Goal: Task Accomplishment & Management: Manage account settings

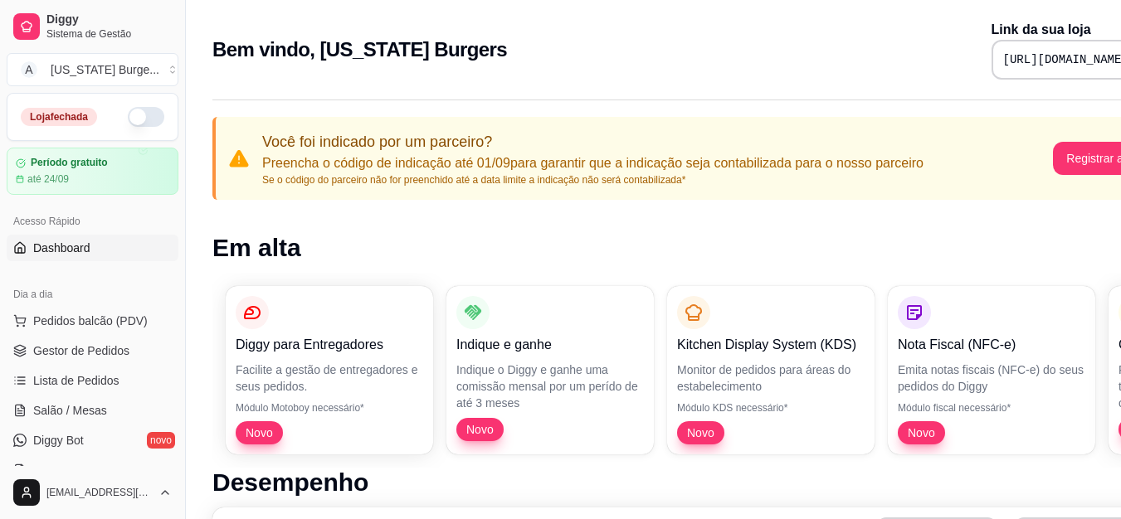
click at [512, 46] on div "Bem vindo, [US_STATE] Burgers Link da sua loja [URL][DOMAIN_NAME]" at bounding box center [692, 50] width 961 height 60
click at [1080, 162] on button "Registrar agora" at bounding box center [1106, 158] width 107 height 33
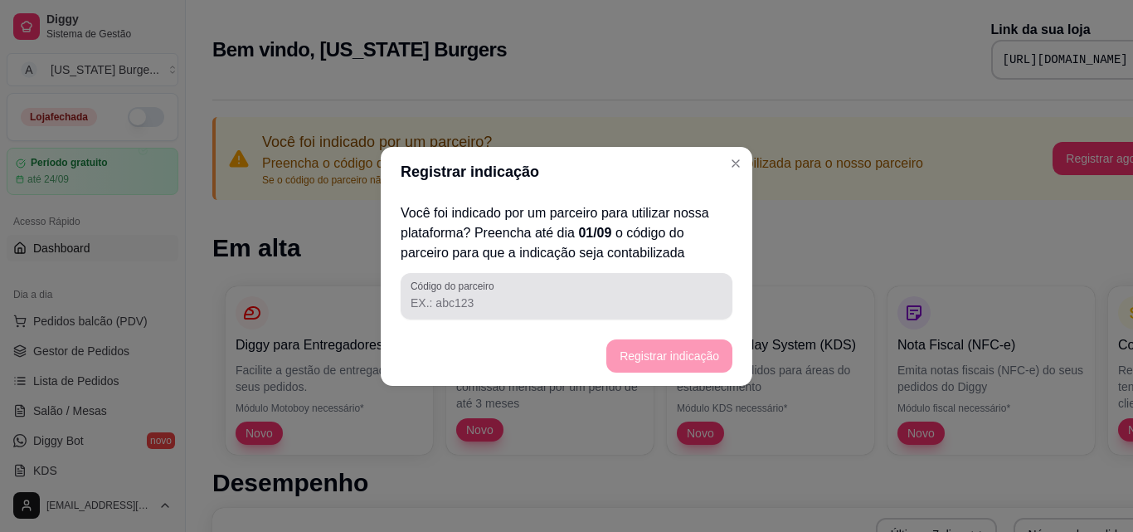
click at [465, 296] on input "Código do parceiro" at bounding box center [567, 303] width 312 height 17
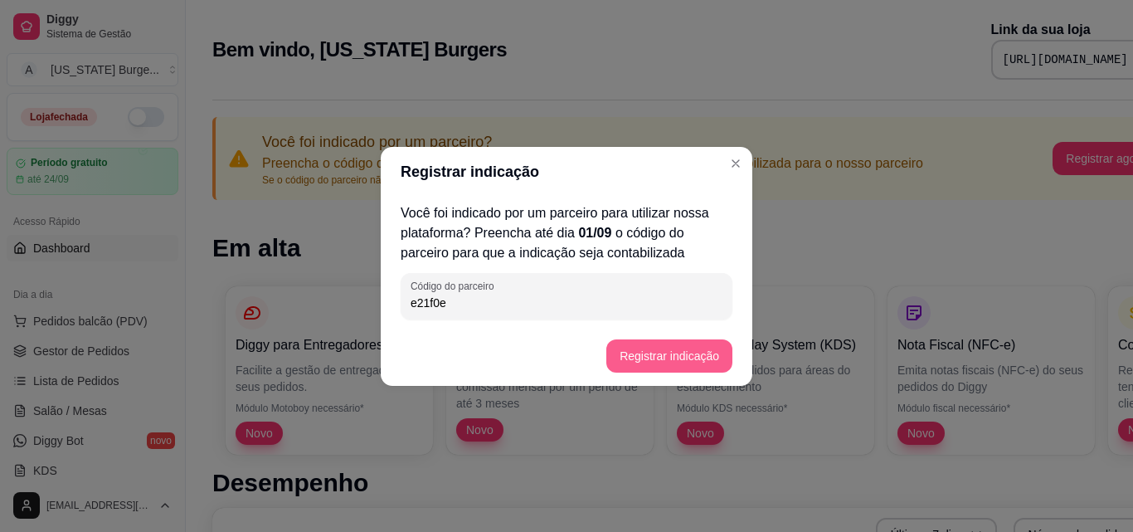
type input "e21f0e"
click at [670, 355] on button "Registrar indicação" at bounding box center [670, 355] width 126 height 33
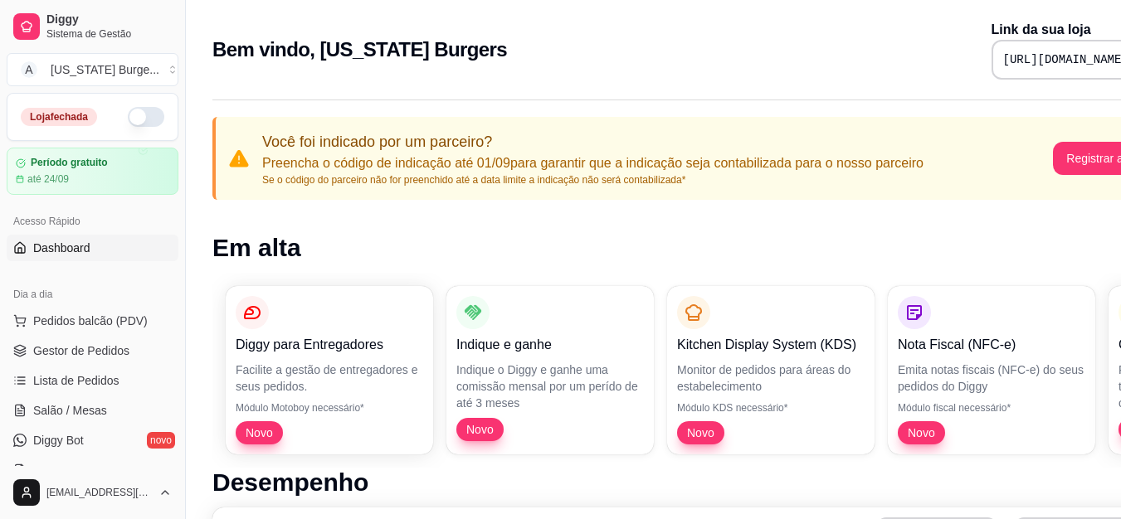
click at [139, 118] on button "button" at bounding box center [146, 117] width 37 height 20
drag, startPoint x: 182, startPoint y: 232, endPoint x: 183, endPoint y: 262, distance: 29.9
click at [183, 262] on button "Toggle Sidebar" at bounding box center [184, 259] width 13 height 519
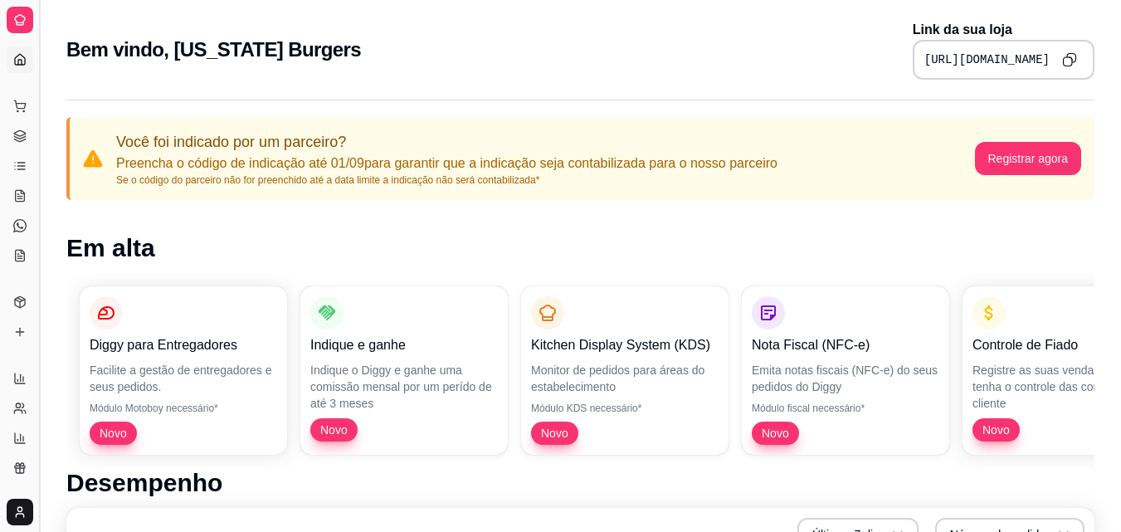
click at [40, 185] on button "Toggle Sidebar" at bounding box center [38, 266] width 13 height 532
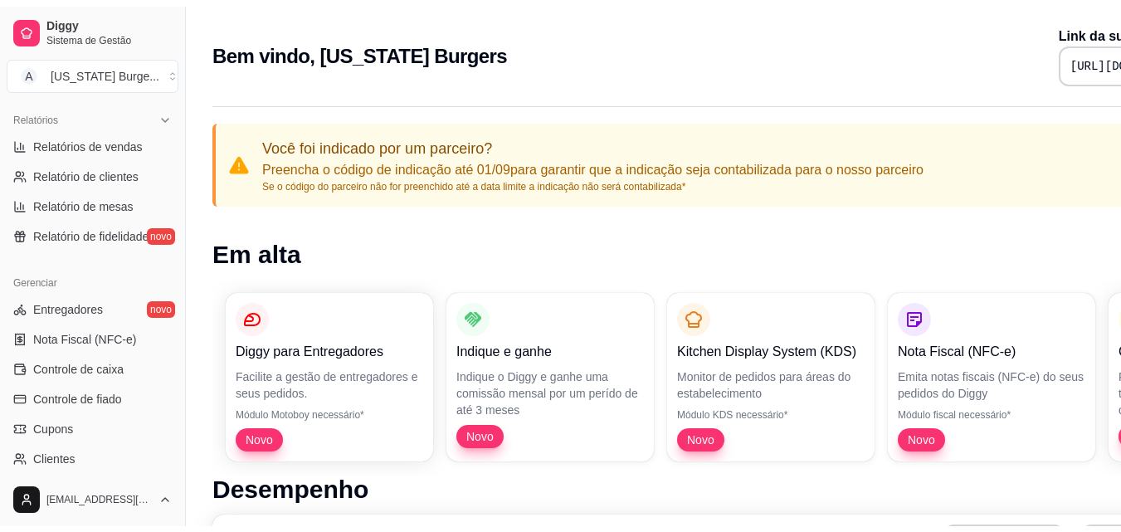
scroll to position [514, 0]
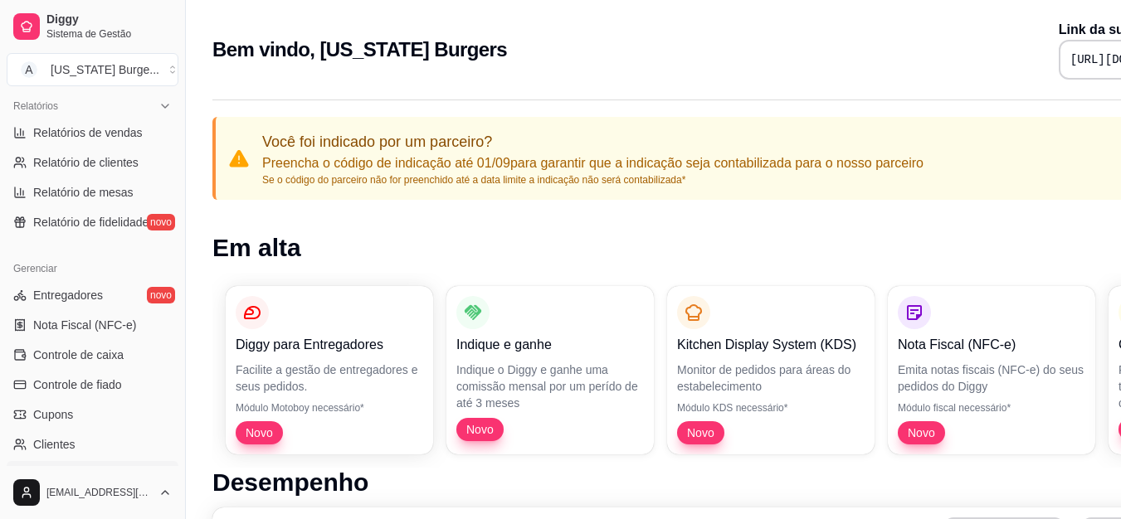
click at [105, 469] on link "Estoque" at bounding box center [93, 474] width 172 height 27
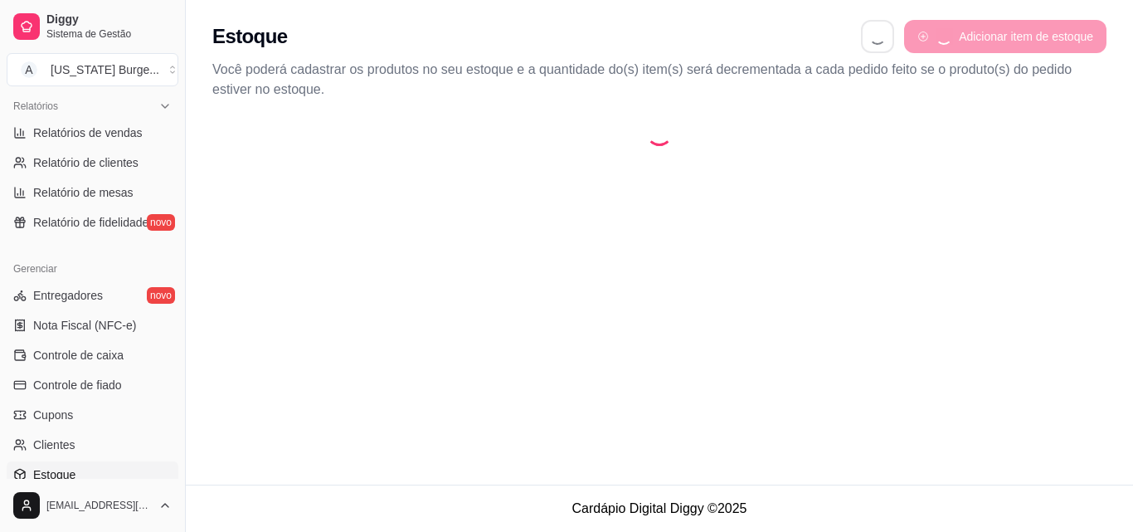
select select "QUANTITY_ORDER"
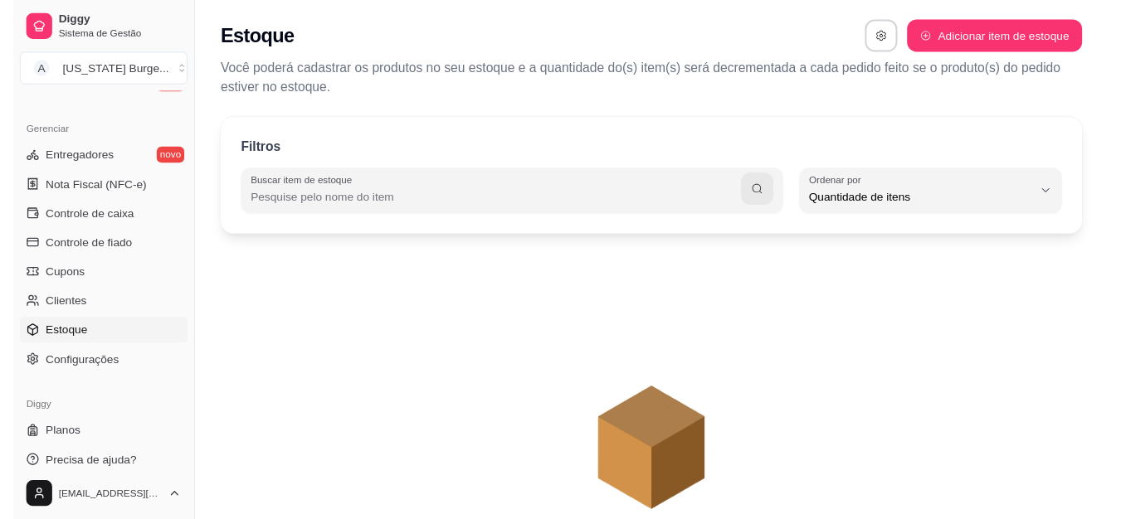
scroll to position [662, 0]
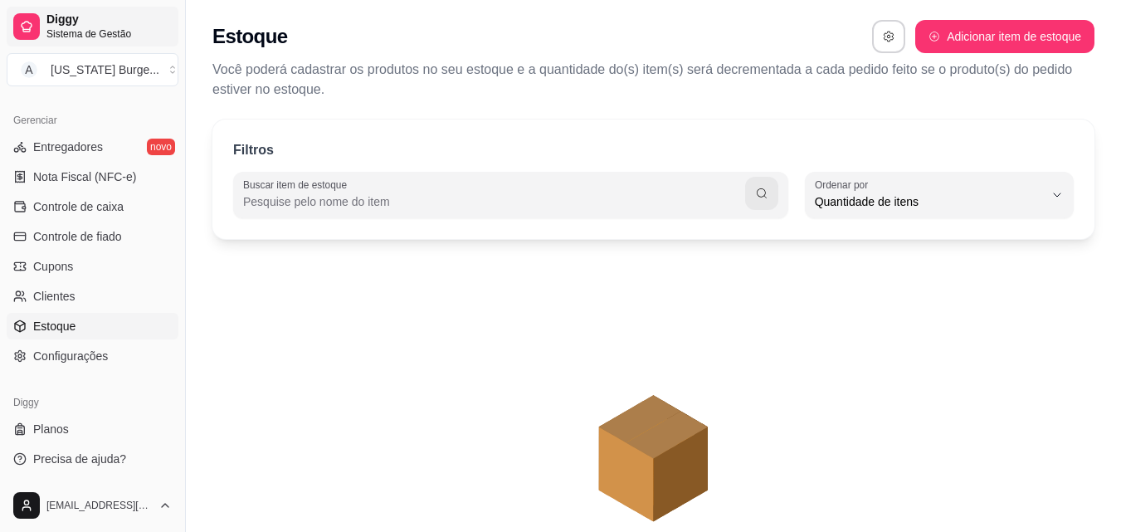
click at [75, 17] on span "Diggy" at bounding box center [108, 19] width 125 height 15
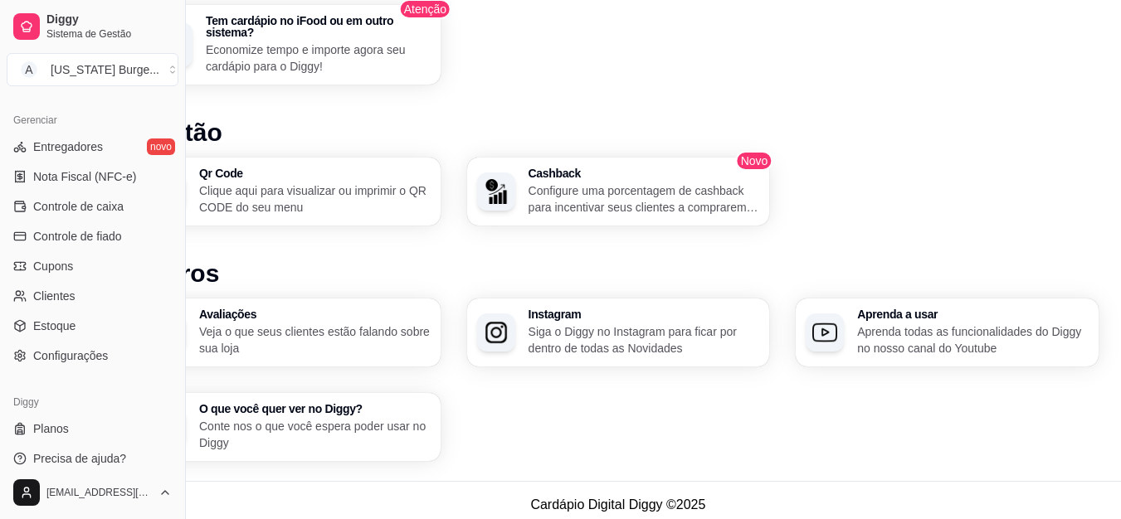
scroll to position [1069, 75]
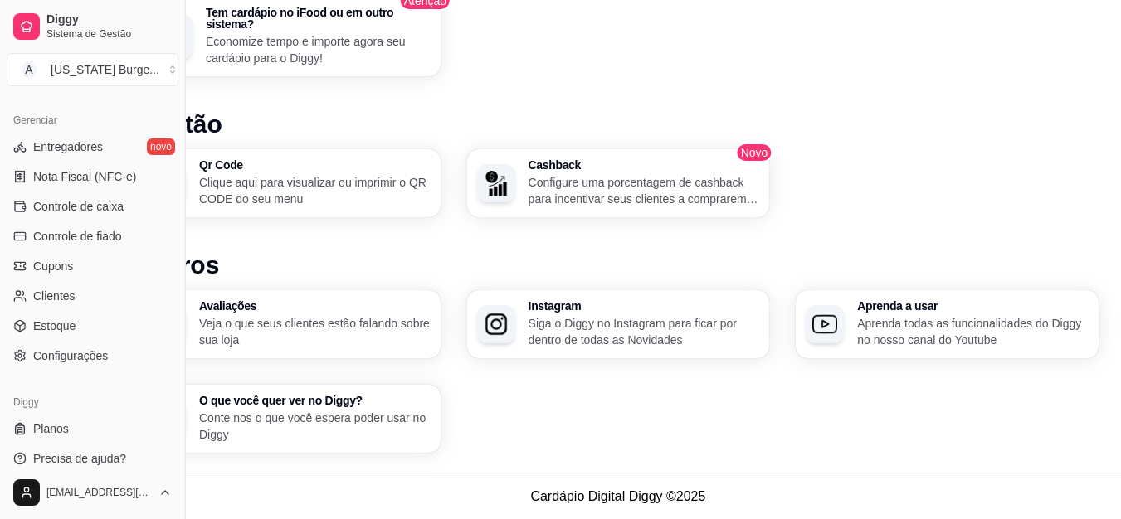
click at [673, 167] on h3 "Cashback" at bounding box center [644, 165] width 231 height 12
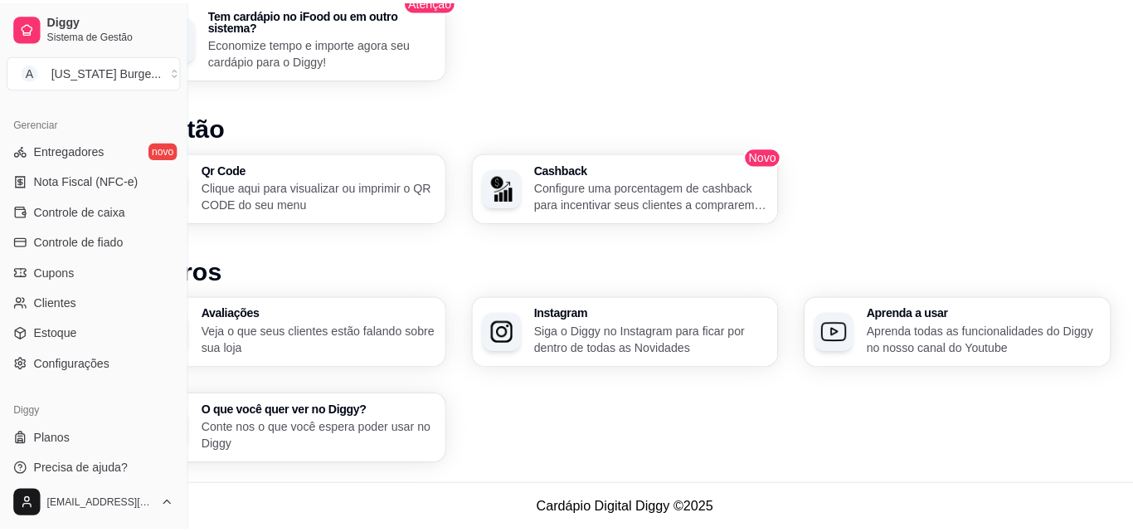
scroll to position [1057, 62]
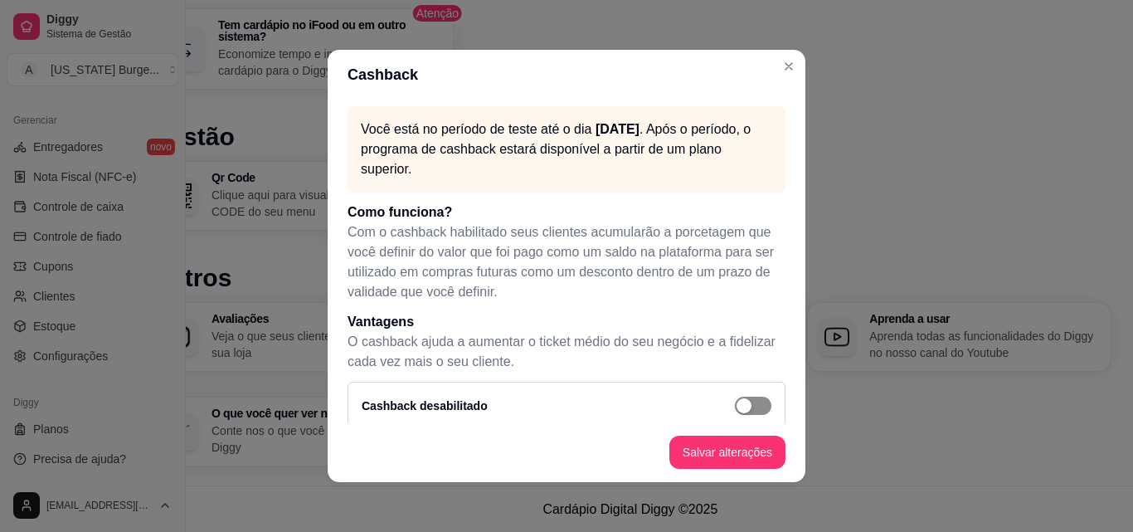
click at [735, 401] on span "button" at bounding box center [753, 406] width 37 height 18
click at [720, 455] on button "Salvar alterações" at bounding box center [728, 452] width 116 height 33
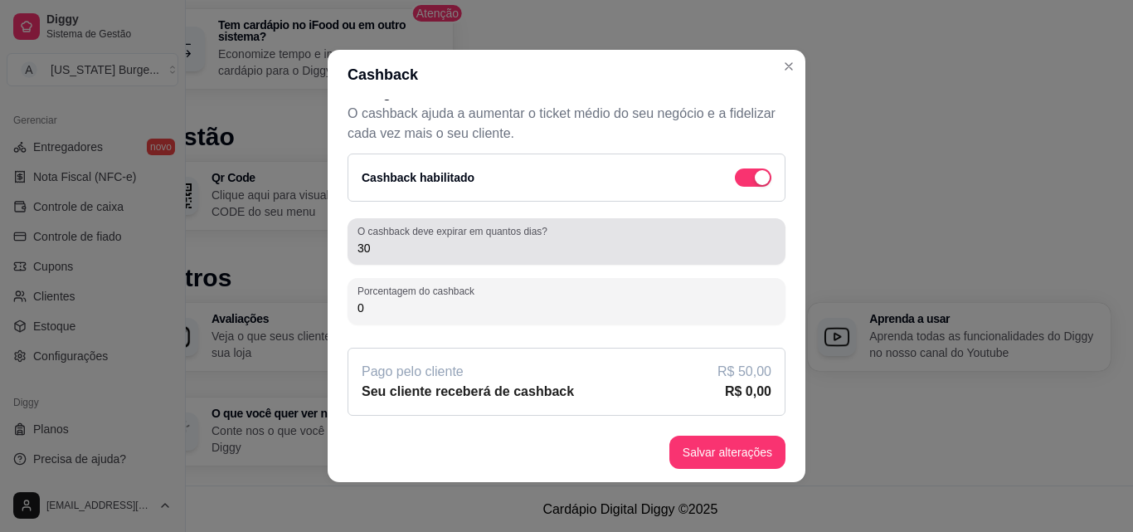
click at [427, 248] on input "30" at bounding box center [567, 248] width 418 height 17
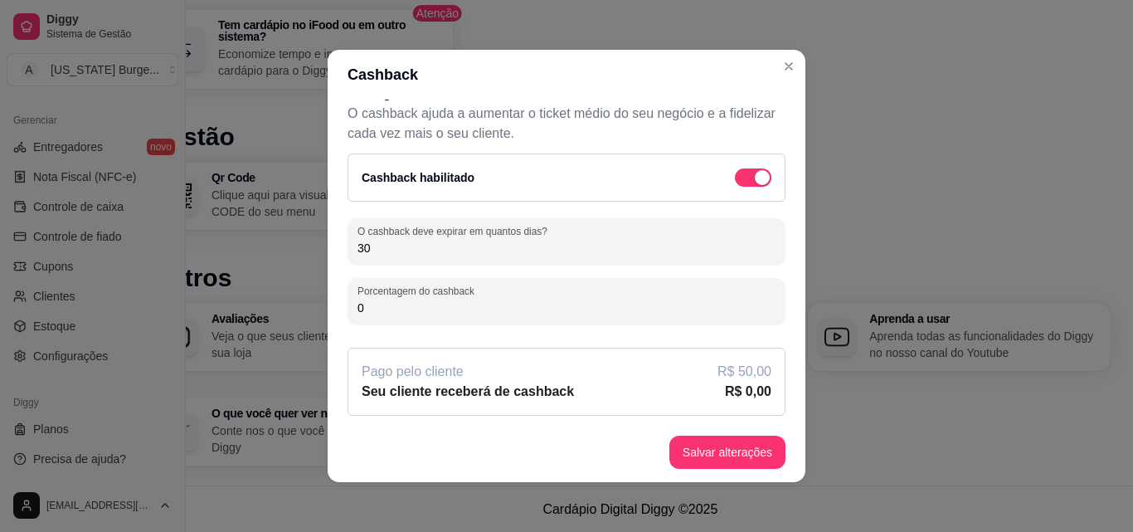
click at [427, 248] on input "30" at bounding box center [567, 248] width 418 height 17
drag, startPoint x: 417, startPoint y: 248, endPoint x: 324, endPoint y: 251, distance: 93.0
click at [328, 249] on div "Você está no período de teste até o dia [DATE] . Após o período, o programa de …" at bounding box center [567, 261] width 478 height 323
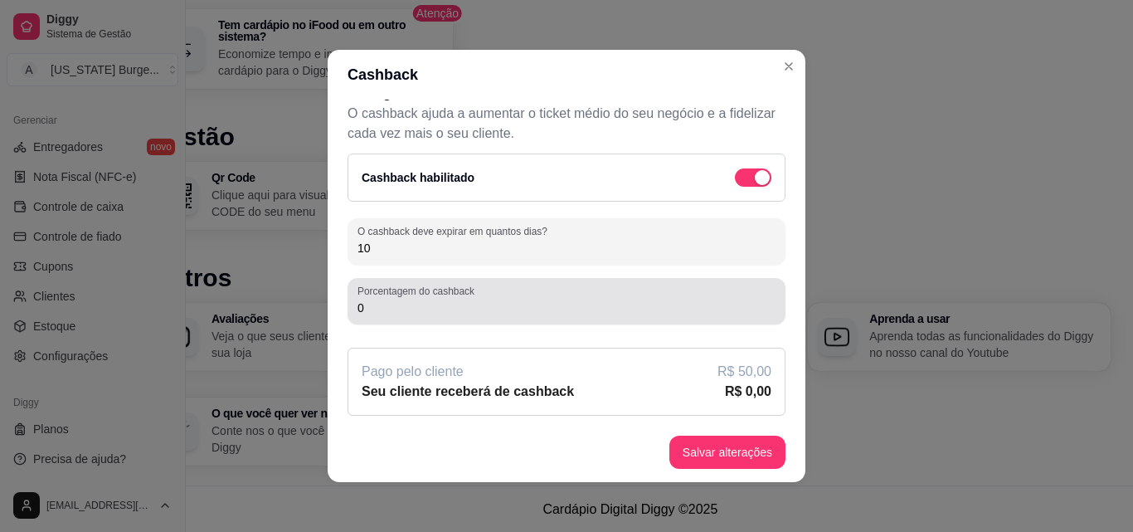
type input "10"
click at [394, 317] on div "0" at bounding box center [567, 301] width 418 height 33
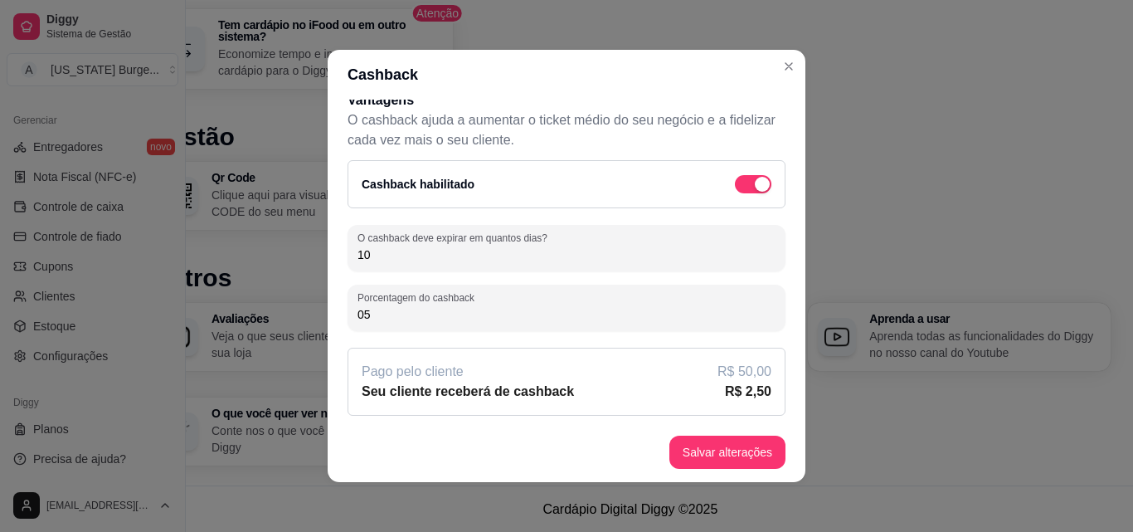
scroll to position [222, 0]
type input "055"
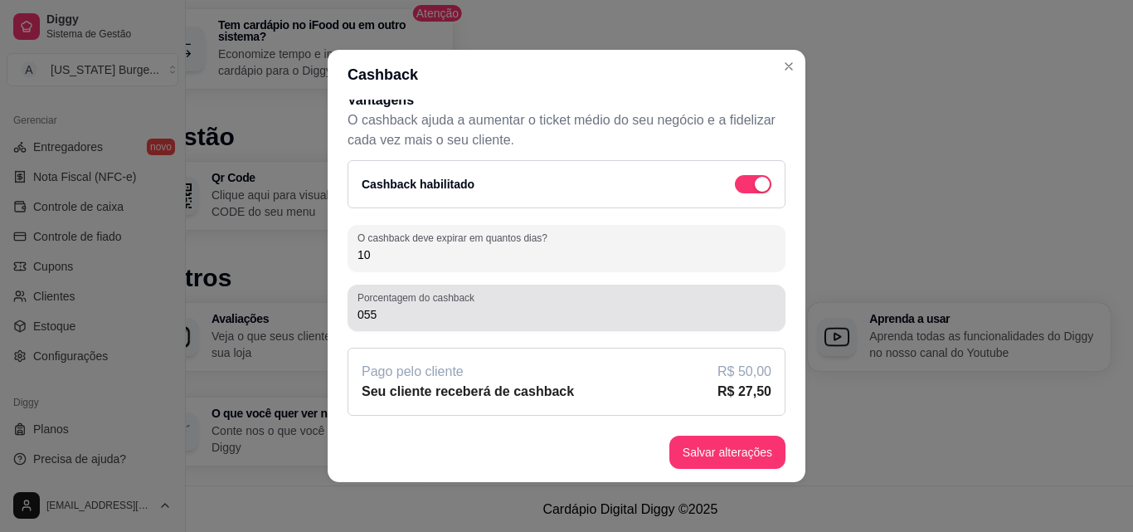
click at [458, 330] on div "Porcentagem do cashback 055" at bounding box center [567, 308] width 438 height 46
click at [423, 317] on input "055" at bounding box center [567, 314] width 418 height 17
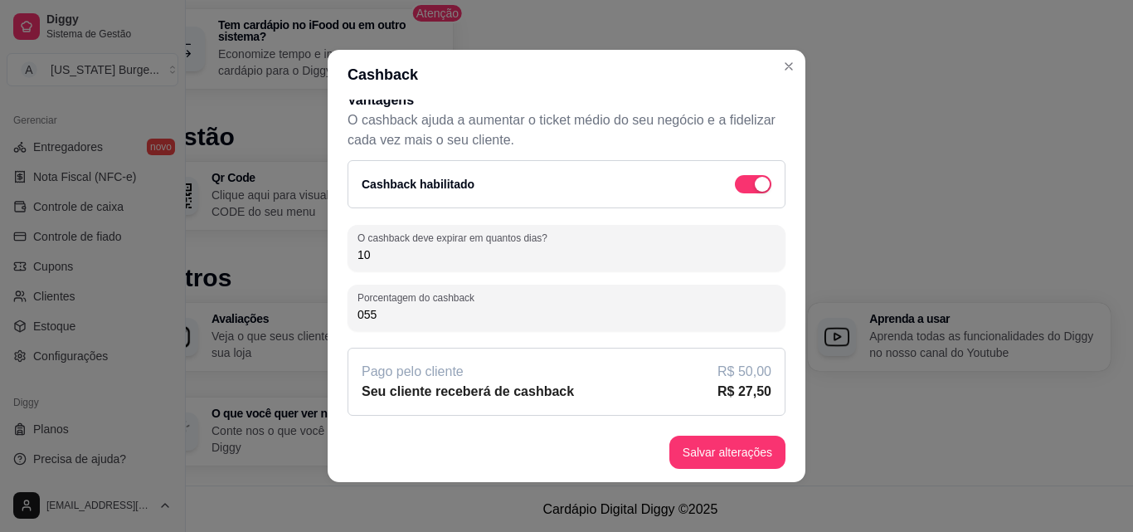
scroll to position [0, 0]
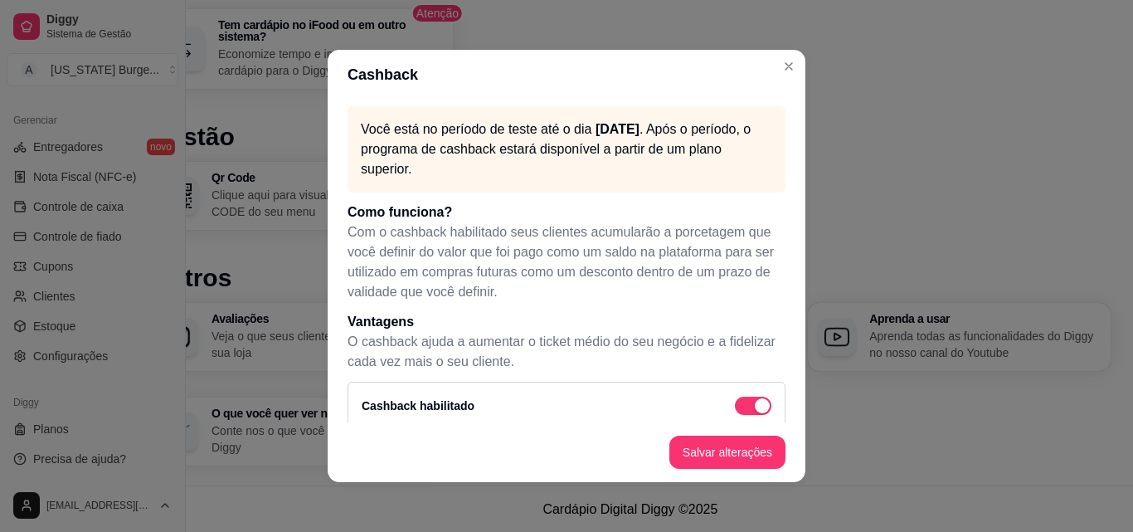
drag, startPoint x: 423, startPoint y: 317, endPoint x: 709, endPoint y: -14, distance: 437.6
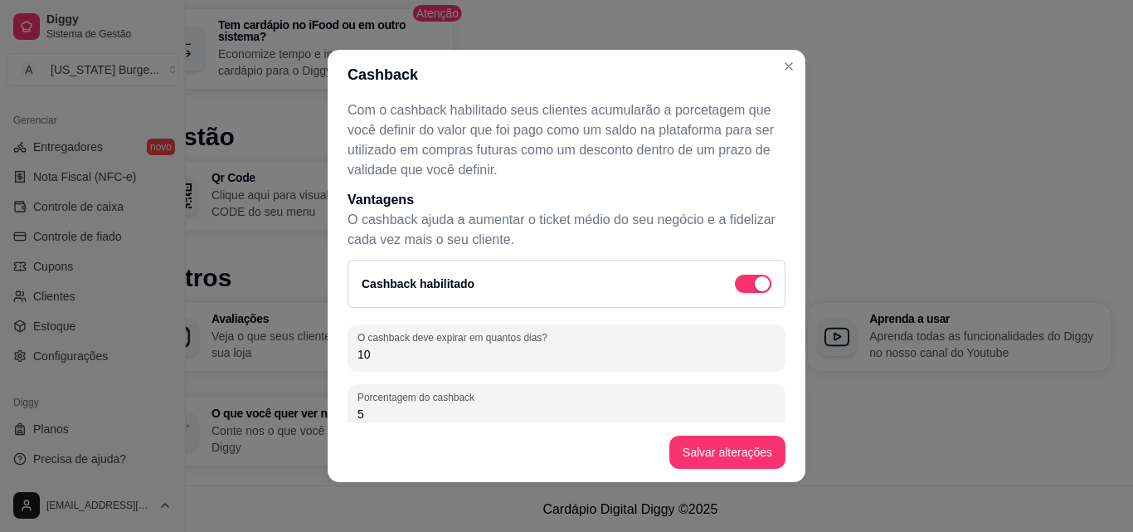
type input "5"
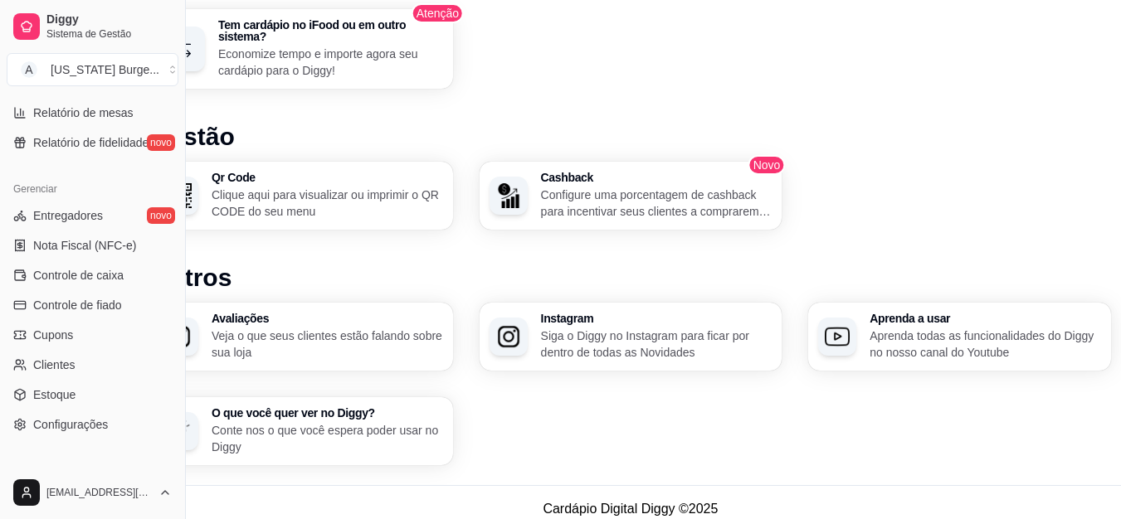
scroll to position [515, 0]
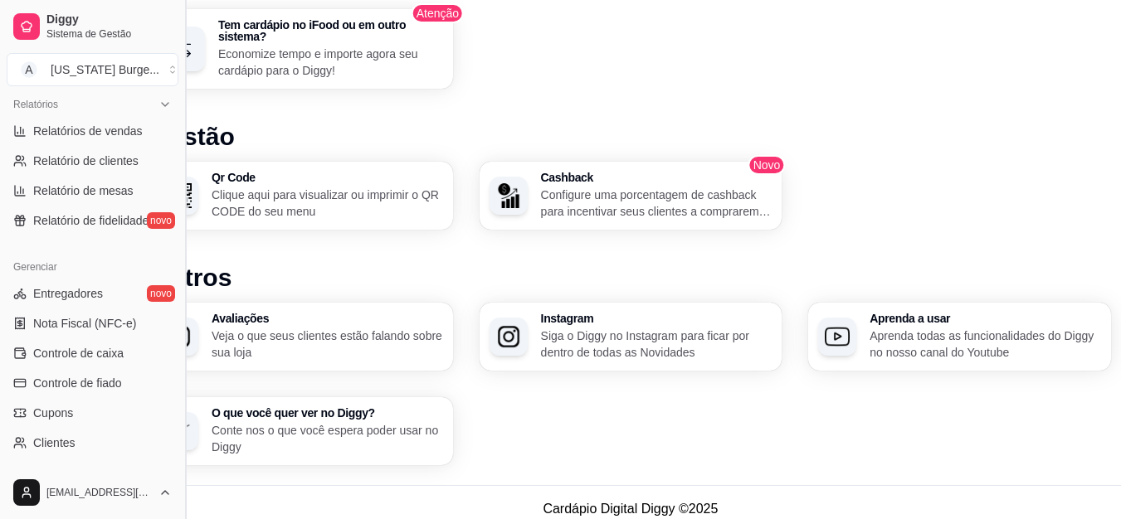
drag, startPoint x: 178, startPoint y: 340, endPoint x: 183, endPoint y: 410, distance: 69.9
click at [183, 410] on button "Toggle Sidebar" at bounding box center [184, 259] width 13 height 519
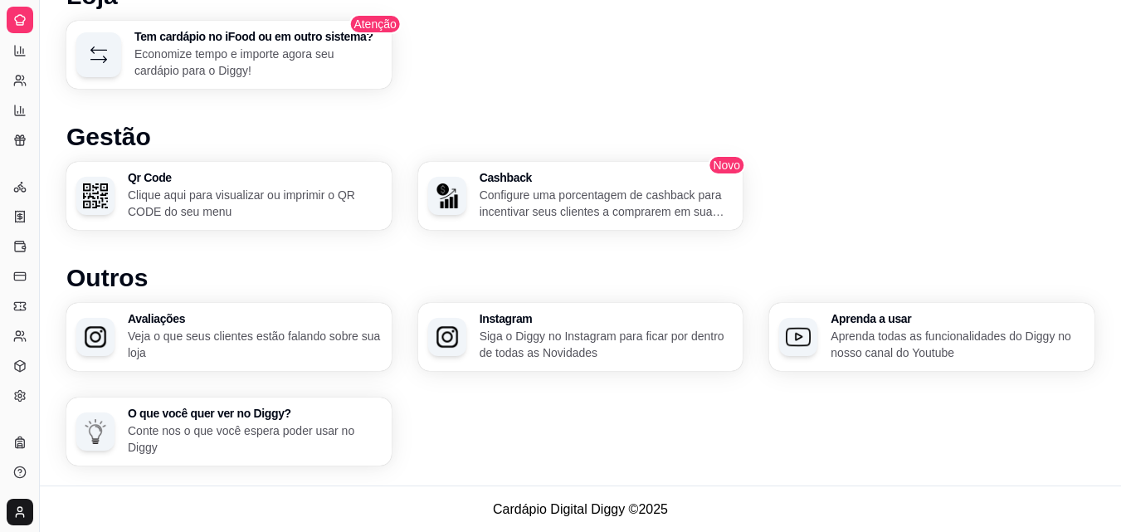
scroll to position [328, 0]
click at [38, 153] on button "Toggle Sidebar" at bounding box center [38, 266] width 13 height 532
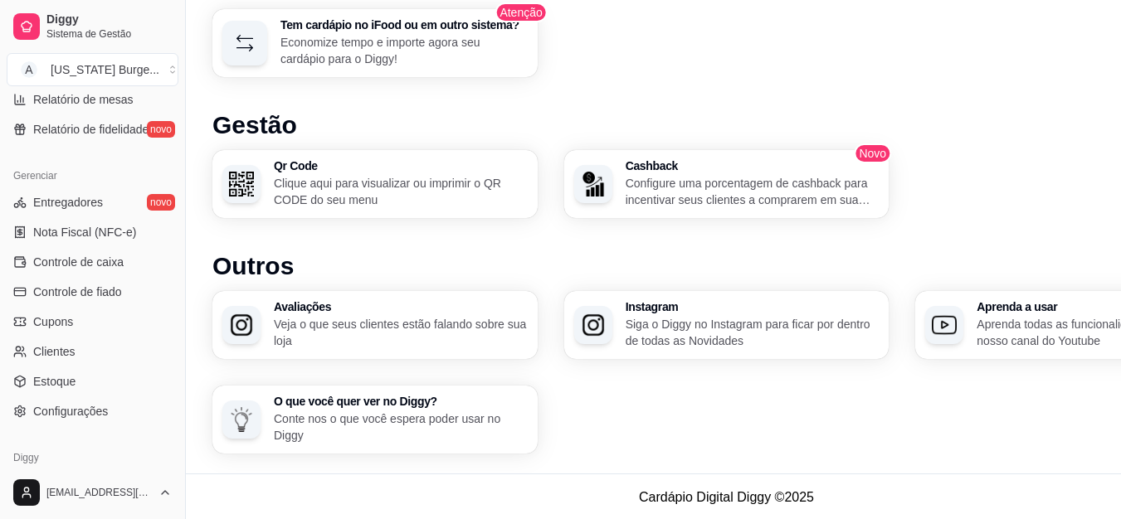
scroll to position [597, 0]
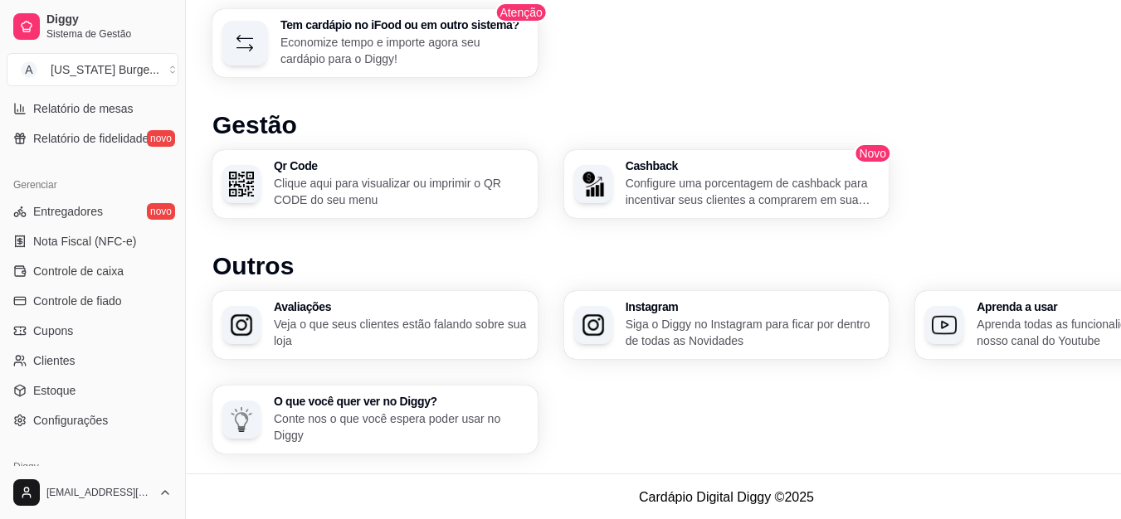
click at [120, 48] on div "Diggy Sistema de Gestão A [US_STATE] Burge ..." at bounding box center [92, 46] width 185 height 93
click at [110, 12] on span "Diggy" at bounding box center [108, 19] width 125 height 15
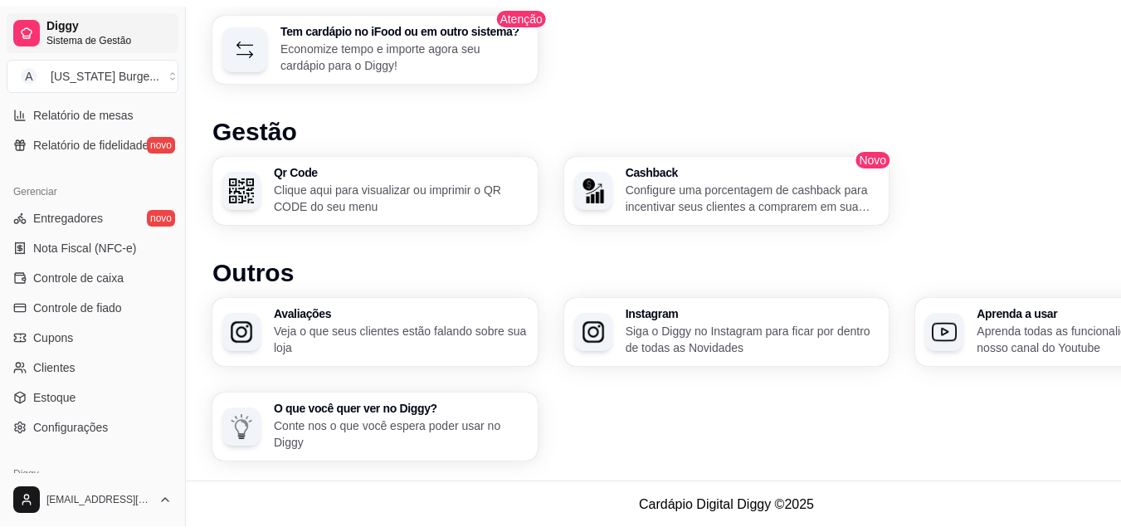
scroll to position [0, 0]
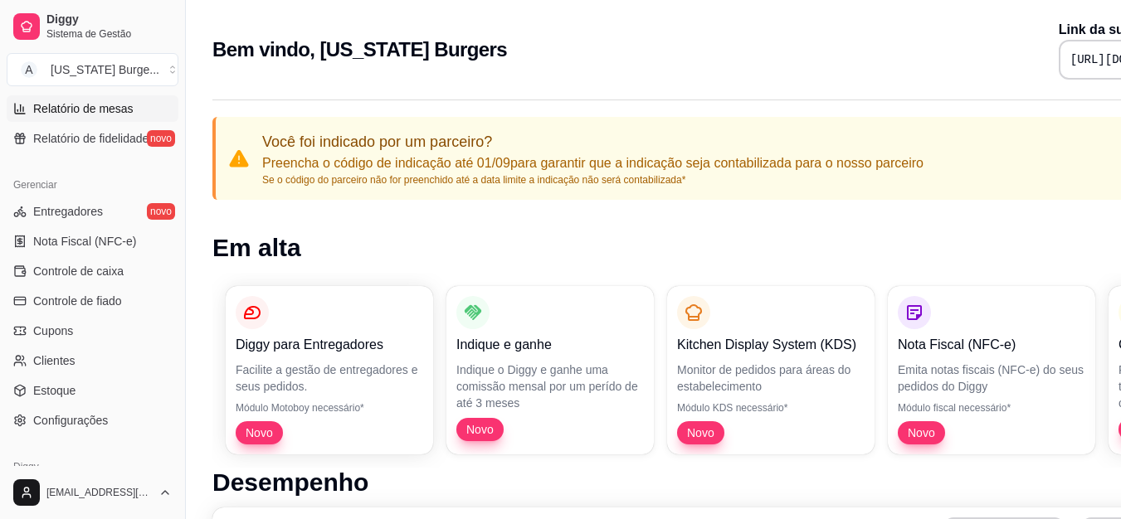
click at [110, 105] on span "Relatório de mesas" at bounding box center [83, 108] width 100 height 17
select select "TOTAL_OF_ORDERS"
select select "7"
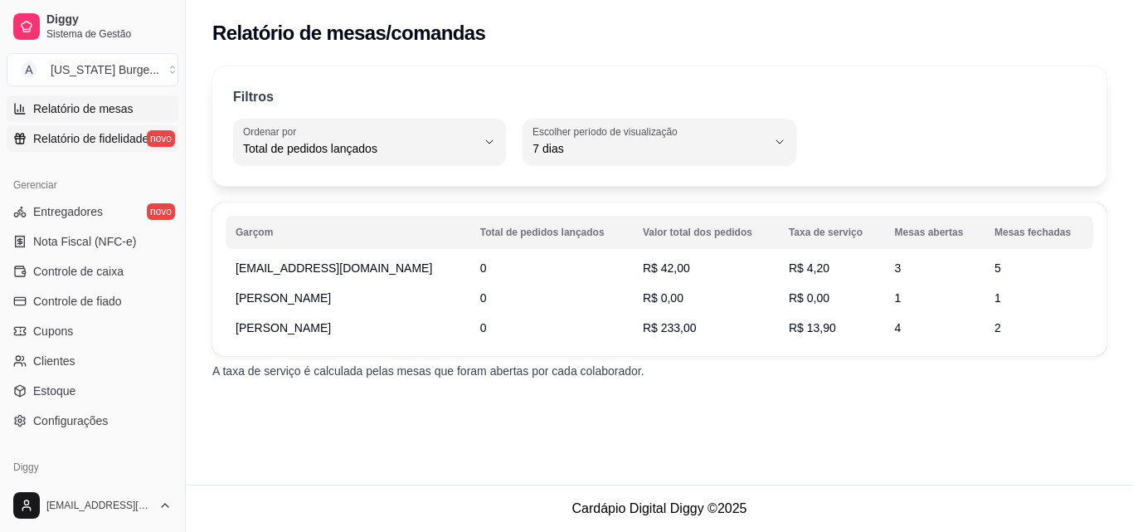
click at [85, 136] on span "Relatório de fidelidade" at bounding box center [90, 138] width 115 height 17
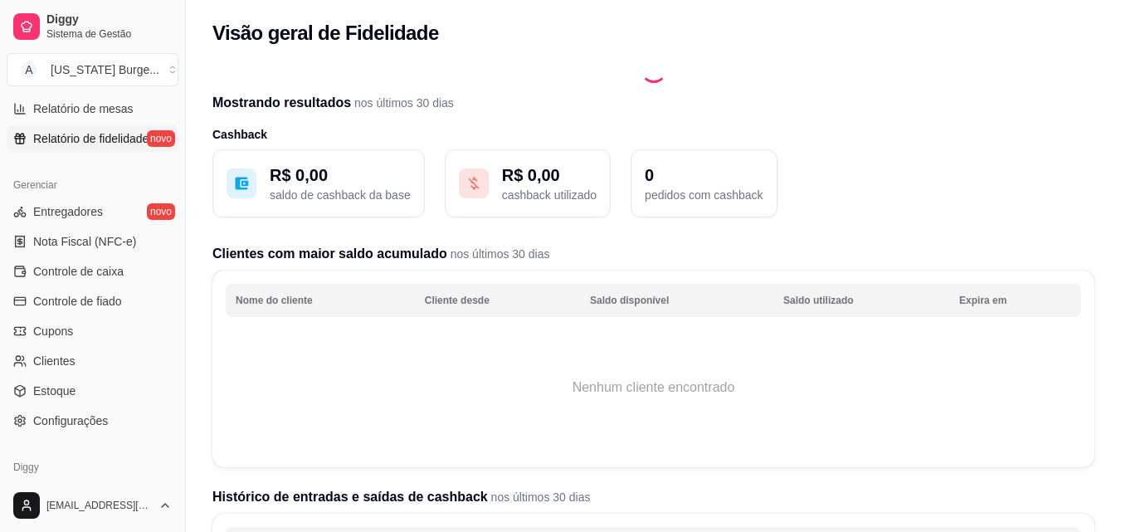
click at [172, 343] on div "Gerenciar Entregadores novo Nota Fiscal (NFC-e) Controle de caixa Controle de f…" at bounding box center [92, 302] width 185 height 275
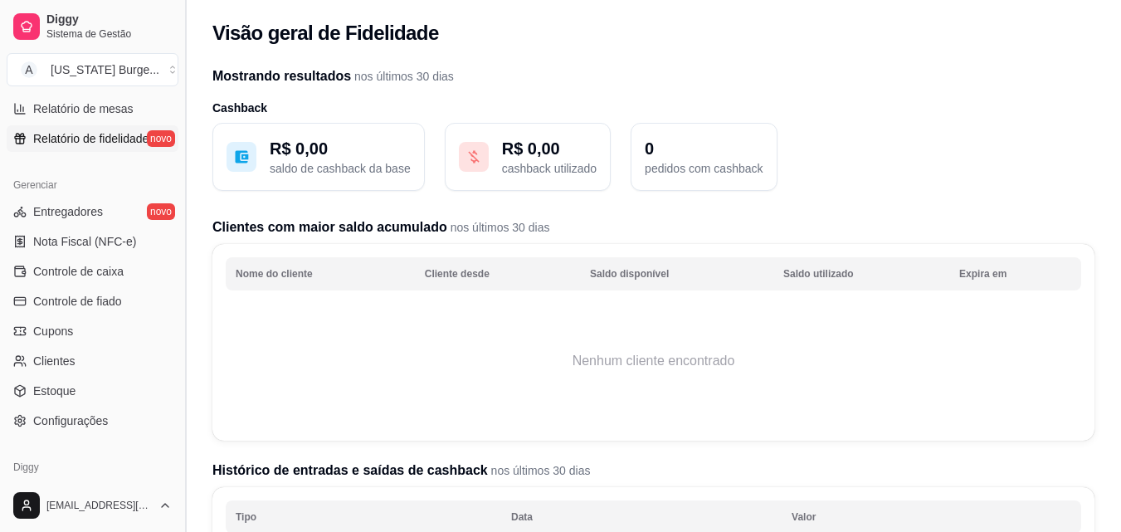
click at [180, 343] on button "Toggle Sidebar" at bounding box center [184, 266] width 13 height 532
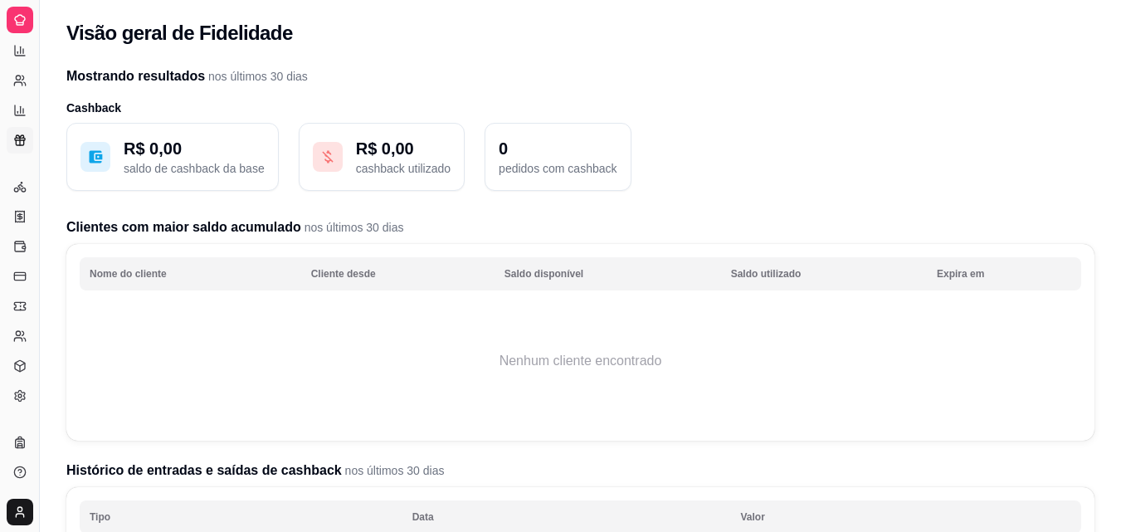
scroll to position [328, 0]
click at [37, 269] on button "Toggle Sidebar" at bounding box center [38, 266] width 13 height 532
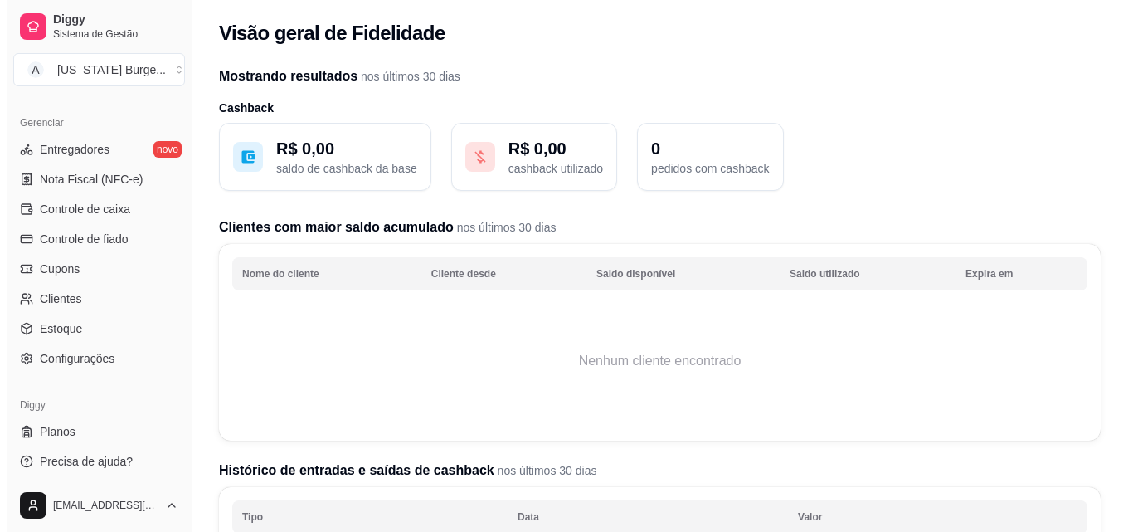
scroll to position [662, 0]
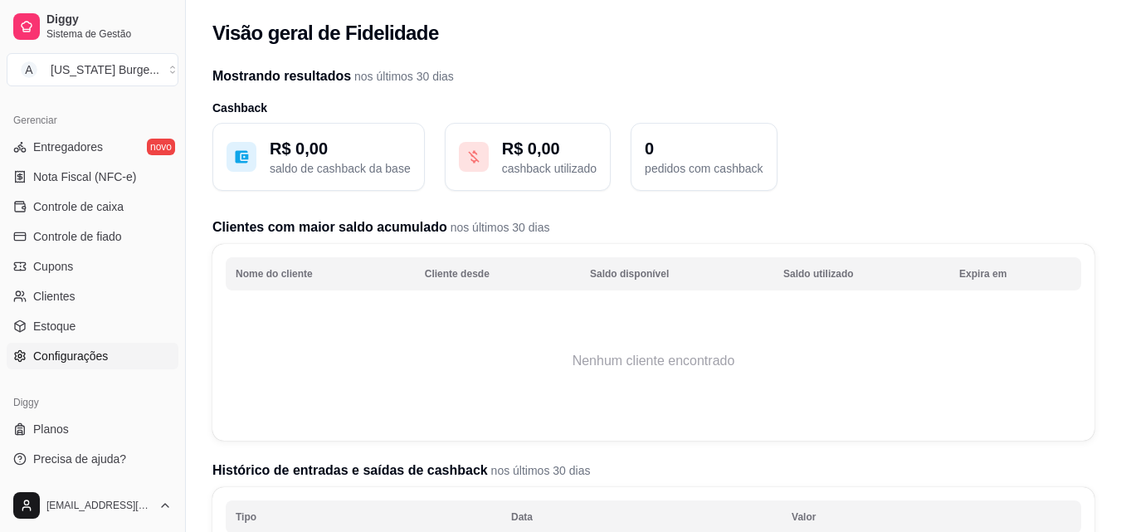
click at [66, 343] on link "Configurações" at bounding box center [93, 356] width 172 height 27
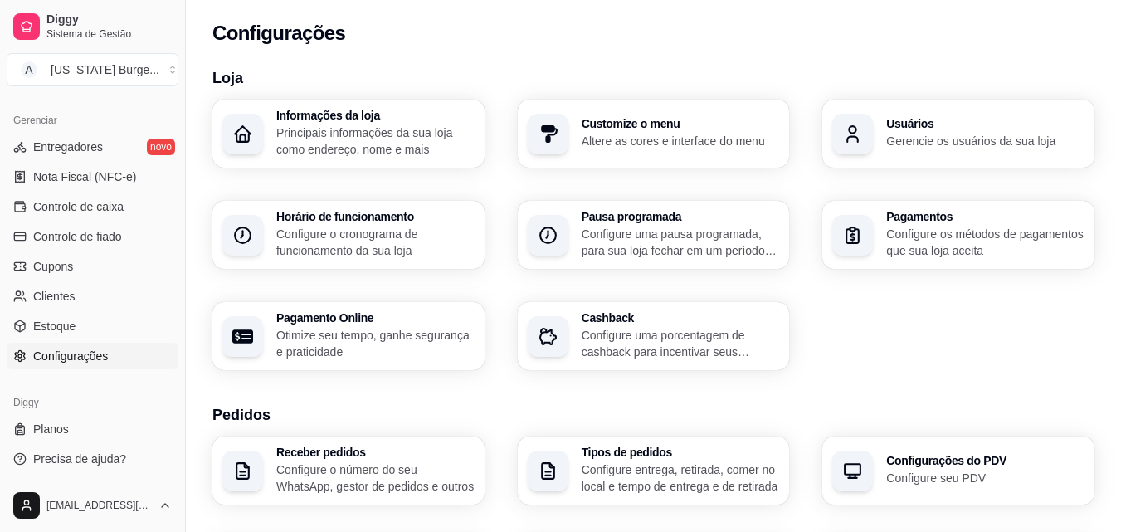
click at [349, 119] on h3 "Informações da loja" at bounding box center [375, 116] width 198 height 12
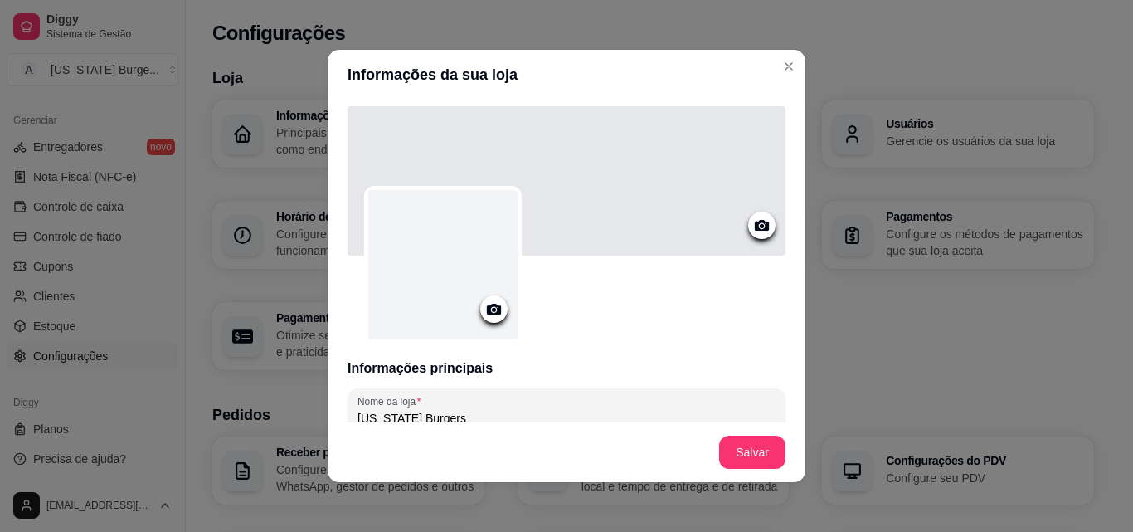
click at [440, 262] on div at bounding box center [442, 264] width 149 height 149
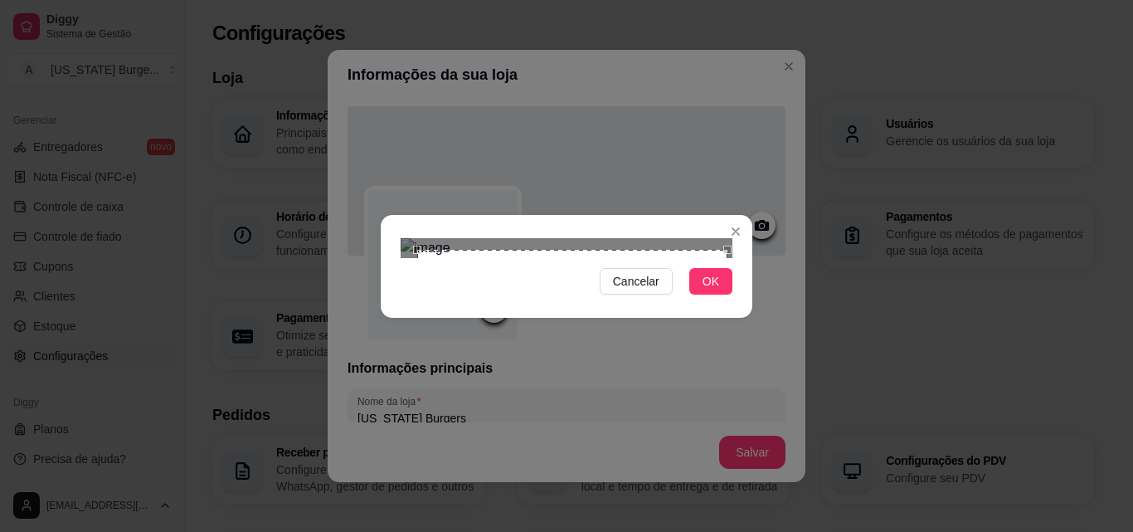
click at [737, 301] on div "Cancelar OK" at bounding box center [567, 266] width 372 height 70
click at [331, 50] on div "Cancelar OK" at bounding box center [566, 266] width 1133 height 532
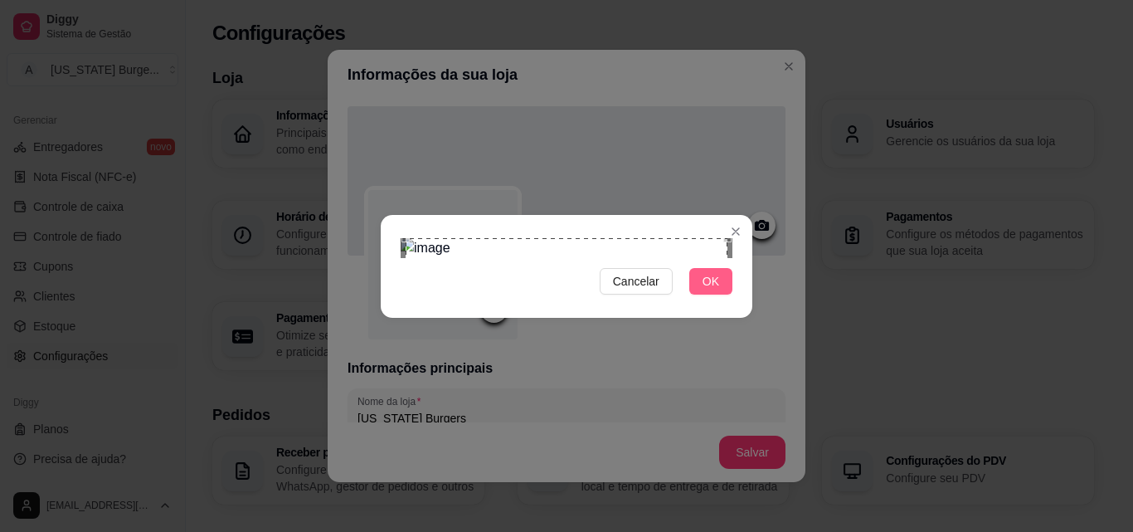
click at [719, 295] on button "OK" at bounding box center [710, 281] width 43 height 27
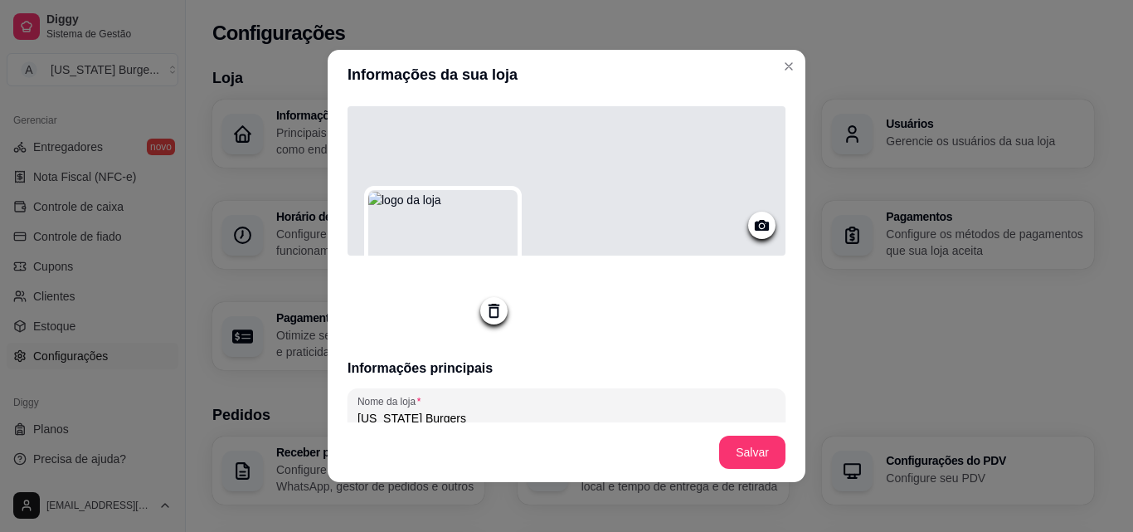
click at [753, 228] on icon at bounding box center [762, 225] width 19 height 19
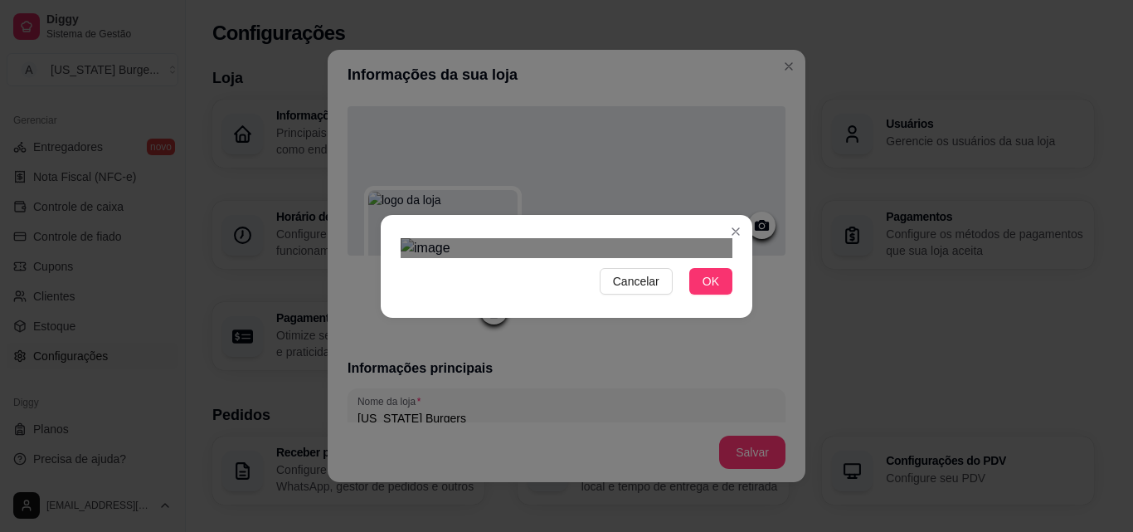
click at [808, 448] on div "Cancelar OK" at bounding box center [566, 266] width 1133 height 532
click at [275, 0] on html "Diggy Sistema de Gestão A [US_STATE] Burge ... Loja aberta Período gratuito até…" at bounding box center [566, 266] width 1133 height 532
click at [555, 297] on div "Use the arrow keys to move the crop selection area" at bounding box center [567, 352] width 332 height 110
click at [720, 295] on button "OK" at bounding box center [710, 281] width 43 height 27
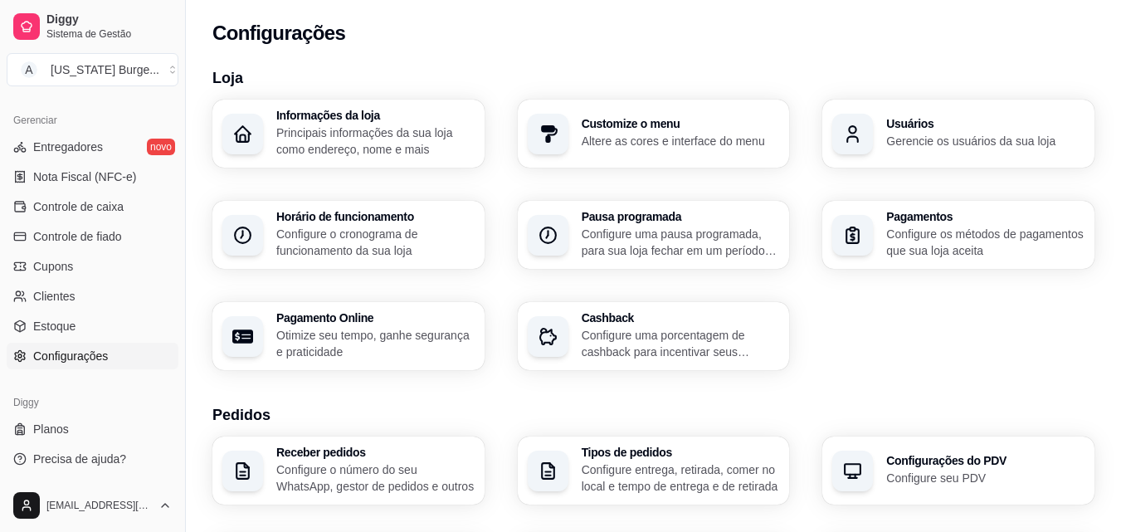
click at [294, 250] on p "Configure o cronograma de funcionamento da sua loja" at bounding box center [375, 242] width 198 height 33
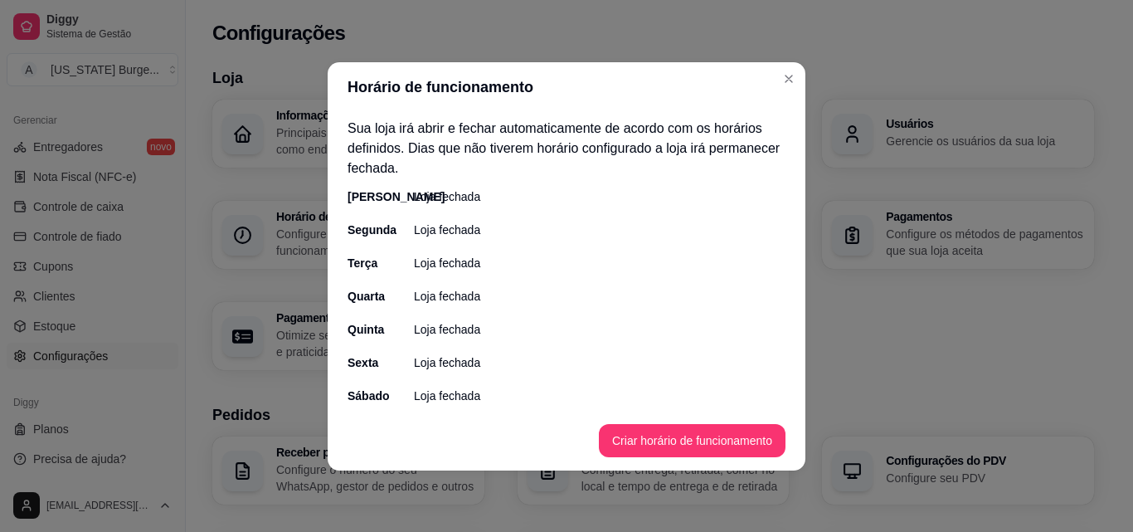
click at [457, 199] on p "Loja fechada" at bounding box center [447, 196] width 66 height 17
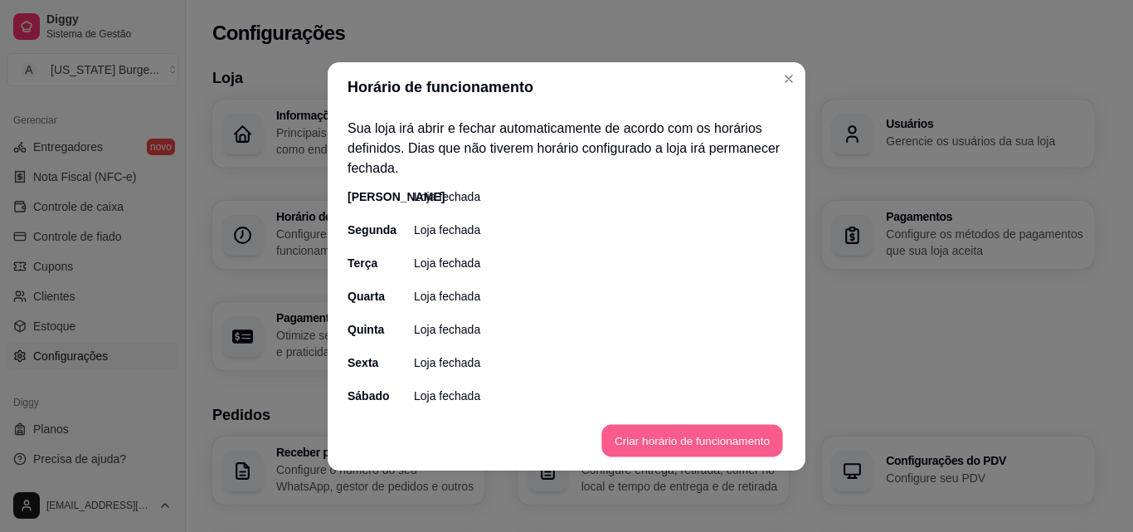
click at [711, 440] on button "Criar horário de funcionamento" at bounding box center [692, 440] width 181 height 32
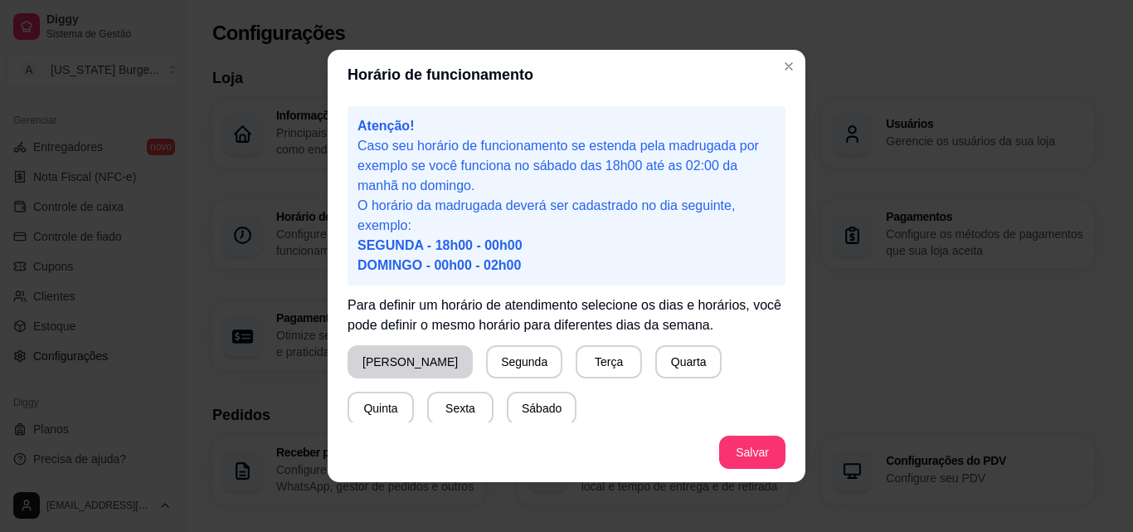
click at [404, 361] on button "[PERSON_NAME]" at bounding box center [410, 361] width 125 height 33
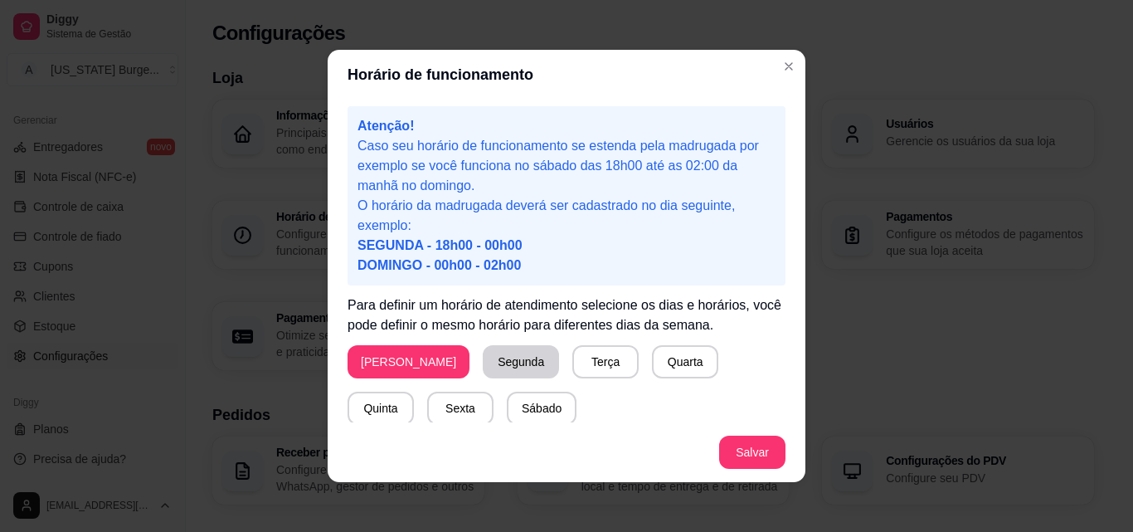
click at [498, 361] on button "Segunda" at bounding box center [521, 361] width 76 height 33
click at [569, 370] on button "Terça" at bounding box center [602, 361] width 66 height 33
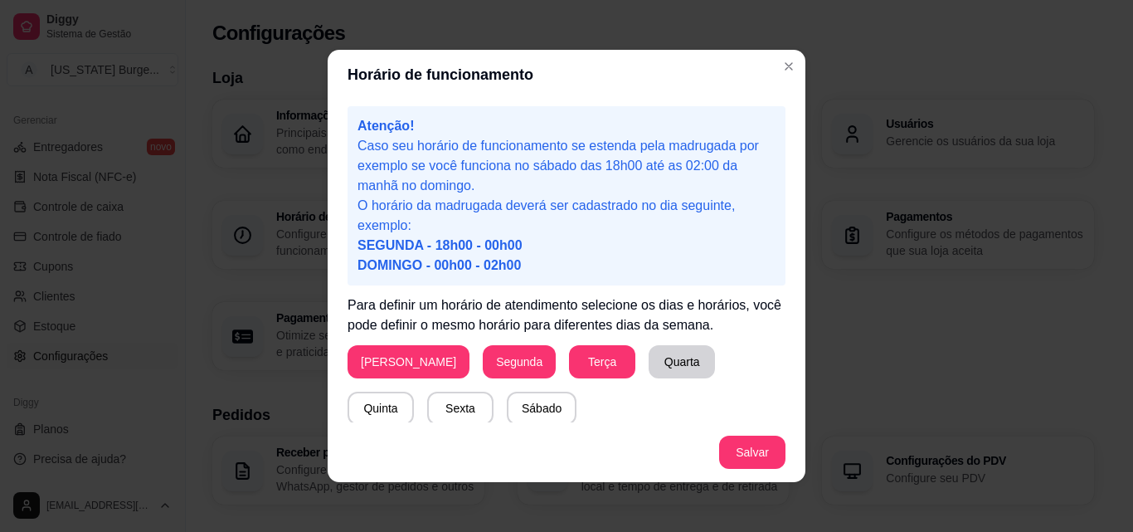
click at [649, 356] on button "Quarta" at bounding box center [682, 361] width 66 height 33
click at [414, 392] on button "Quinta" at bounding box center [381, 408] width 66 height 33
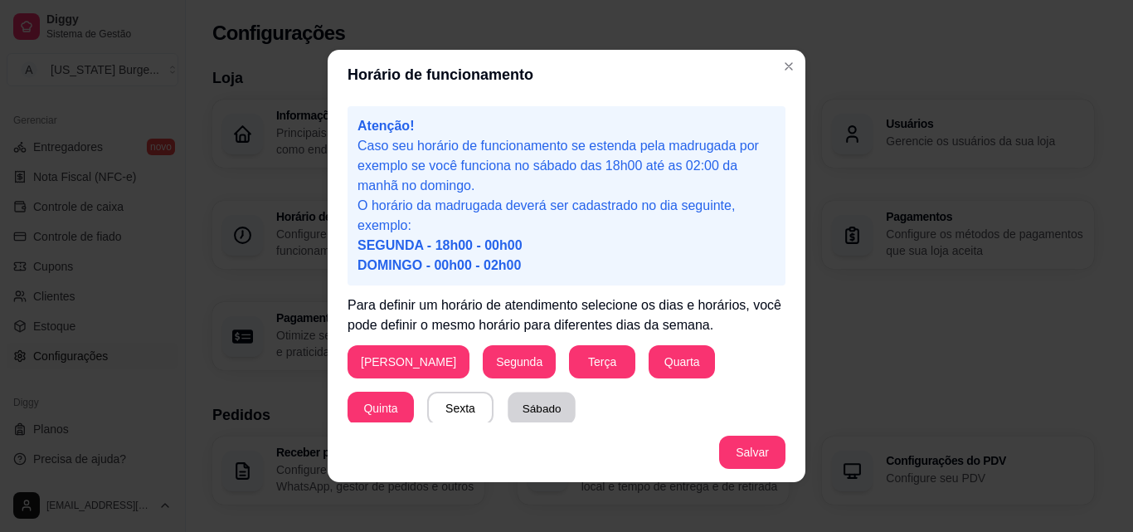
click at [508, 400] on button "Sábado" at bounding box center [542, 408] width 68 height 32
click at [428, 399] on button "Sexta" at bounding box center [460, 408] width 65 height 32
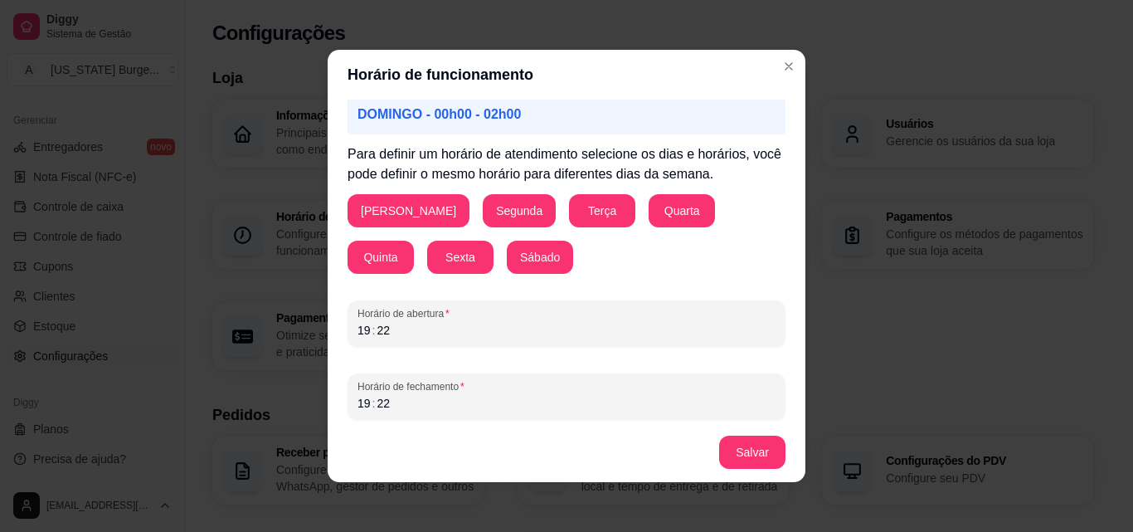
scroll to position [155, 0]
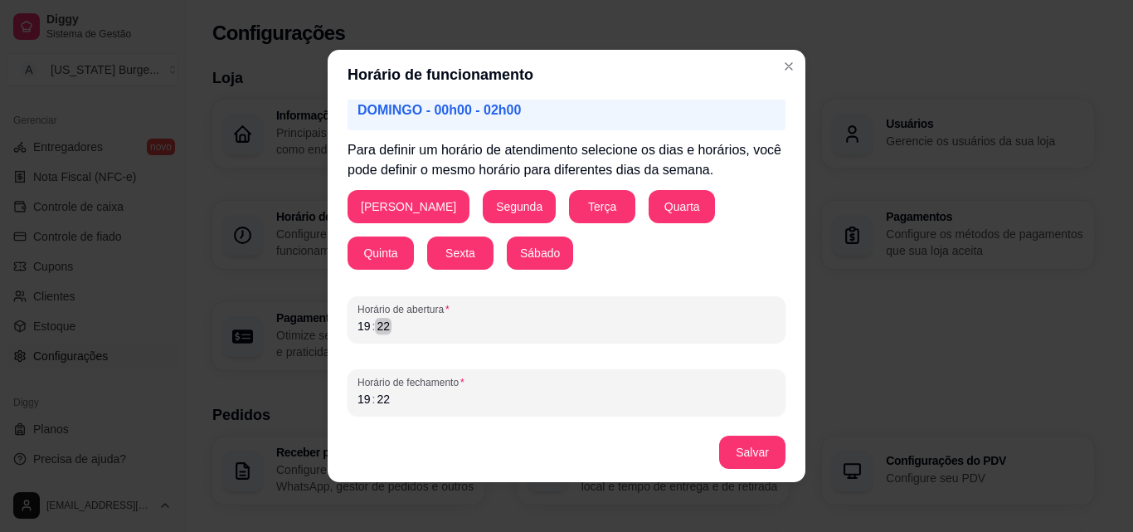
click at [260, 319] on div "Horário de funcionamento Atenção! Caso seu horário de funcionamento se estenda …" at bounding box center [566, 266] width 1133 height 532
click at [356, 322] on div "19" at bounding box center [364, 326] width 17 height 17
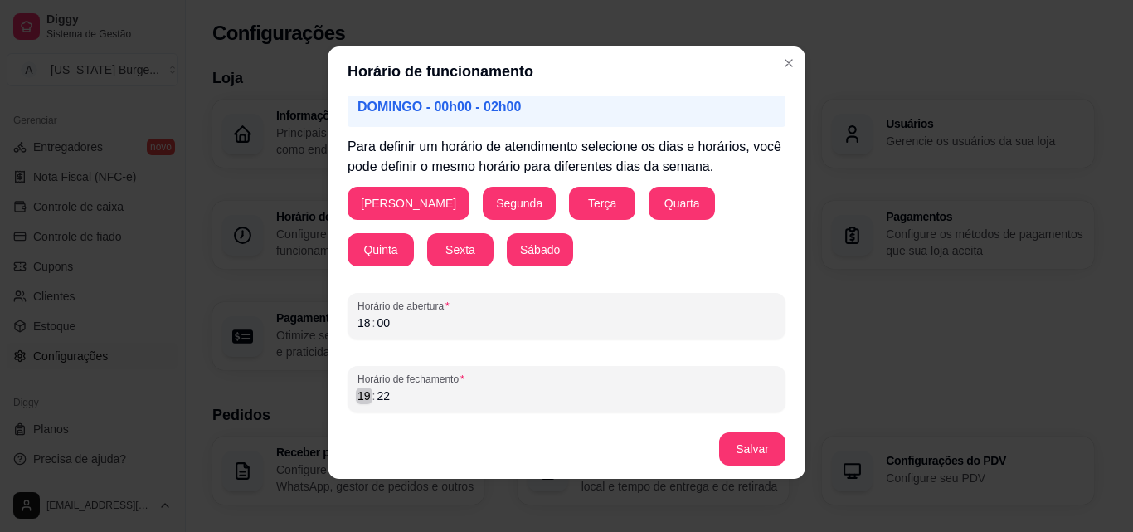
click at [360, 396] on div "19" at bounding box center [364, 395] width 17 height 17
click at [748, 441] on button "Salvar" at bounding box center [752, 448] width 66 height 33
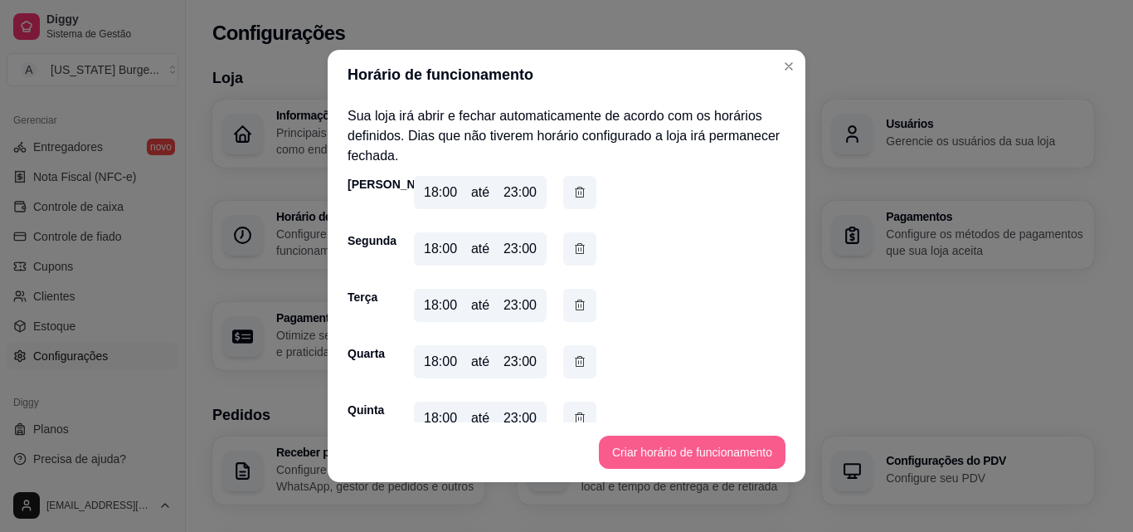
click at [727, 446] on button "Criar horário de funcionamento" at bounding box center [692, 452] width 187 height 33
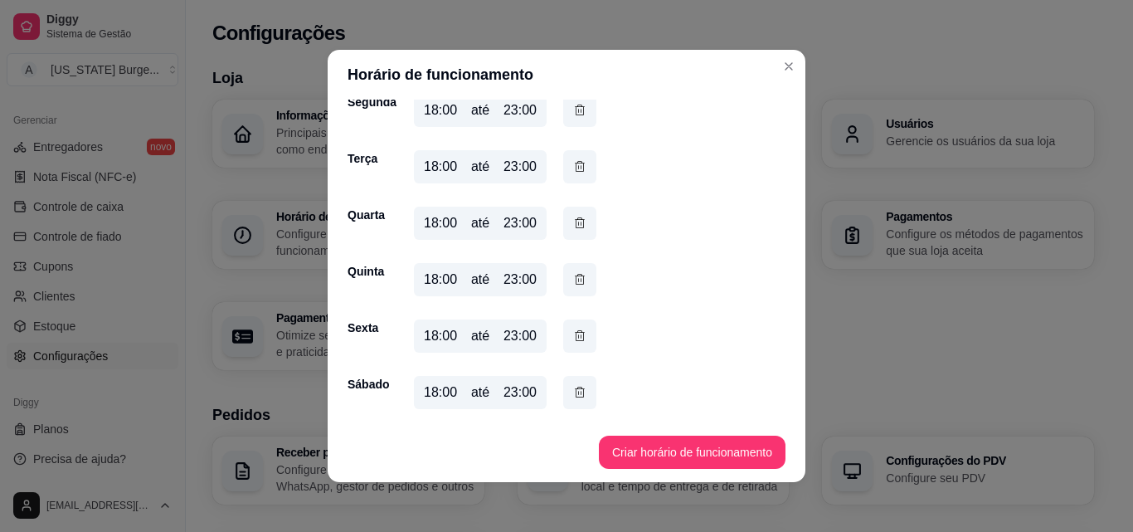
scroll to position [0, 0]
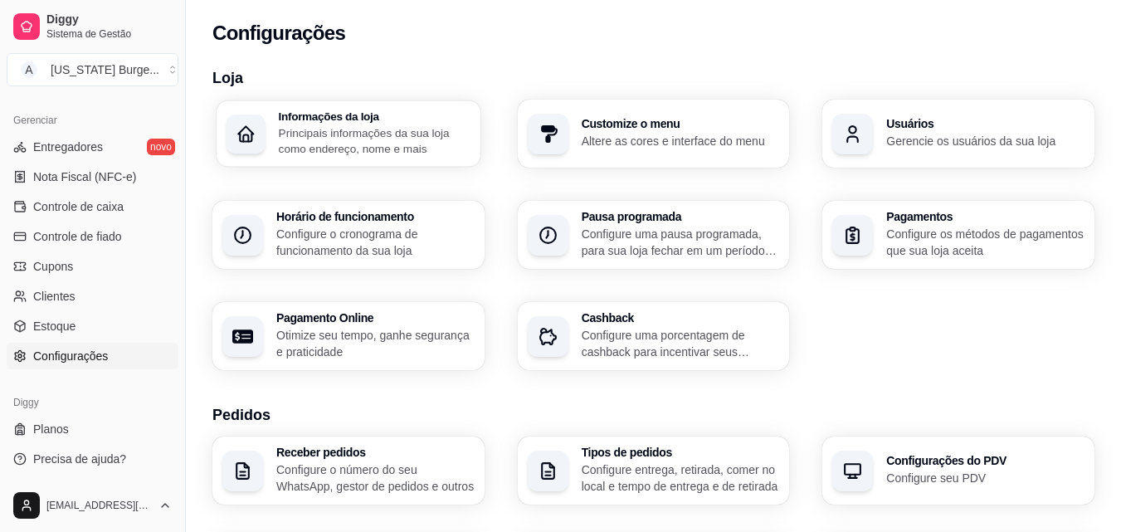
click at [356, 131] on p "Principais informações da sua loja como endereço, nome e mais" at bounding box center [375, 140] width 192 height 32
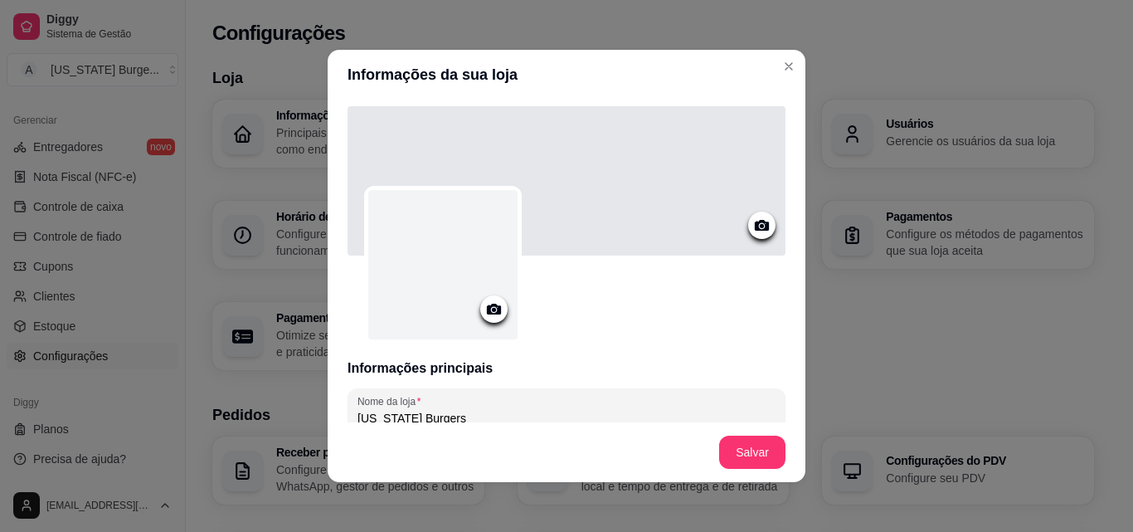
click at [651, 182] on div at bounding box center [567, 180] width 438 height 149
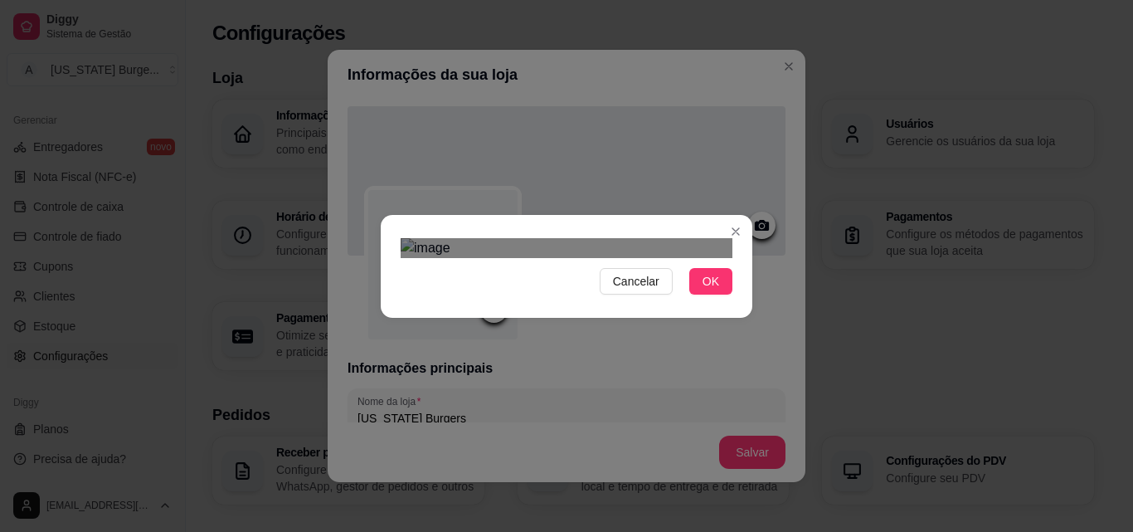
click at [786, 387] on div "Cancelar OK" at bounding box center [566, 266] width 1133 height 532
click at [334, 95] on div "Cancelar OK" at bounding box center [566, 266] width 1133 height 532
click at [654, 259] on div "Use the arrow keys to move the crop selection area" at bounding box center [567, 314] width 332 height 110
click at [704, 290] on span "OK" at bounding box center [711, 281] width 17 height 18
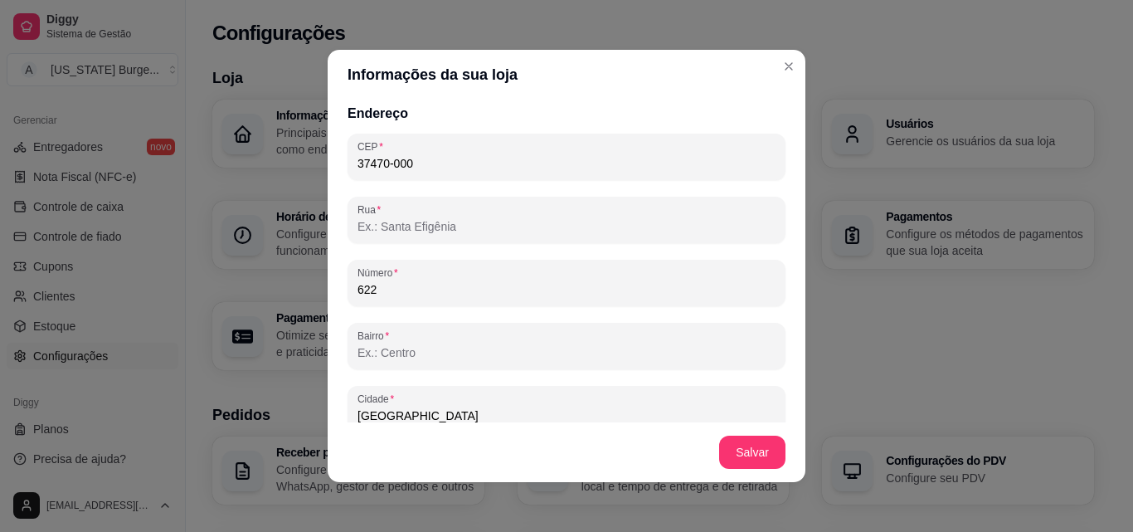
scroll to position [829, 0]
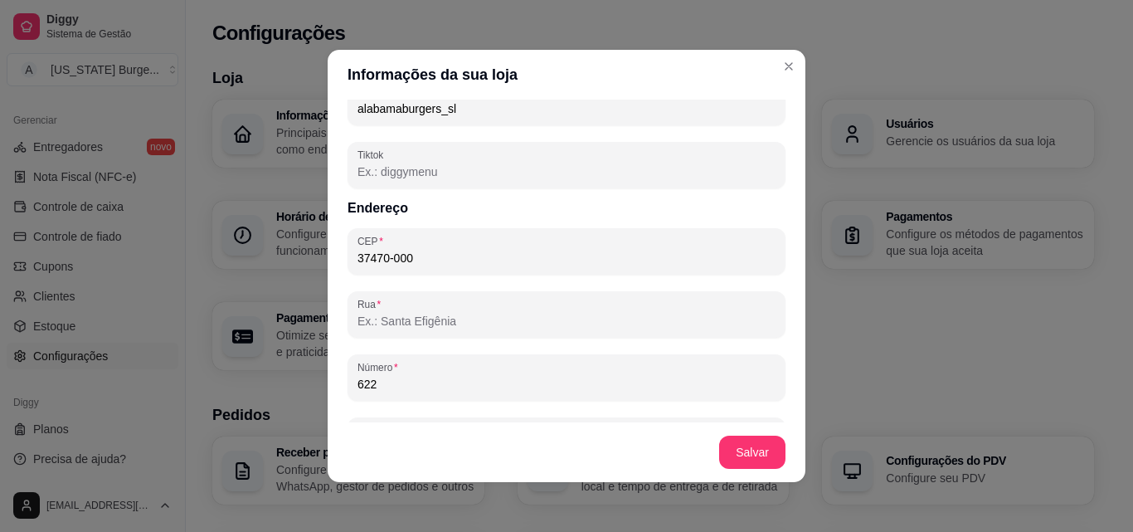
click at [736, 343] on div "CEP 37470-000 [STREET_ADDRESS] Estado MG Complemento" at bounding box center [567, 440] width 438 height 425
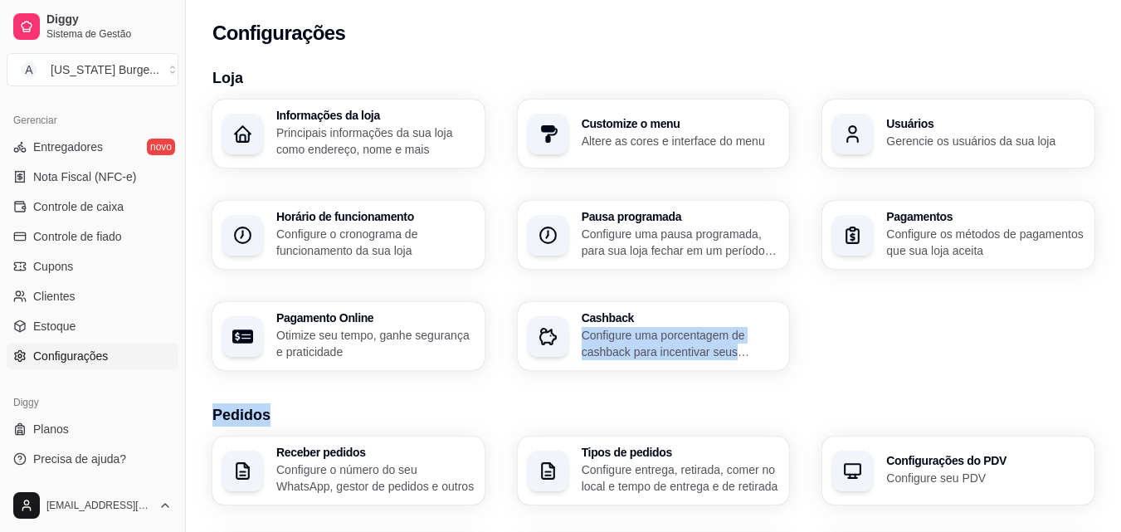
drag, startPoint x: 792, startPoint y: 319, endPoint x: 792, endPoint y: 385, distance: 65.6
click at [889, 347] on div "Informações da loja Principais informações da sua loja como endereço, nome e ma…" at bounding box center [653, 235] width 882 height 270
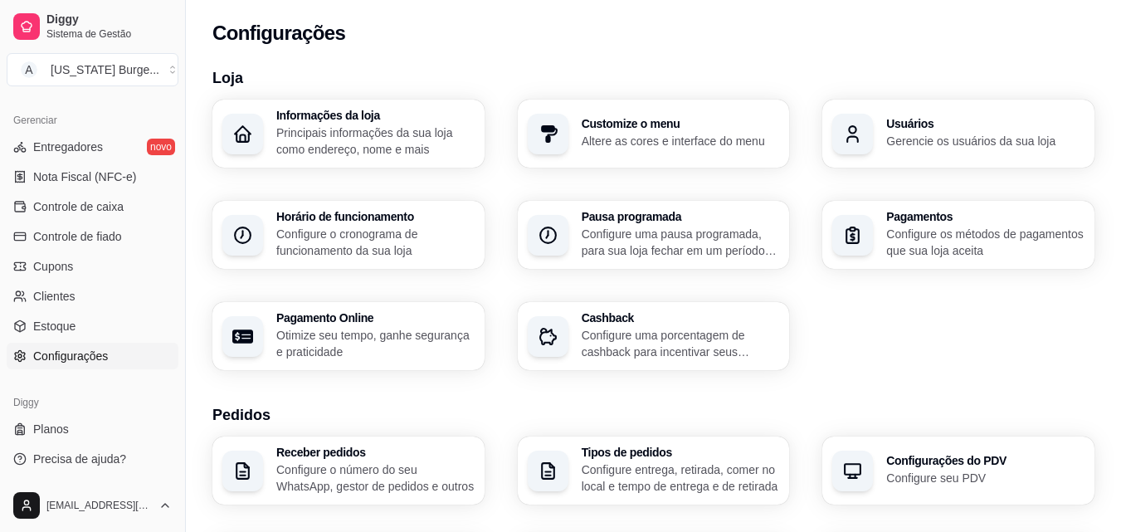
click at [919, 240] on p "Configure os métodos de pagamentos que sua loja aceita" at bounding box center [985, 242] width 198 height 33
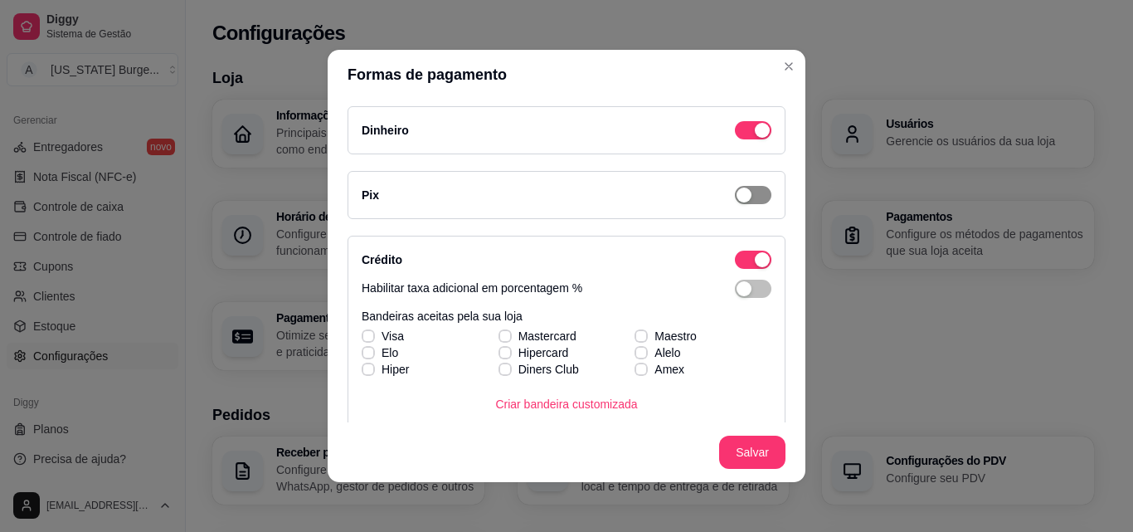
click at [737, 192] on div "button" at bounding box center [744, 195] width 15 height 15
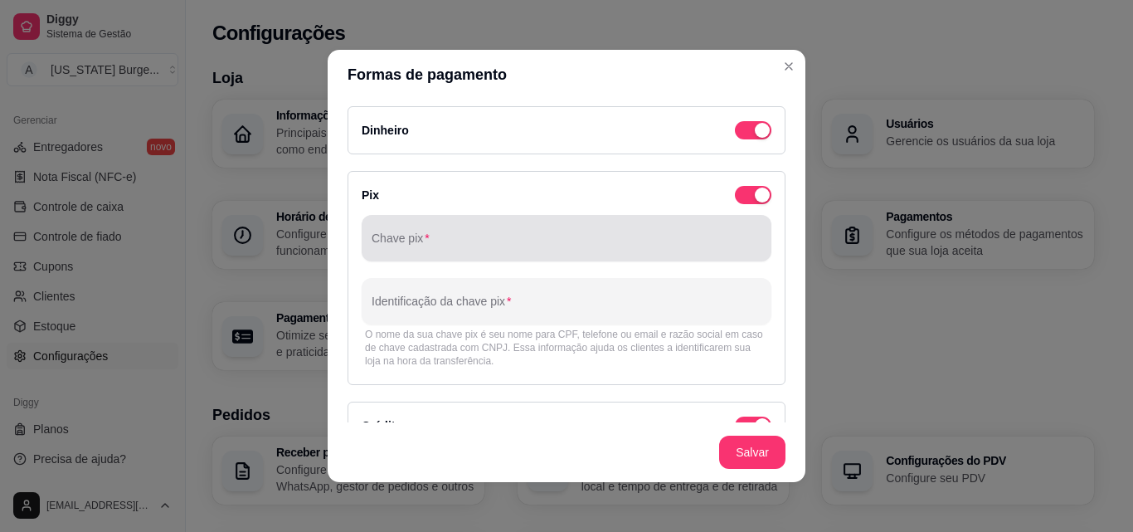
click at [412, 234] on div at bounding box center [567, 238] width 390 height 33
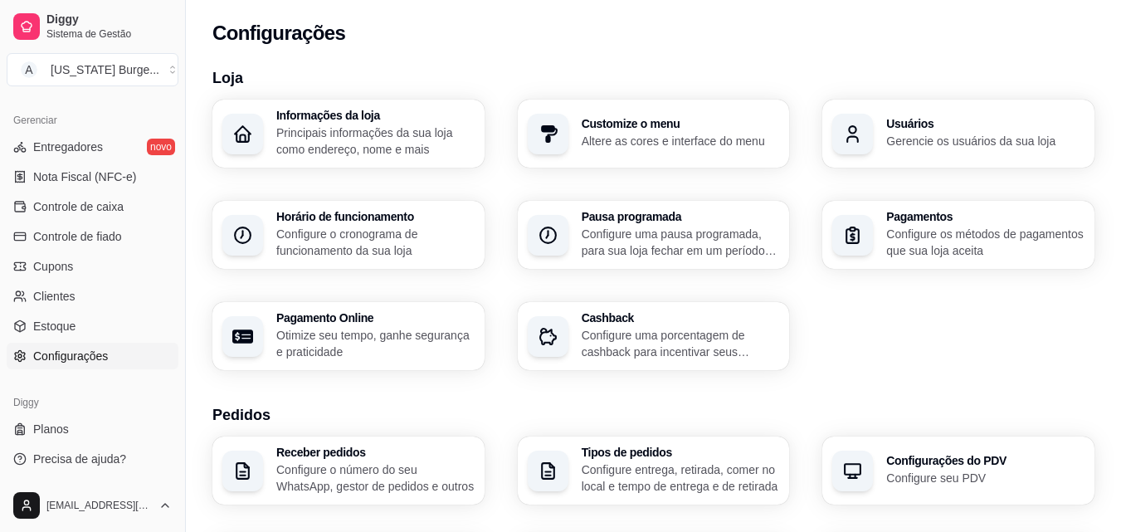
click at [975, 235] on p "Configure os métodos de pagamentos que sua loja aceita" at bounding box center [985, 242] width 198 height 33
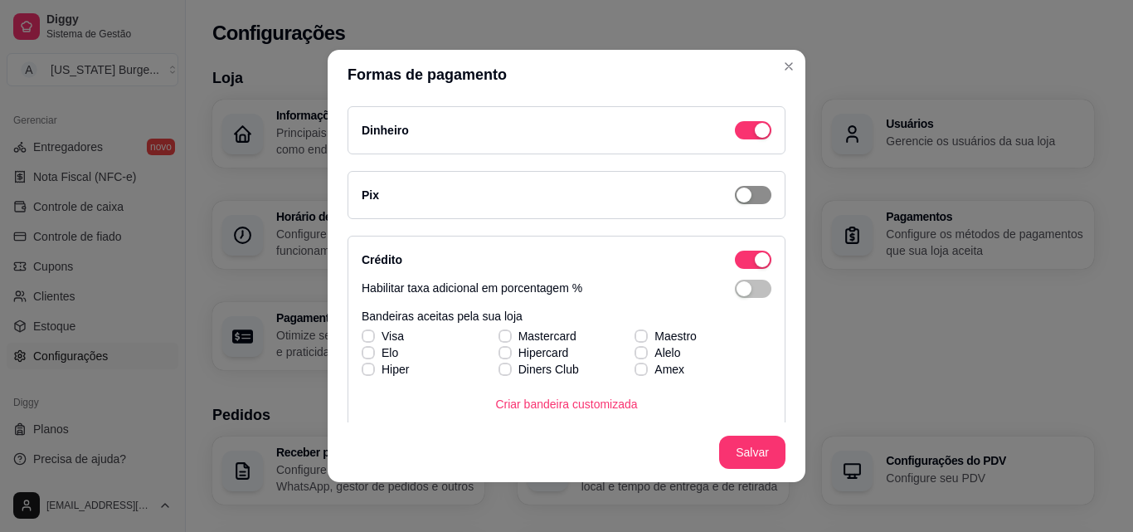
click at [735, 191] on button "button" at bounding box center [753, 195] width 37 height 18
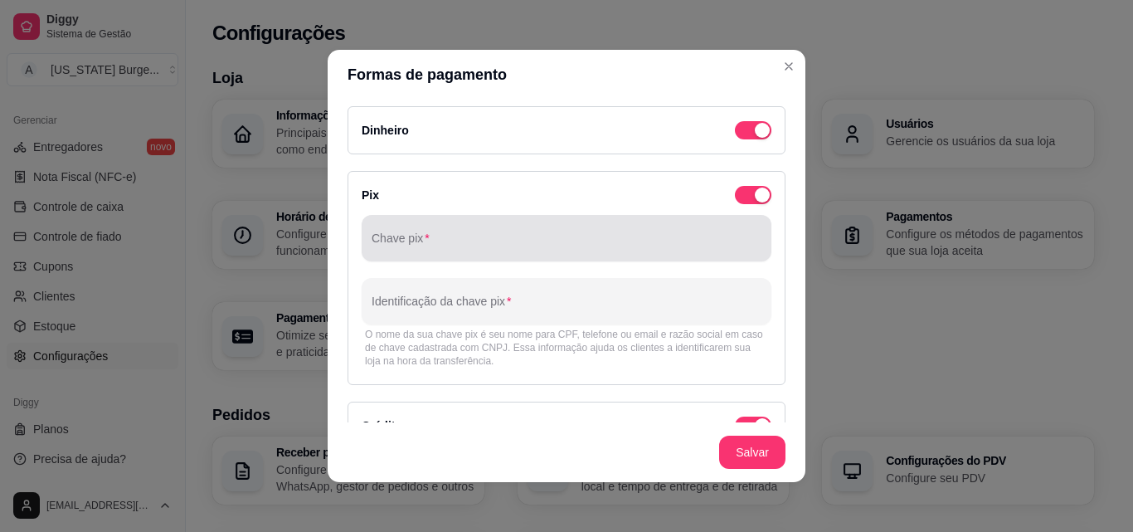
click at [425, 253] on div at bounding box center [567, 238] width 390 height 33
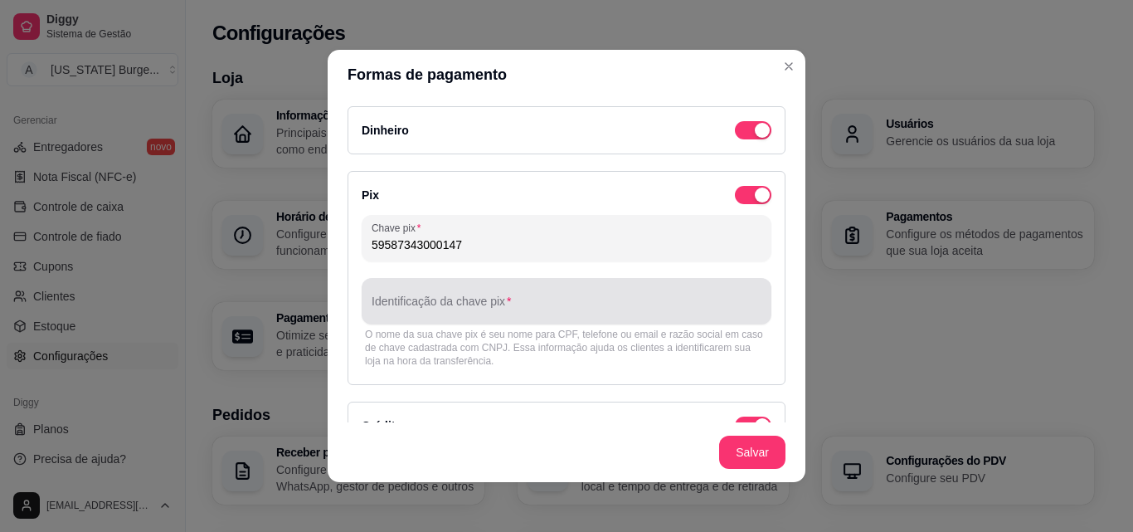
type input "59587343000147"
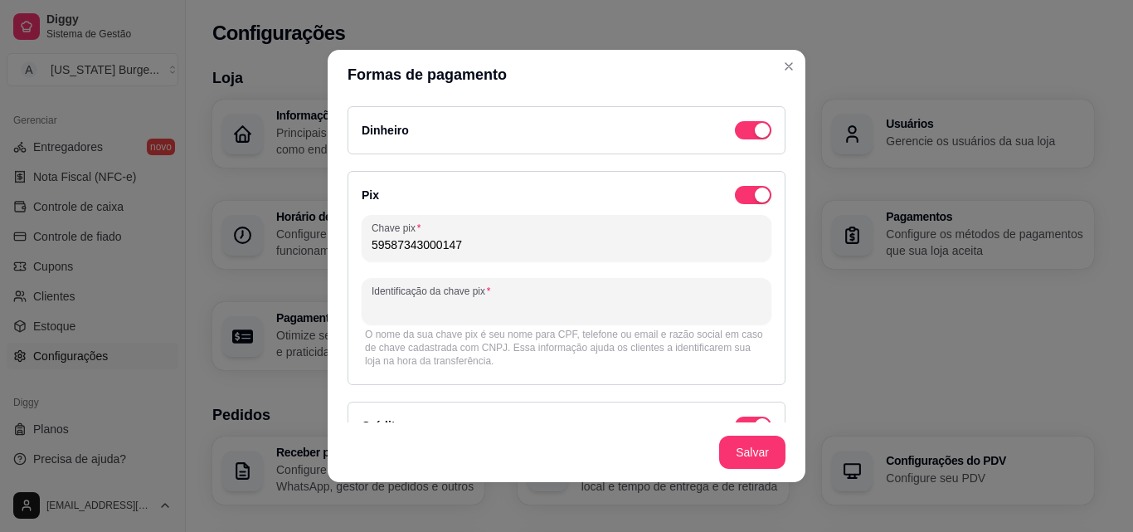
click at [431, 306] on input "Identificação da chave pix" at bounding box center [567, 308] width 390 height 17
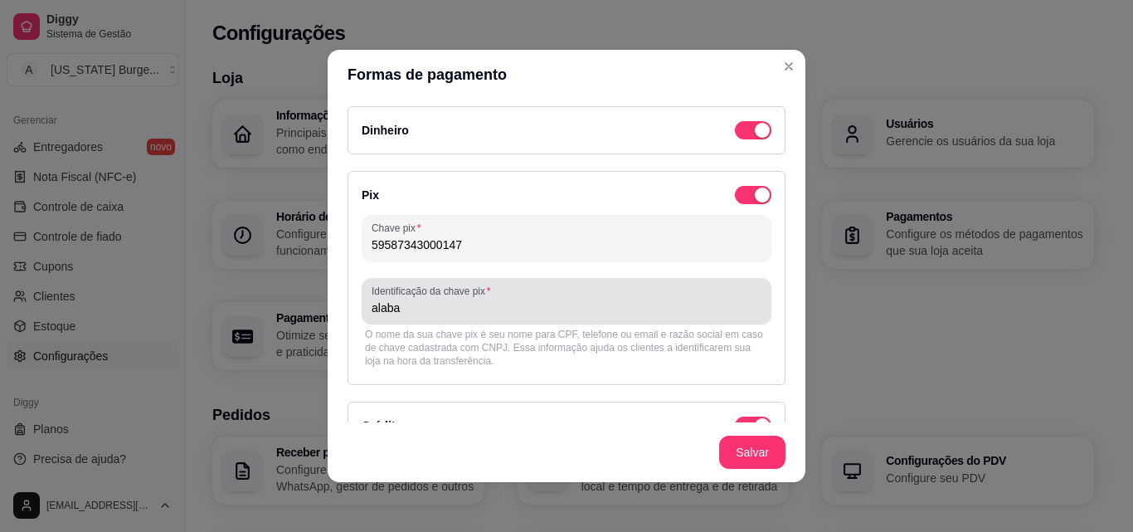
click at [411, 316] on div "alaba" at bounding box center [567, 301] width 390 height 33
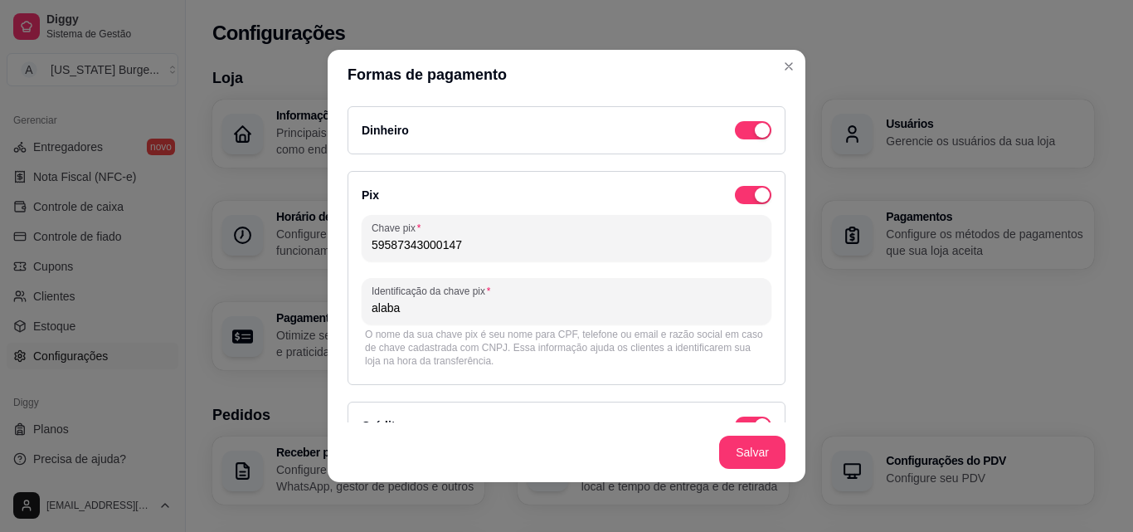
click at [392, 305] on input "alaba" at bounding box center [567, 308] width 390 height 17
type input "a"
type input "[US_STATE] Burgers"
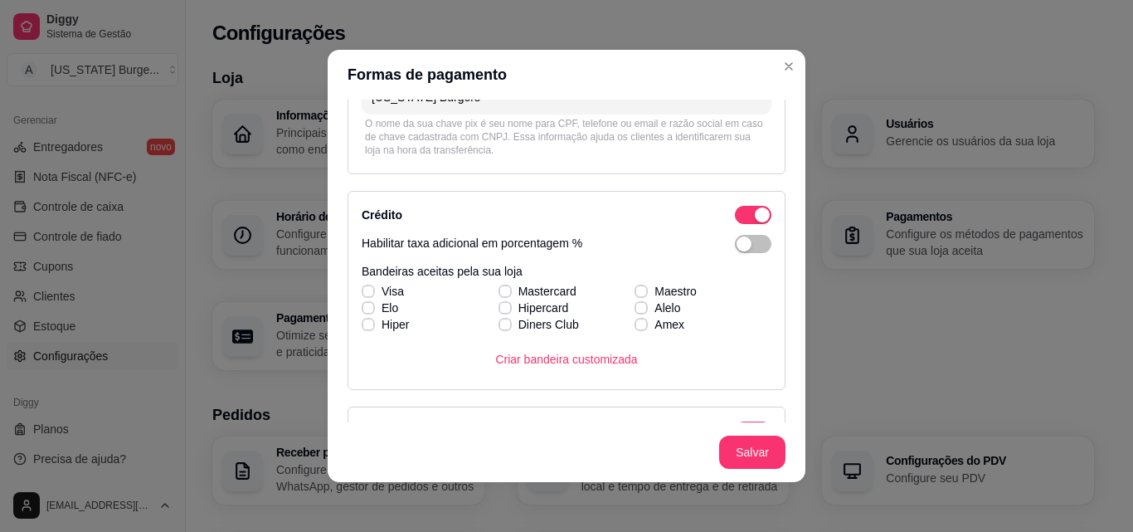
scroll to position [216, 0]
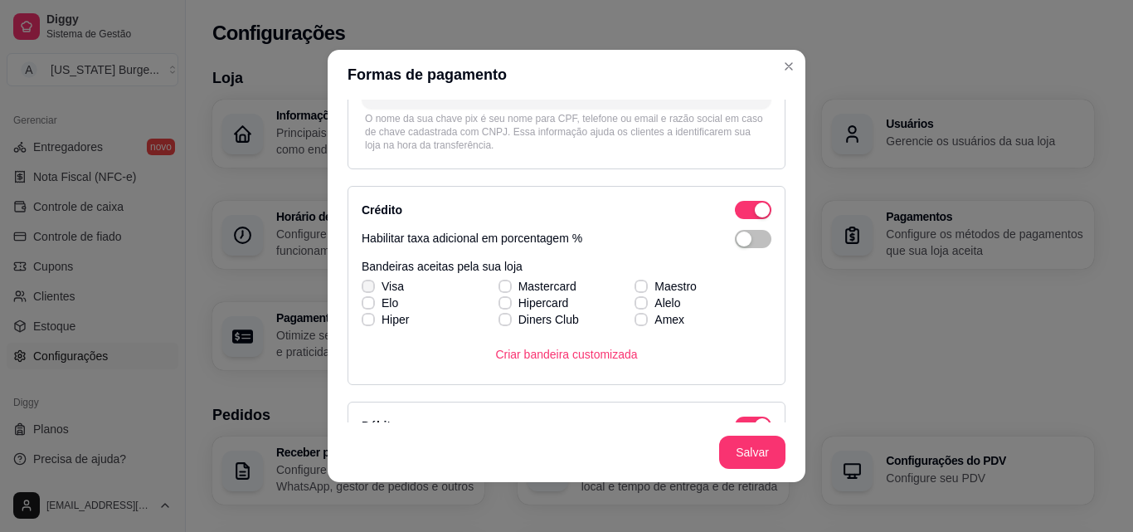
click at [363, 283] on icon at bounding box center [368, 286] width 10 height 7
click at [361, 290] on input "Visa" at bounding box center [366, 295] width 11 height 11
checkbox input "true"
click at [363, 302] on icon at bounding box center [368, 303] width 10 height 7
click at [363, 306] on input "Elo" at bounding box center [366, 311] width 11 height 11
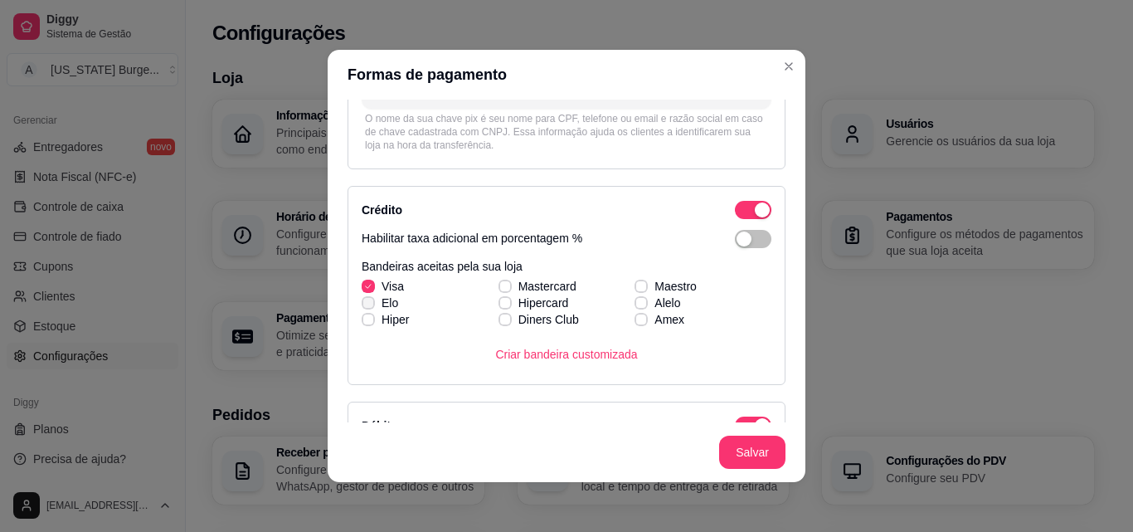
checkbox input "true"
click at [364, 322] on icon at bounding box center [368, 319] width 10 height 7
click at [364, 323] on input "Hiper" at bounding box center [366, 328] width 11 height 11
checkbox input "true"
click at [500, 282] on span at bounding box center [505, 286] width 13 height 13
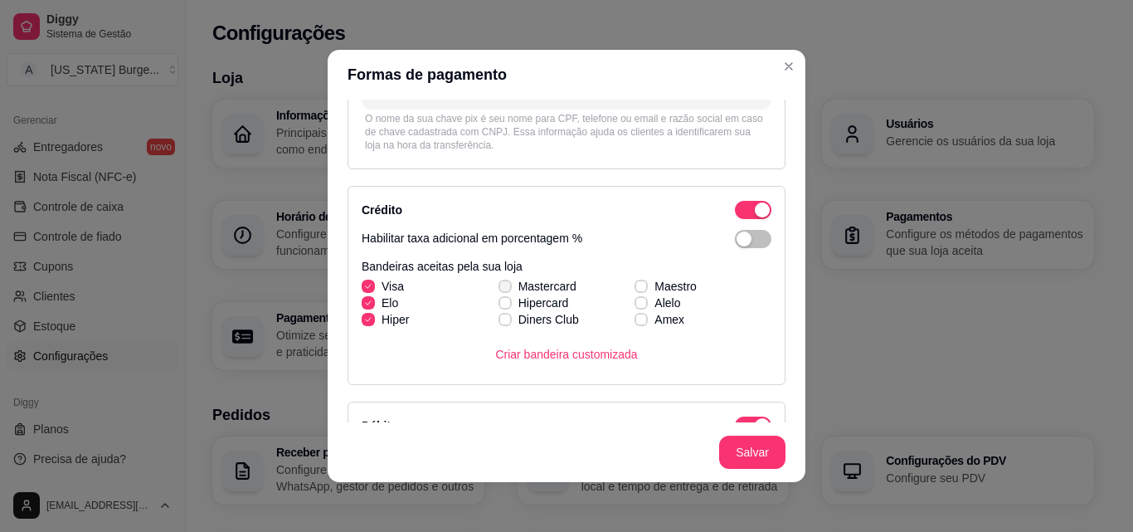
click at [500, 290] on input "Mastercard" at bounding box center [503, 295] width 11 height 11
checkbox input "true"
click at [500, 300] on icon at bounding box center [505, 303] width 10 height 7
click at [498, 306] on input "Hipercard" at bounding box center [503, 311] width 11 height 11
checkbox input "true"
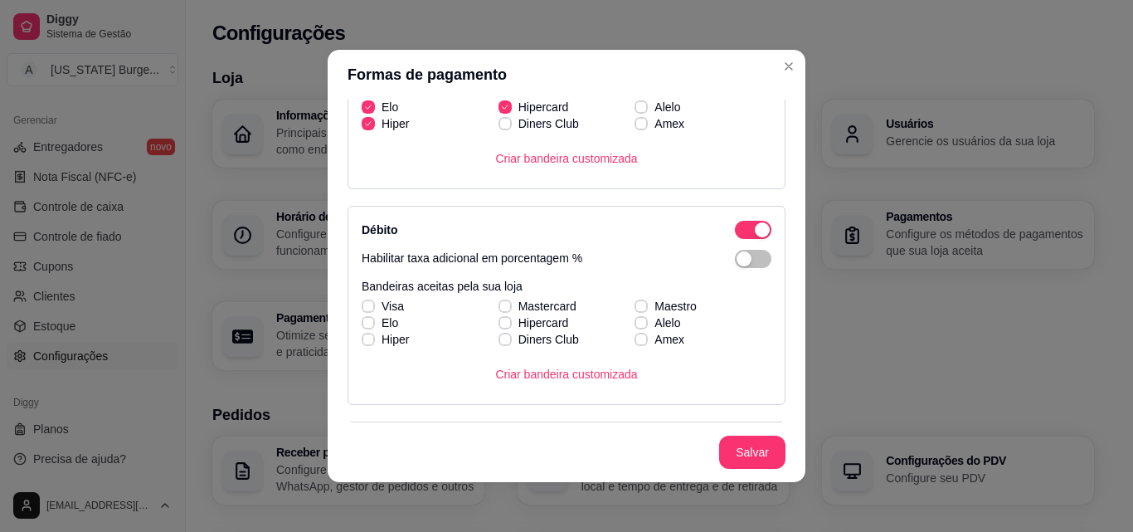
scroll to position [395, 0]
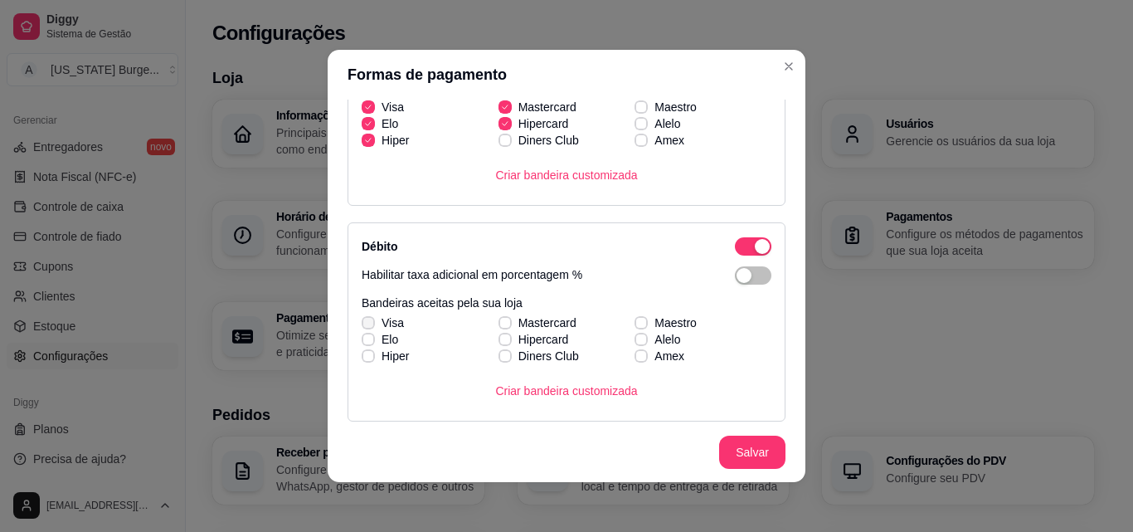
click at [363, 322] on icon at bounding box center [368, 322] width 10 height 7
click at [361, 326] on input "Visa" at bounding box center [366, 331] width 11 height 11
checkbox input "true"
click at [361, 332] on label "Elo" at bounding box center [380, 339] width 50 height 30
click at [361, 343] on input "Elo" at bounding box center [366, 348] width 11 height 11
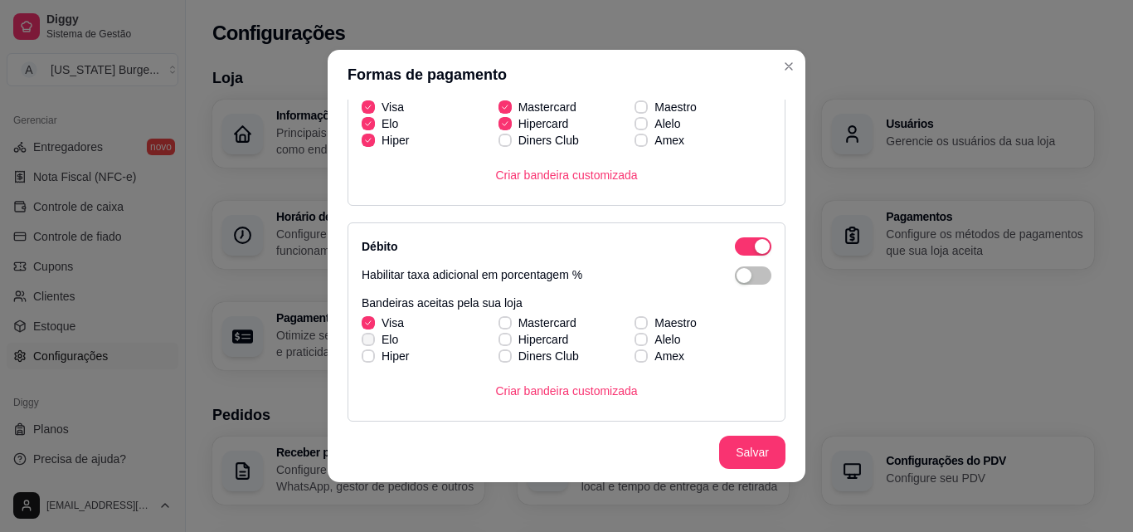
checkbox input "true"
click at [365, 350] on span at bounding box center [368, 355] width 13 height 13
click at [365, 359] on input "Hiper" at bounding box center [366, 364] width 11 height 11
checkbox input "true"
click at [498, 324] on div "Visa Mastercard Maestro [PERSON_NAME] Alelo Hiper Diners Club Amex" at bounding box center [567, 339] width 410 height 50
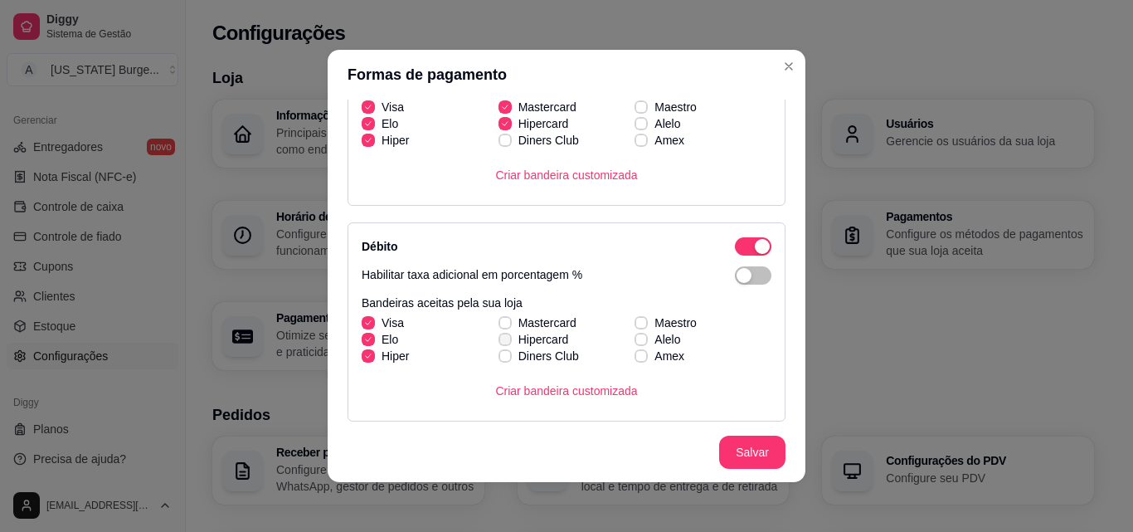
click at [500, 337] on icon at bounding box center [505, 339] width 10 height 7
click at [498, 343] on input "Hipercard" at bounding box center [503, 348] width 11 height 11
checkbox input "true"
click at [499, 319] on span at bounding box center [505, 322] width 13 height 13
click at [498, 326] on input "Mastercard" at bounding box center [503, 331] width 11 height 11
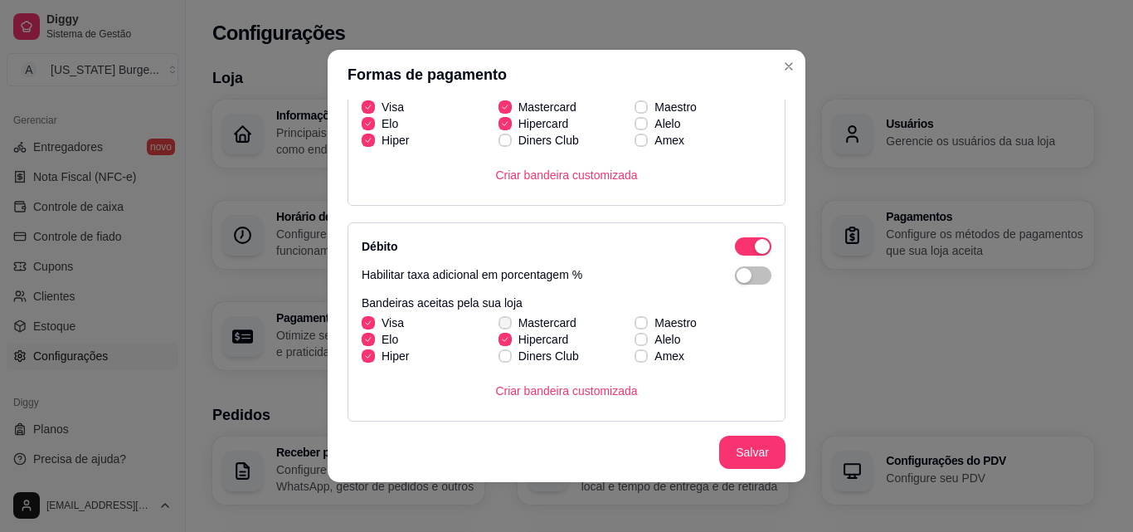
checkbox input "true"
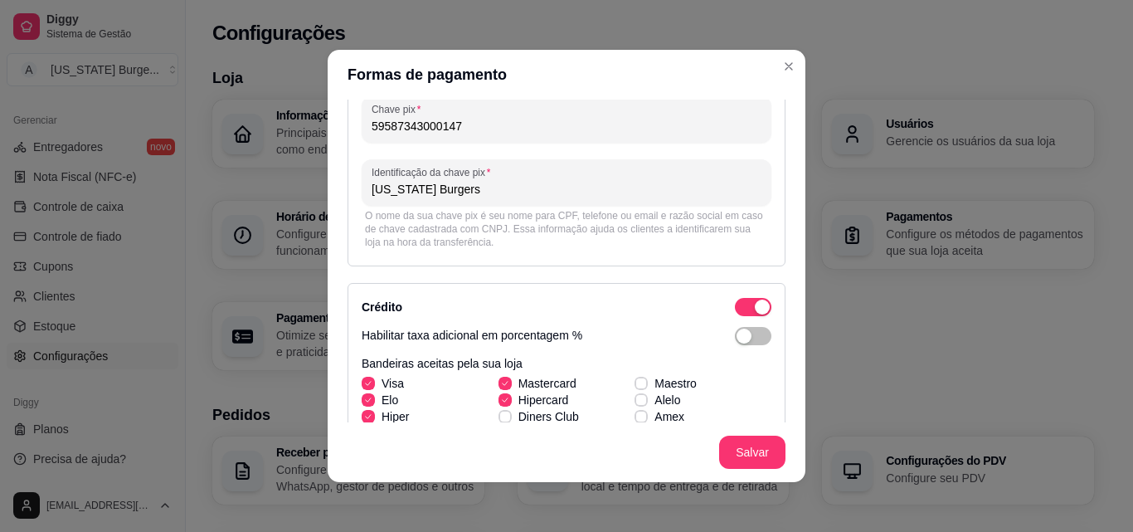
scroll to position [0, 0]
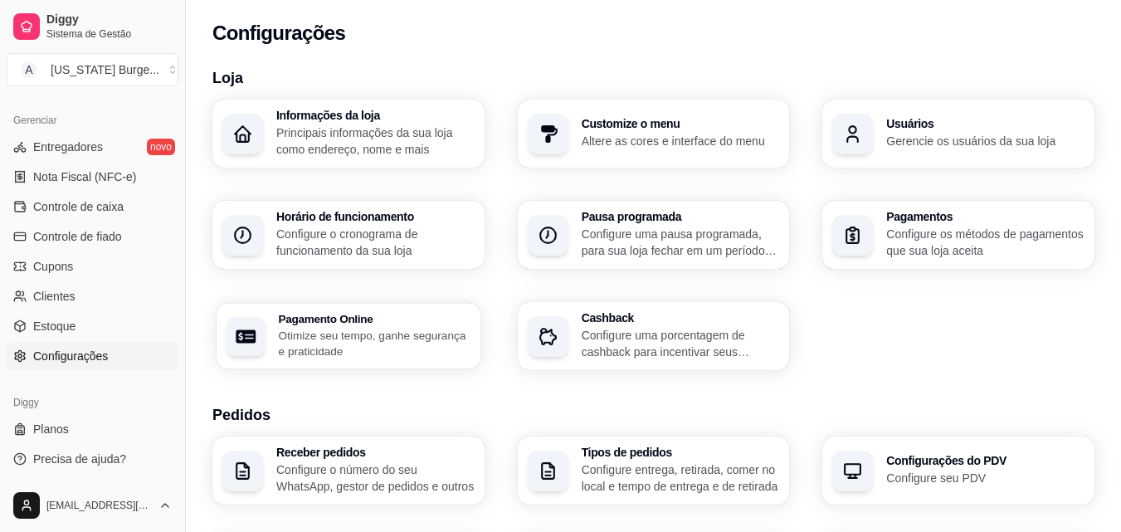
click at [358, 319] on h3 "Pagamento Online" at bounding box center [375, 319] width 192 height 12
select select "4.98"
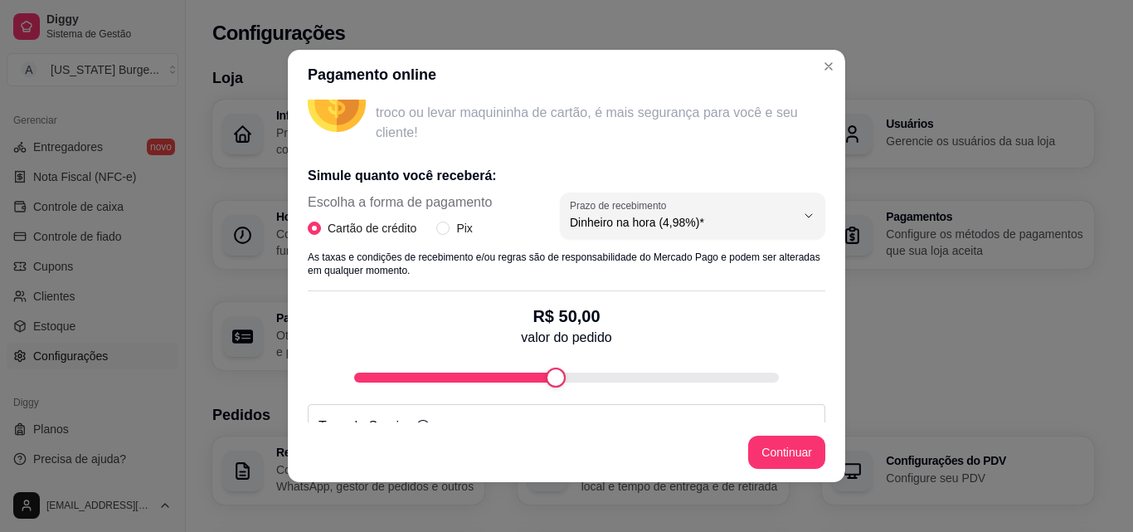
scroll to position [281, 0]
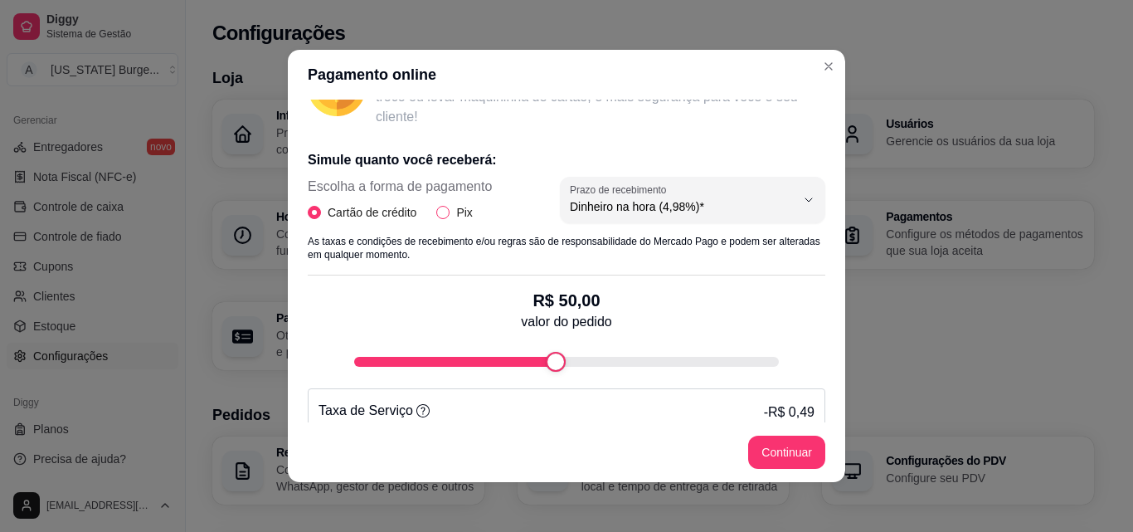
click at [450, 206] on span "Pix" at bounding box center [464, 212] width 29 height 18
click at [444, 206] on input "Pix" at bounding box center [442, 212] width 13 height 13
radio input "true"
radio input "false"
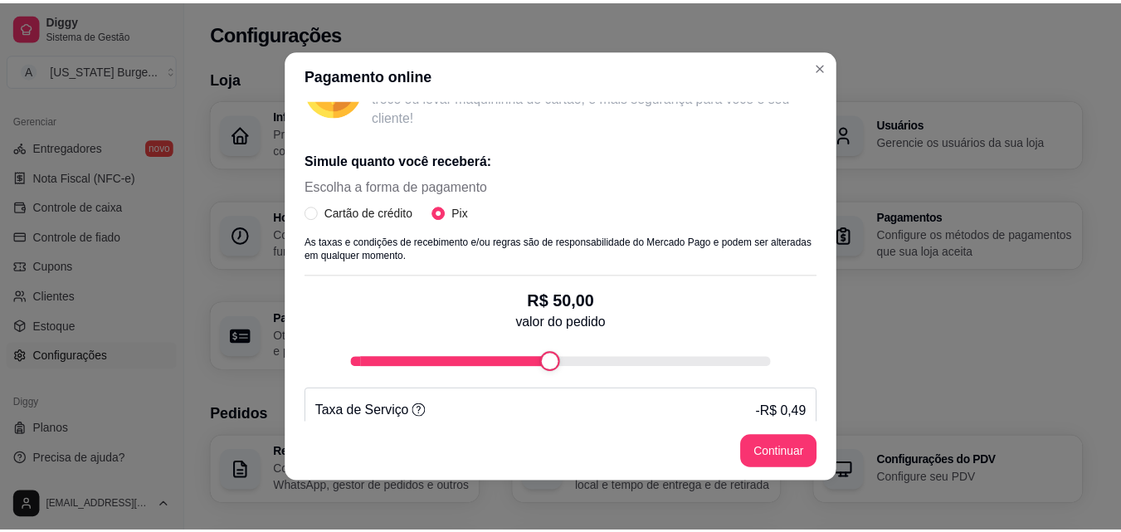
scroll to position [345, 0]
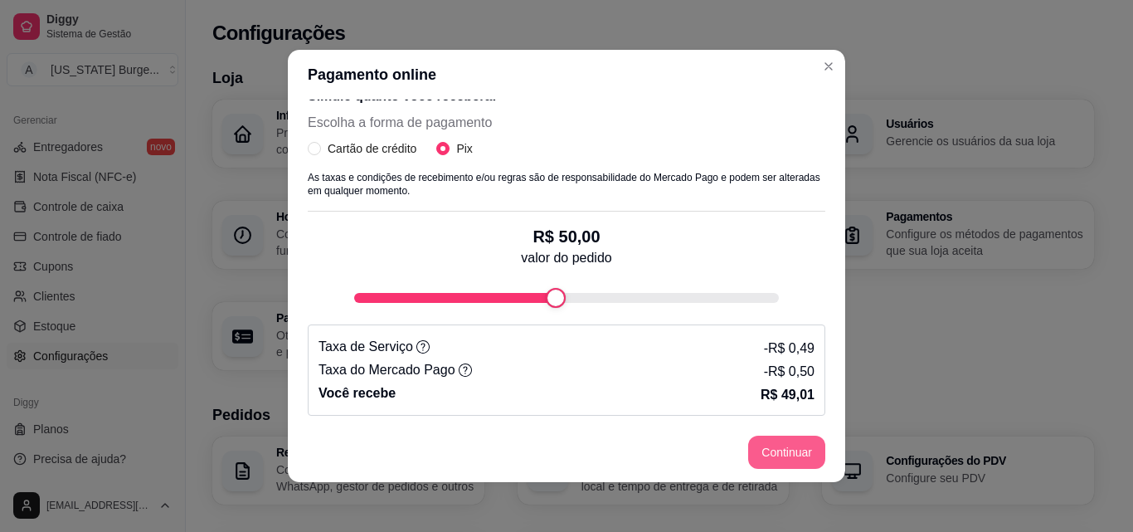
click at [782, 445] on button "Continuar" at bounding box center [786, 452] width 77 height 33
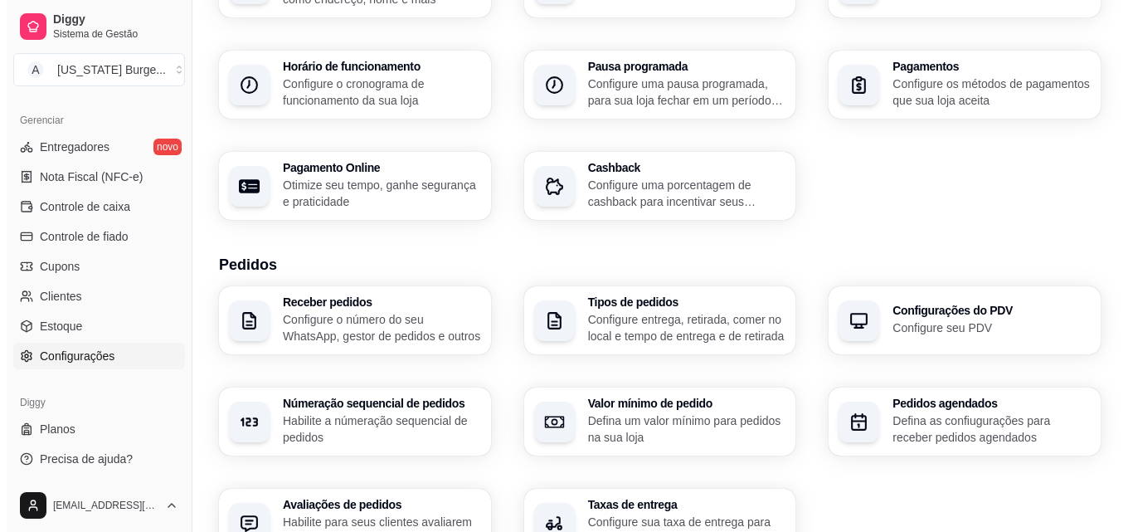
scroll to position [159, 0]
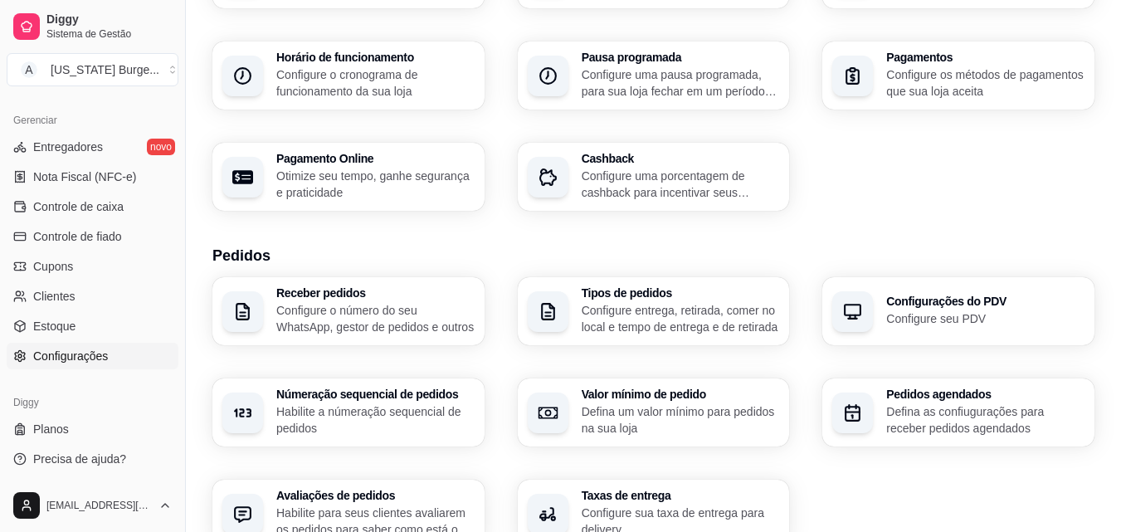
click at [977, 277] on div "Receber pedidos Configure o número do seu WhatsApp, gestor de pedidos e outros …" at bounding box center [653, 412] width 882 height 270
click at [957, 309] on div "Configurações do PDV Configure seu PDV" at bounding box center [985, 311] width 198 height 32
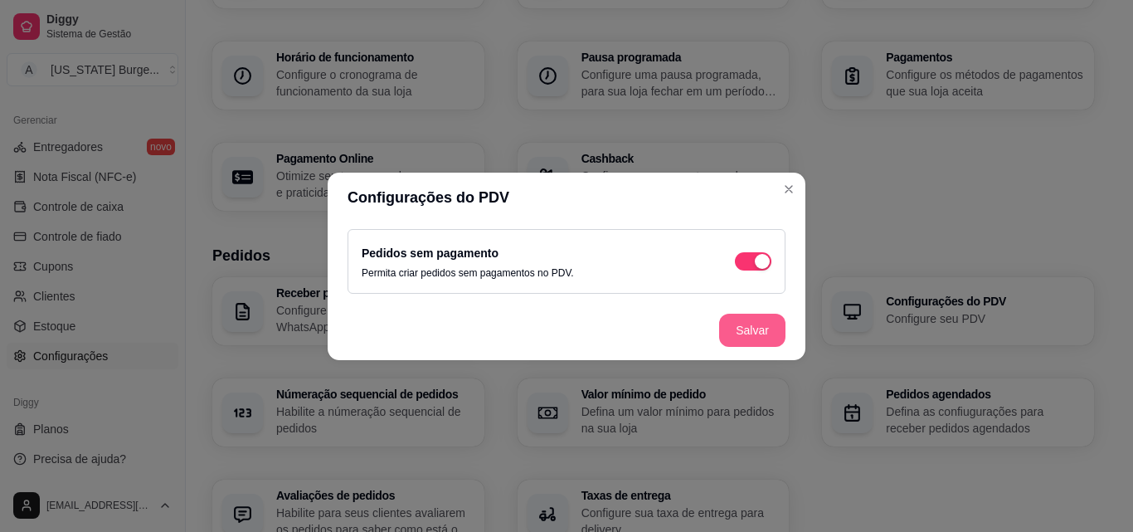
click at [739, 326] on button "Salvar" at bounding box center [752, 330] width 66 height 33
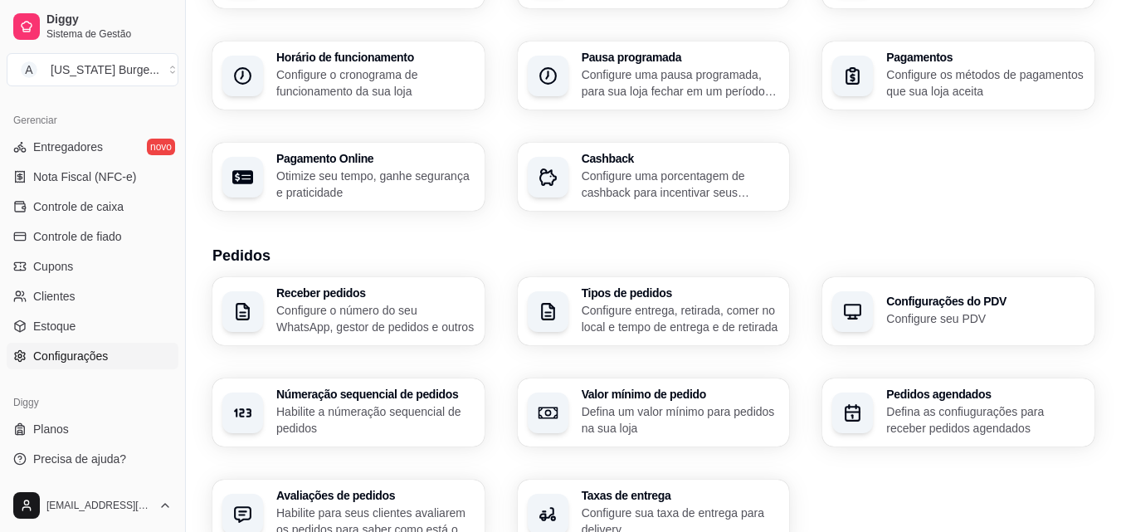
click at [660, 308] on p "Configure entrega, retirada, comer no local e tempo de entrega e de retirada" at bounding box center [681, 318] width 198 height 33
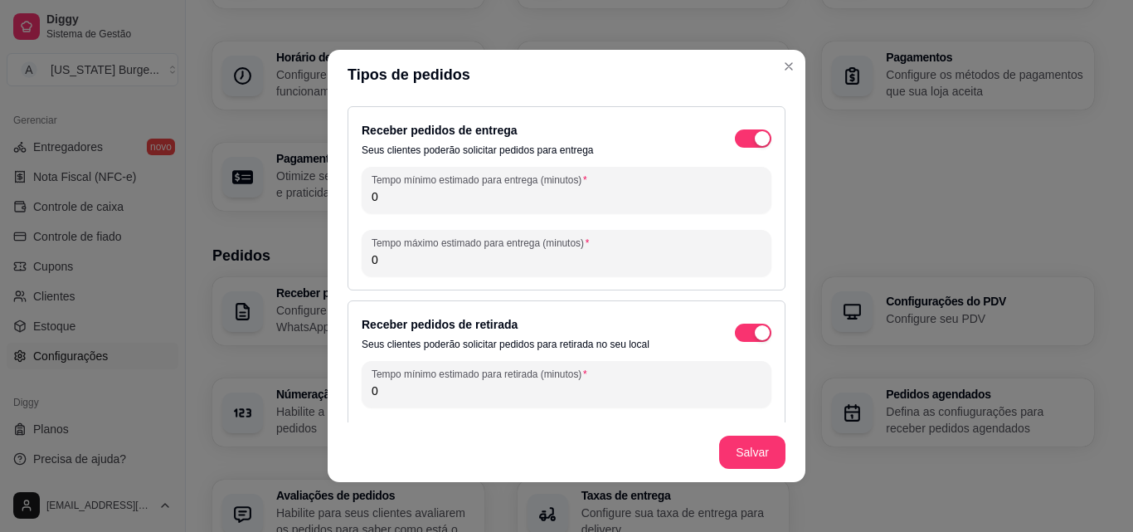
drag, startPoint x: 438, startPoint y: 193, endPoint x: 246, endPoint y: 173, distance: 193.6
click at [246, 173] on div "Tipos de pedidos Receber pedidos de entrega Seus clientes poderão solicitar ped…" at bounding box center [566, 266] width 1133 height 532
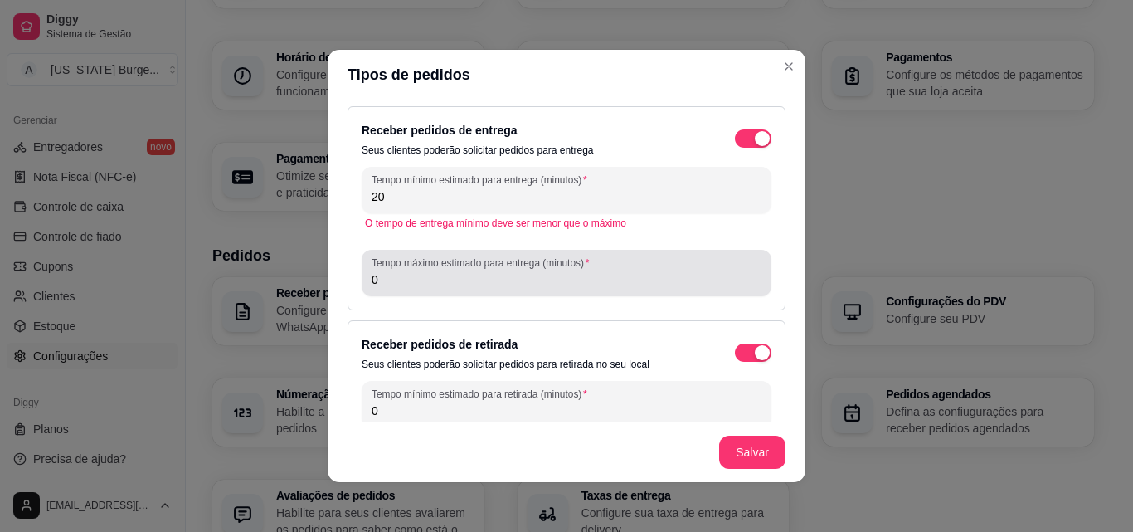
type input "20"
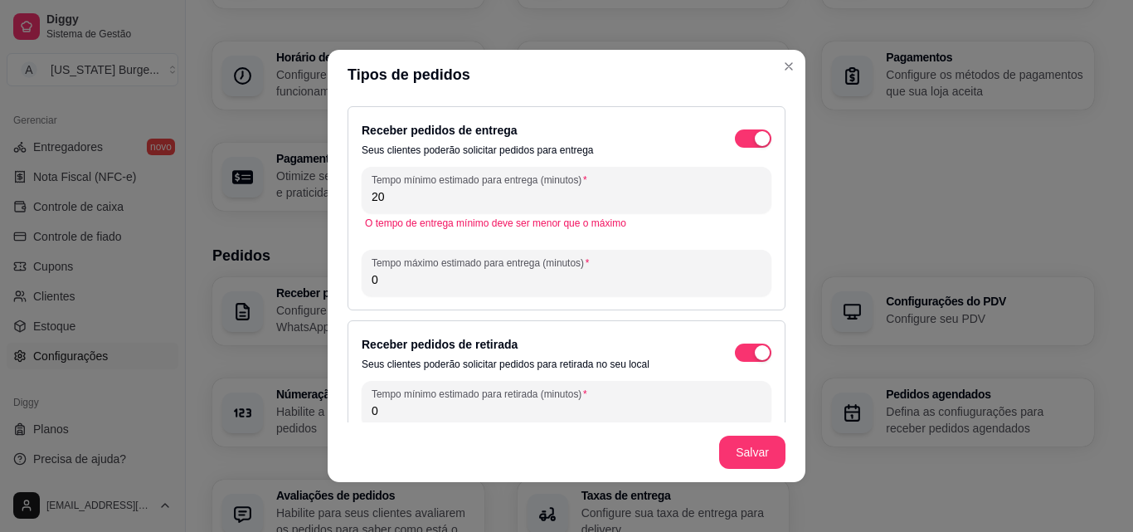
drag, startPoint x: 410, startPoint y: 278, endPoint x: 281, endPoint y: 295, distance: 129.8
click at [281, 295] on div "Tipos de pedidos Receber pedidos de entrega Seus clientes poderão solicitar ped…" at bounding box center [566, 266] width 1133 height 532
type input "60"
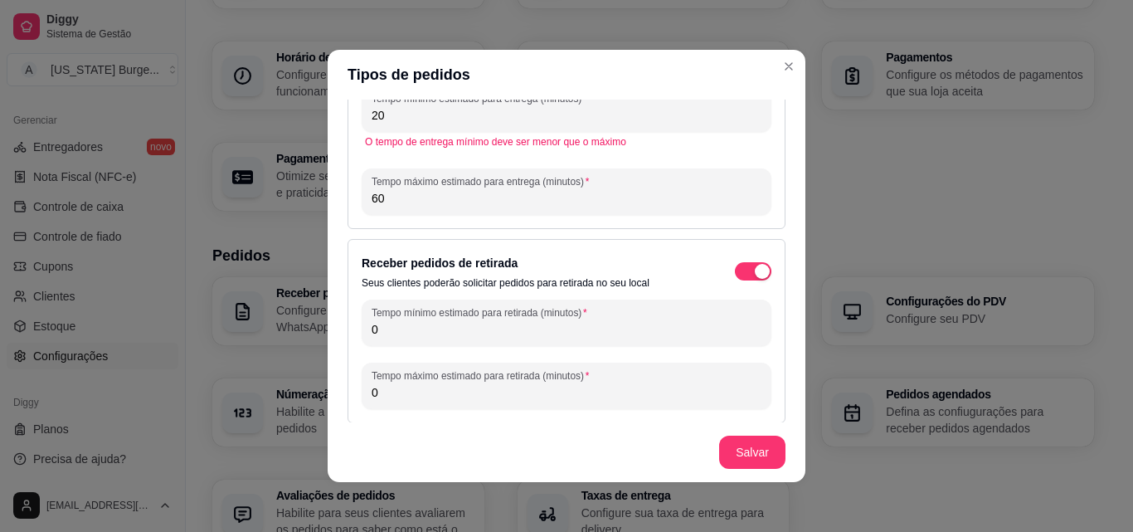
scroll to position [163, 0]
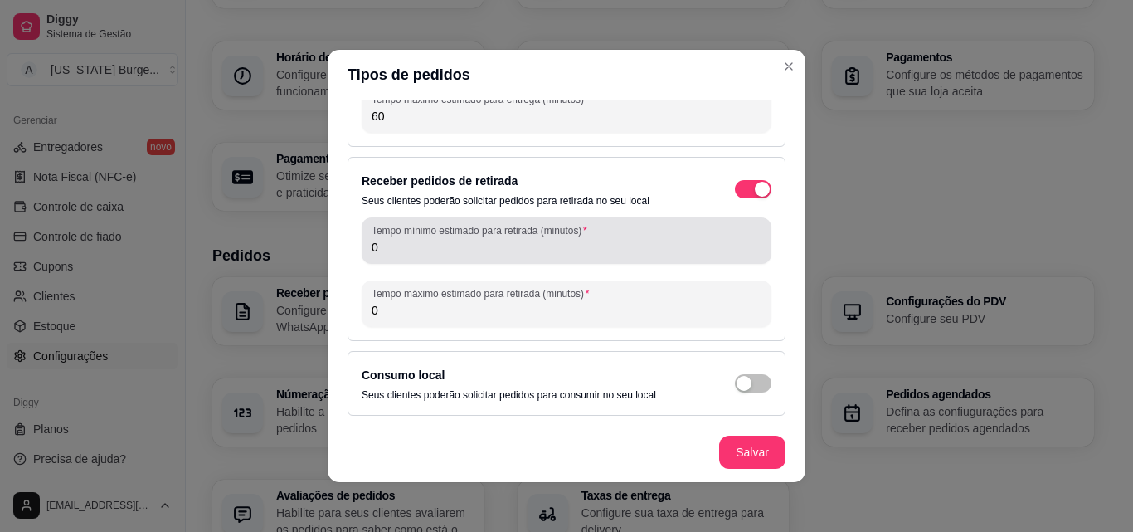
drag, startPoint x: 385, startPoint y: 251, endPoint x: 324, endPoint y: 240, distance: 61.5
click at [328, 241] on div "Receber pedidos de entrega Seus clientes poderão solicitar pedidos para entrega…" at bounding box center [567, 261] width 478 height 323
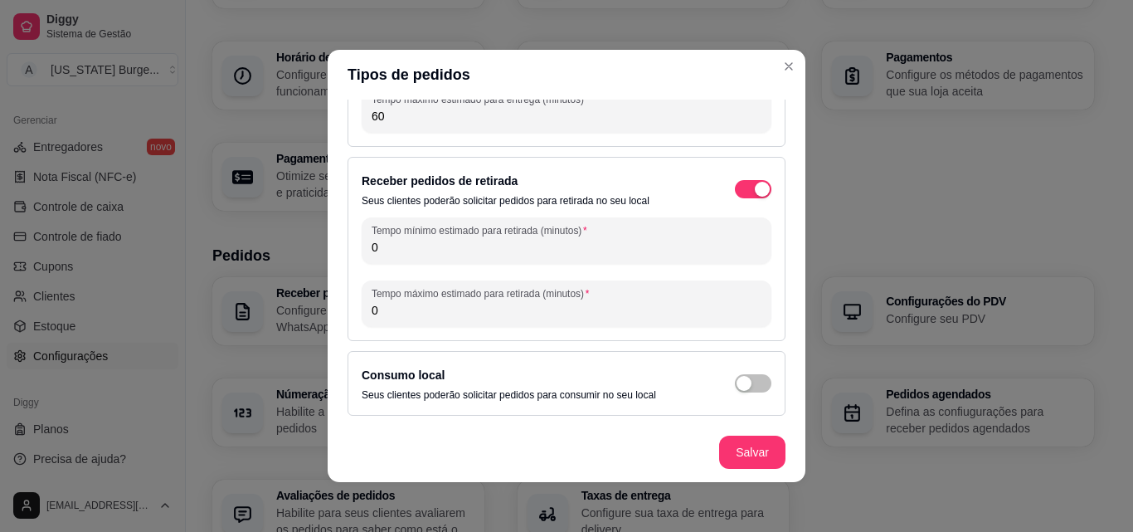
type input "2"
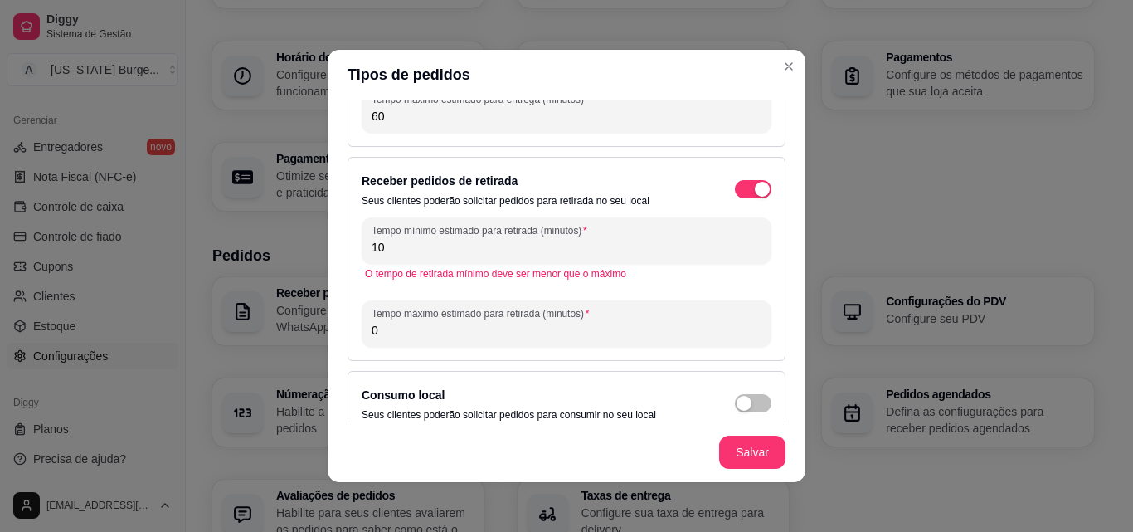
type input "10"
click at [420, 349] on div "Receber pedidos de retirada Seus clientes poderão solicitar pedidos para retira…" at bounding box center [567, 259] width 438 height 204
drag, startPoint x: 429, startPoint y: 333, endPoint x: 257, endPoint y: 325, distance: 171.9
click at [257, 325] on div "Tipos de pedidos Receber pedidos de entrega Seus clientes poderão solicitar ped…" at bounding box center [566, 266] width 1133 height 532
type input "50"
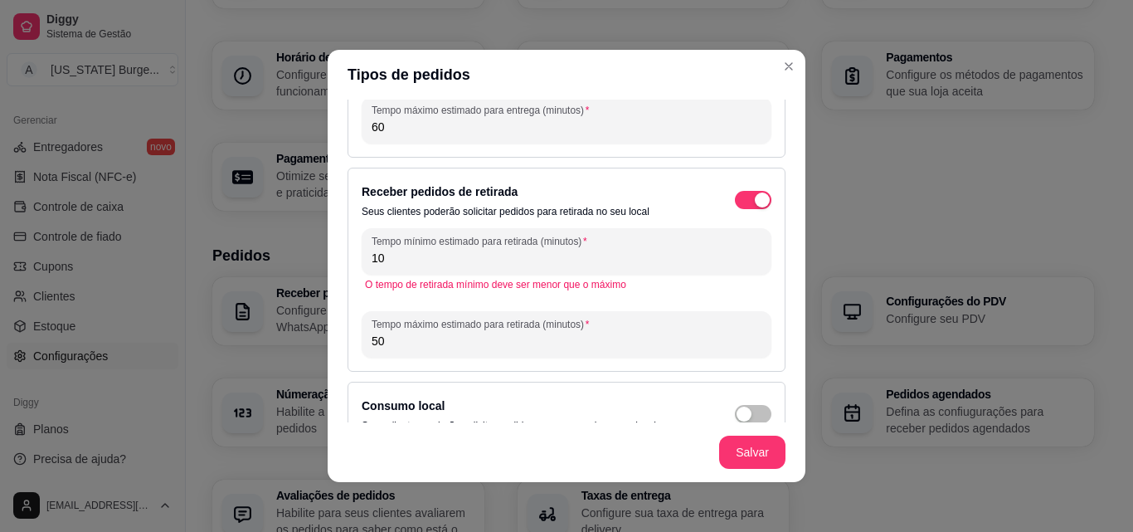
scroll to position [183, 0]
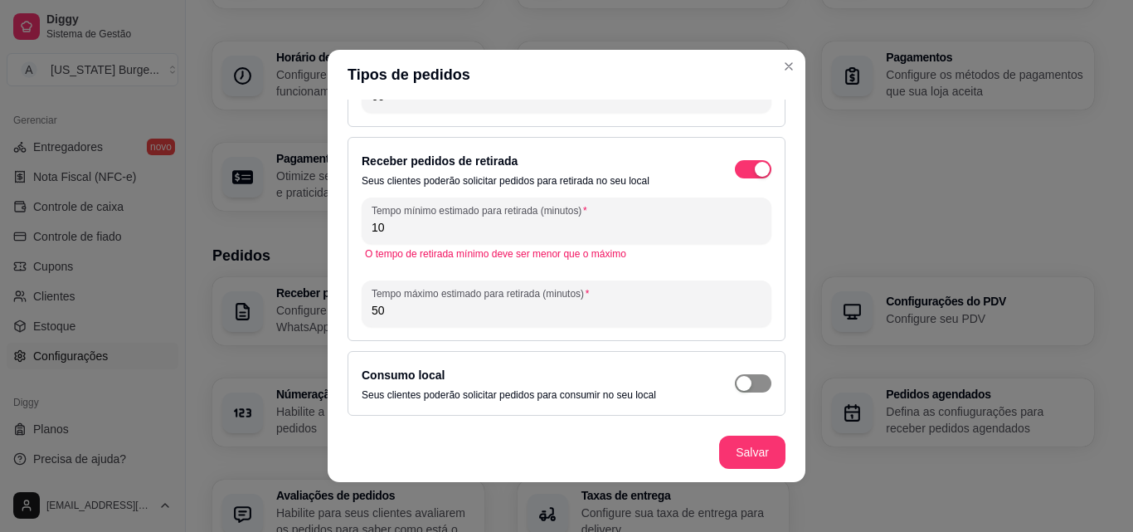
click at [743, 380] on span "button" at bounding box center [753, 383] width 37 height 18
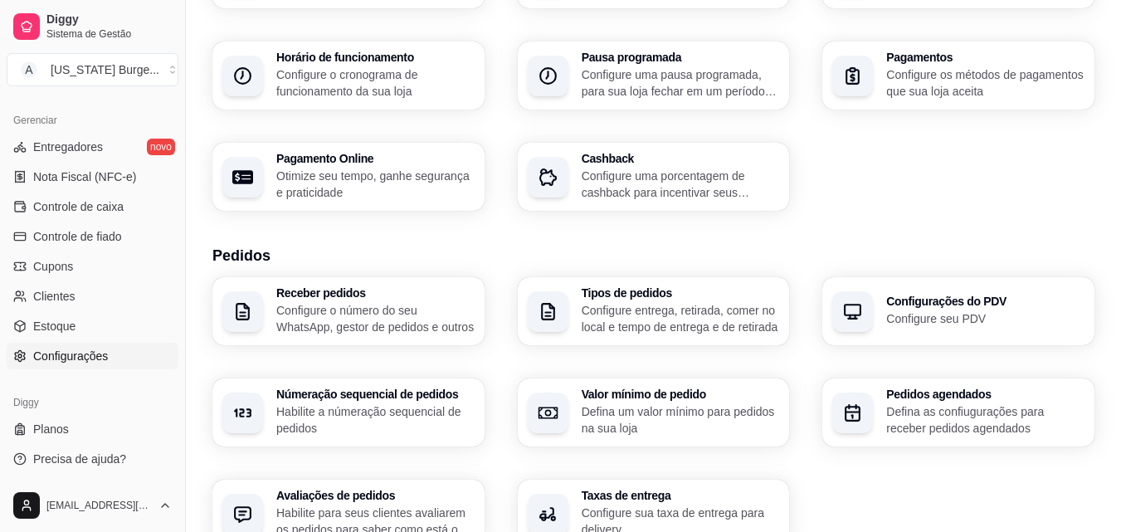
scroll to position [216, 0]
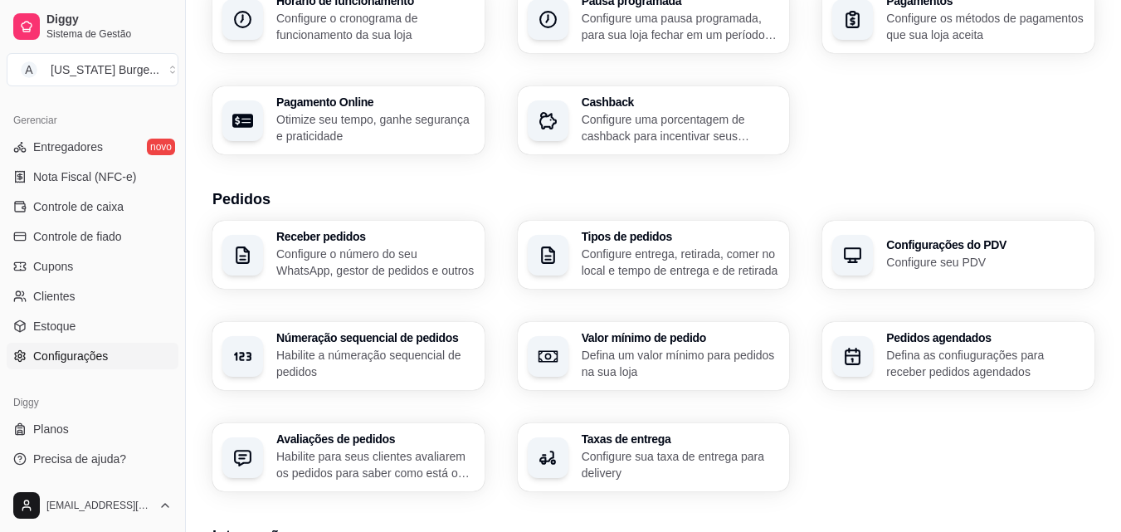
click at [426, 358] on p "Habilite a númeração sequencial de pedidos" at bounding box center [375, 363] width 198 height 33
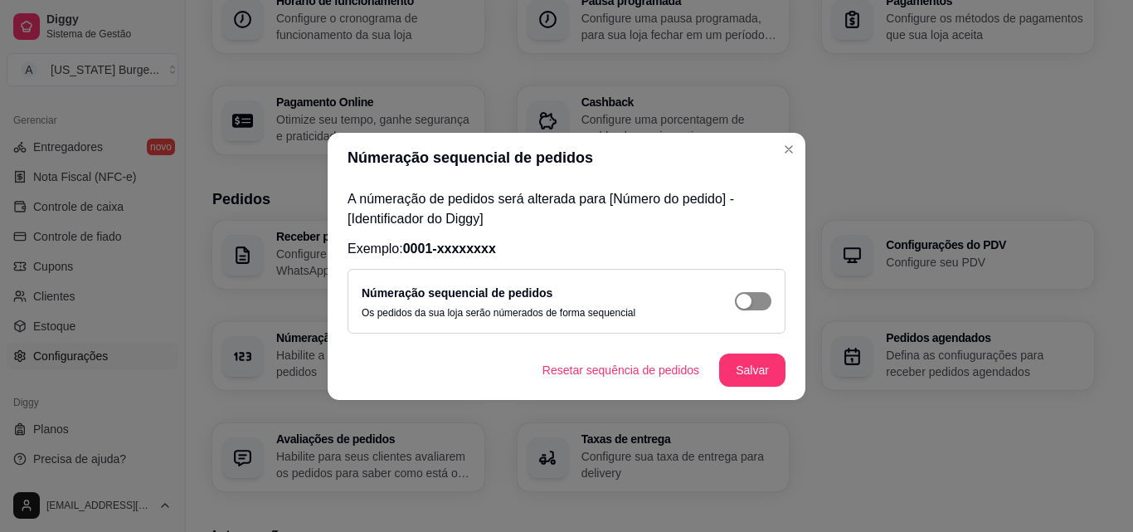
click at [751, 304] on div "button" at bounding box center [744, 301] width 15 height 15
click at [762, 363] on button "Salvar" at bounding box center [752, 369] width 65 height 32
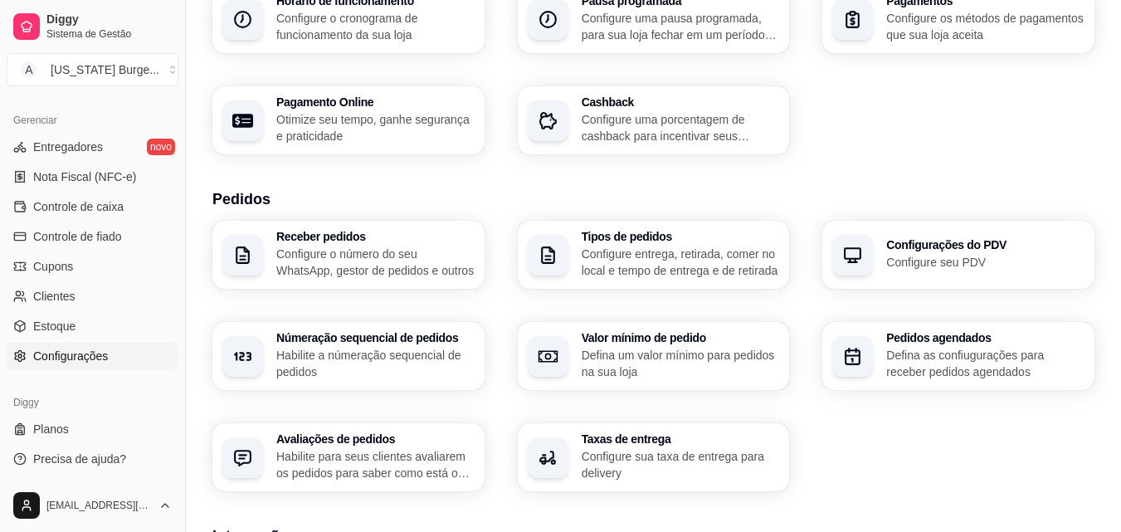
click at [606, 353] on p "Defina um valor mínimo para pedidos na sua loja" at bounding box center [681, 363] width 198 height 33
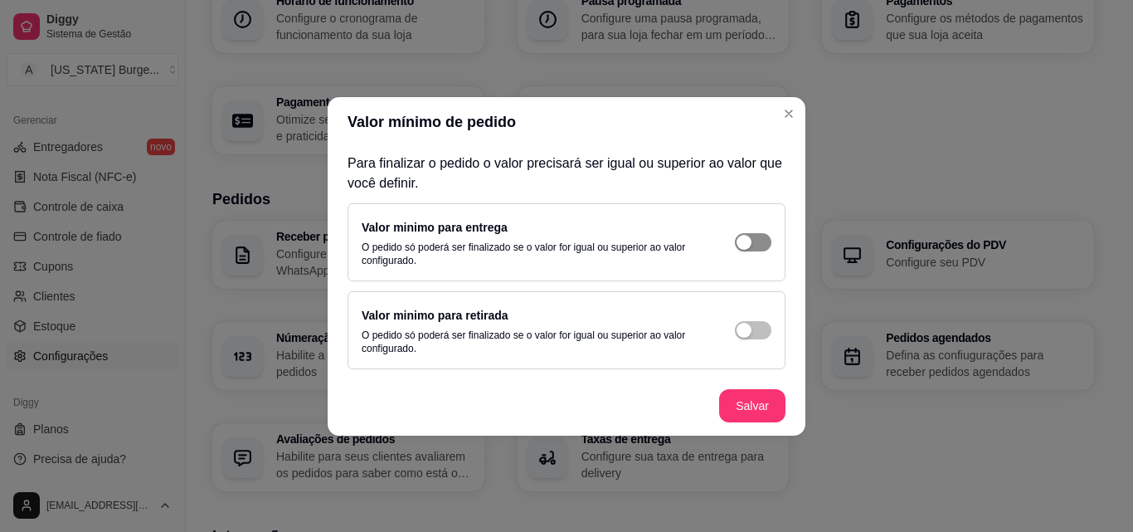
click at [752, 244] on button "button" at bounding box center [753, 242] width 37 height 18
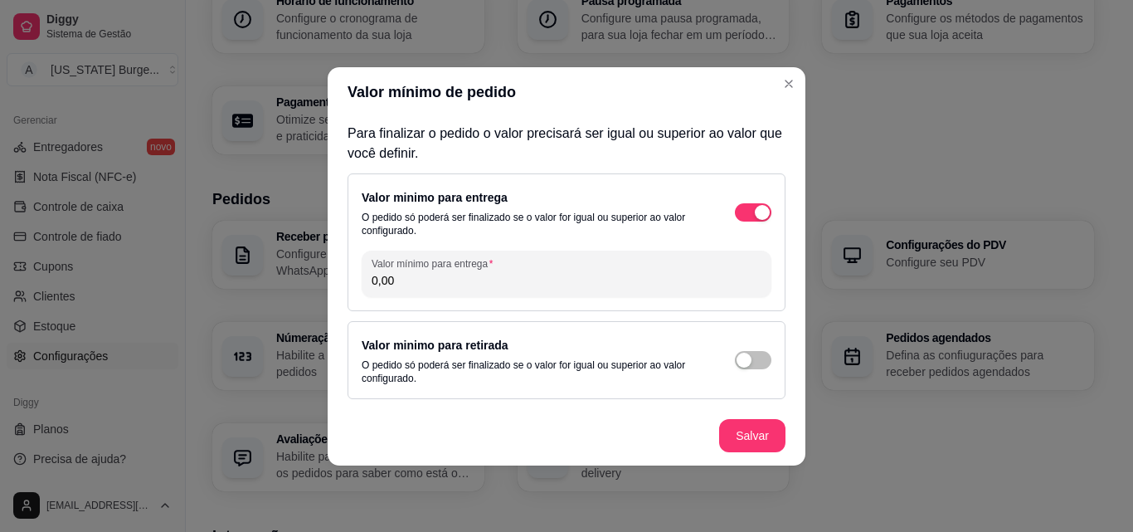
drag, startPoint x: 447, startPoint y: 278, endPoint x: 300, endPoint y: 256, distance: 148.4
click at [300, 256] on div "Valor mínimo de pedido Para finalizar o pedido o valor precisará ser igual ou s…" at bounding box center [566, 266] width 1133 height 532
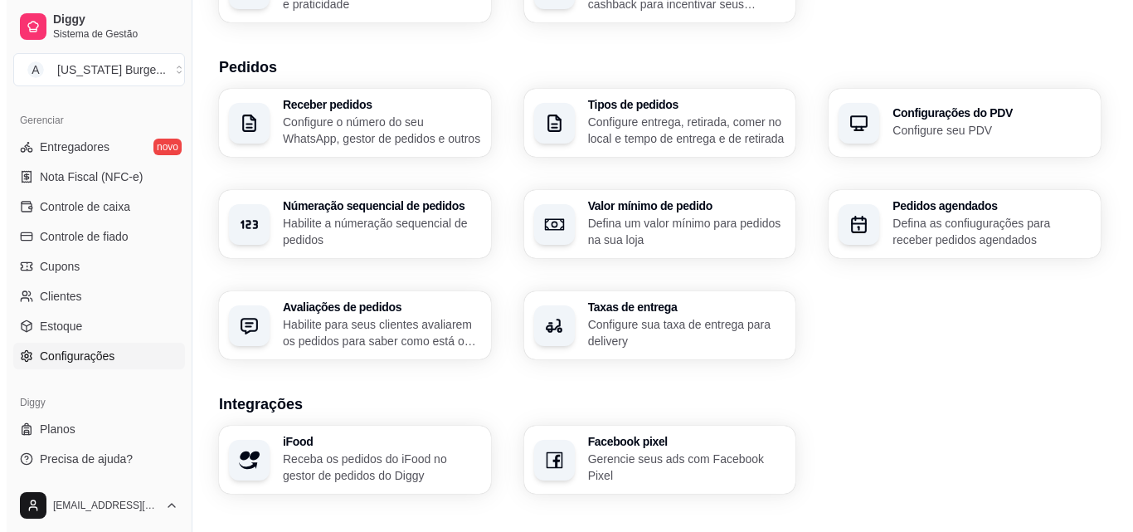
scroll to position [477, 0]
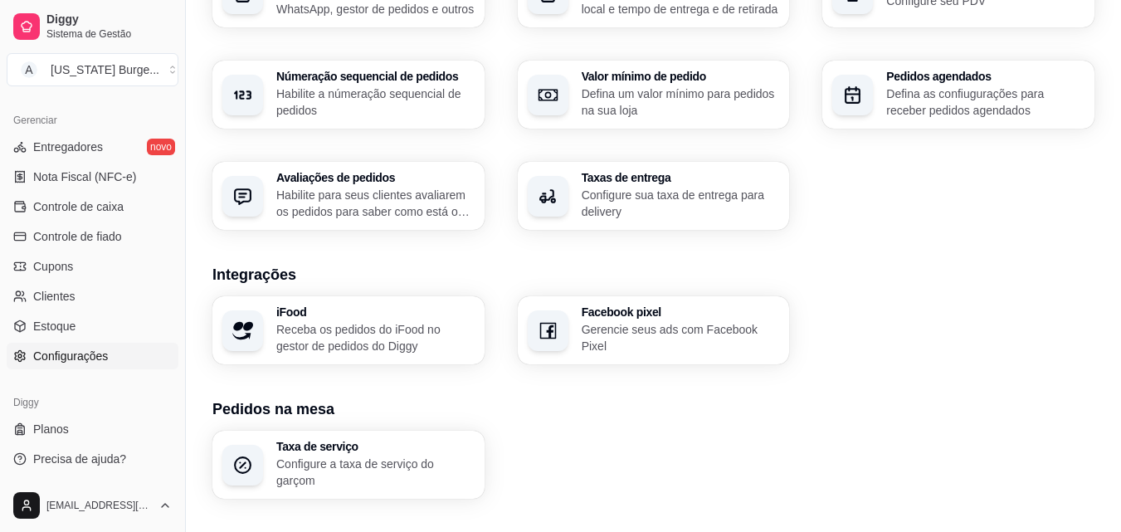
click at [605, 229] on div "Receber pedidos Configure o número do seu WhatsApp, gestor de pedidos e outros …" at bounding box center [653, 94] width 882 height 270
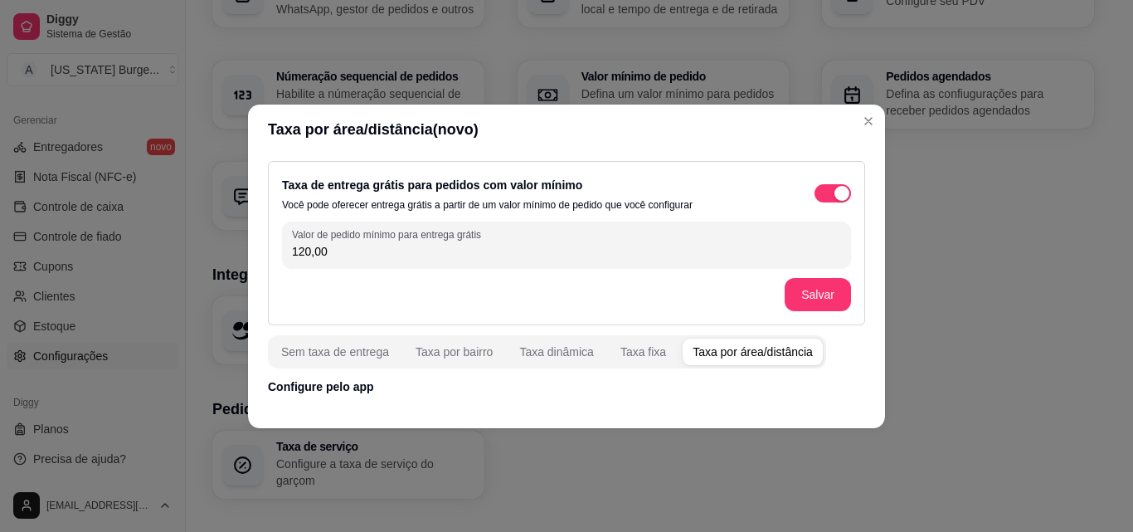
click at [727, 354] on div "Taxa por área/distância" at bounding box center [753, 351] width 120 height 17
drag, startPoint x: 874, startPoint y: 268, endPoint x: 887, endPoint y: 296, distance: 31.2
click at [887, 296] on div "Taxa por área/distância(novo) Taxa de entrega grátis para pedidos com valor mín…" at bounding box center [566, 266] width 1133 height 532
click at [838, 351] on div "Taxa por área/distância(novo) Taxa de entrega grátis para pedidos com valor mín…" at bounding box center [566, 266] width 1133 height 532
click at [557, 353] on div "Taxa dinâmica" at bounding box center [556, 351] width 75 height 17
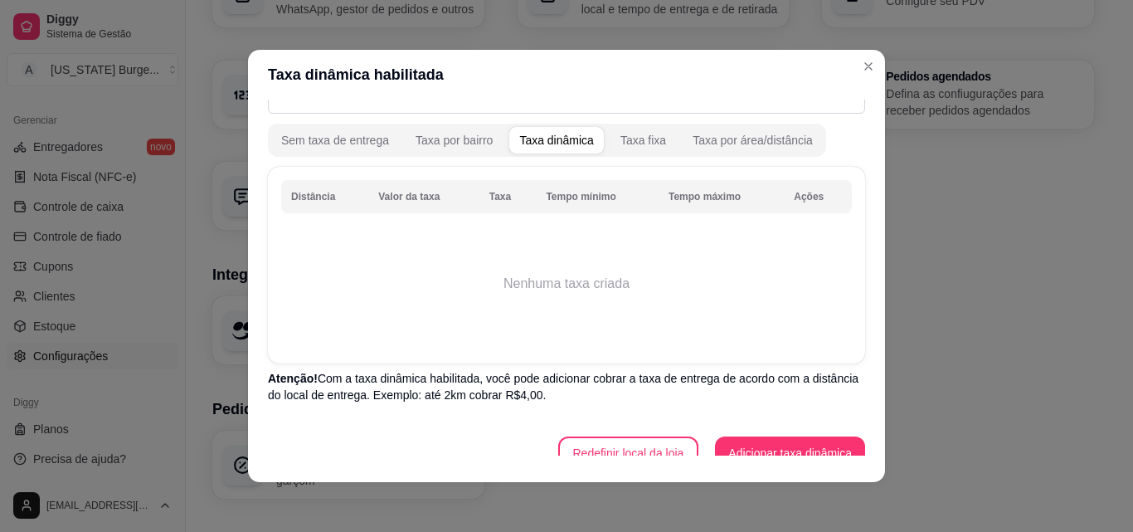
scroll to position [124, 0]
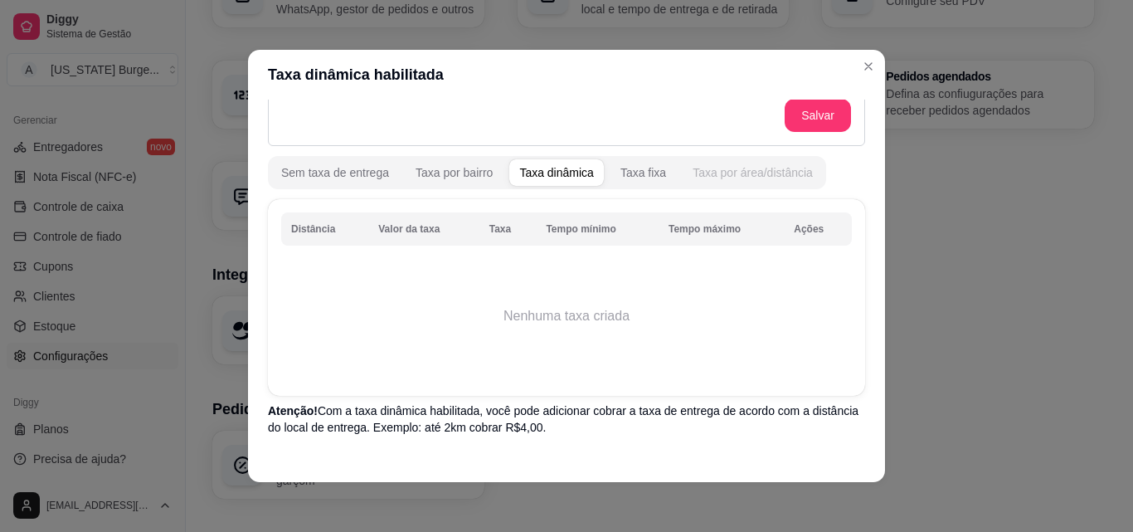
click at [729, 174] on div "Taxa por área/distância" at bounding box center [753, 172] width 120 height 17
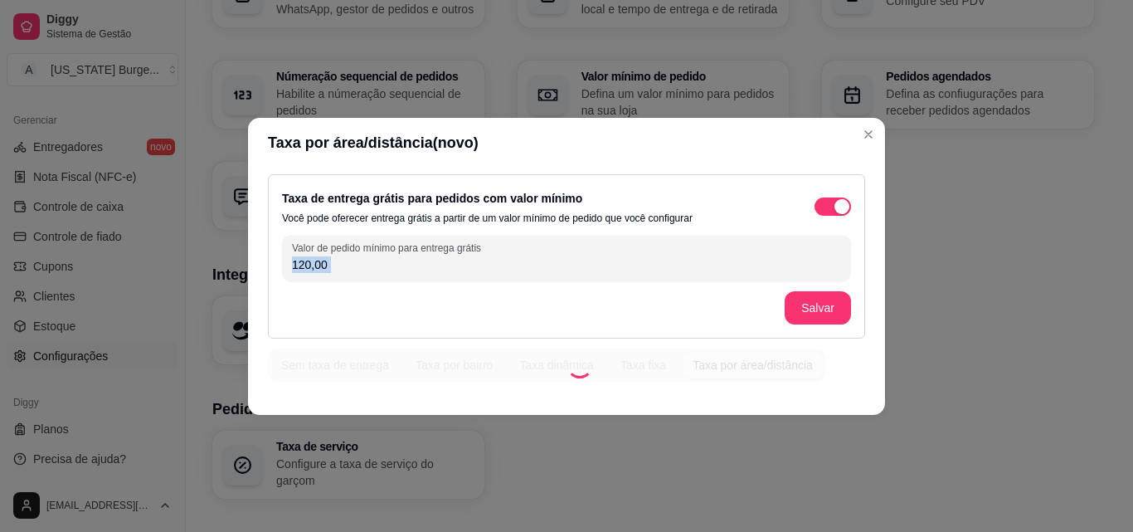
scroll to position [0, 0]
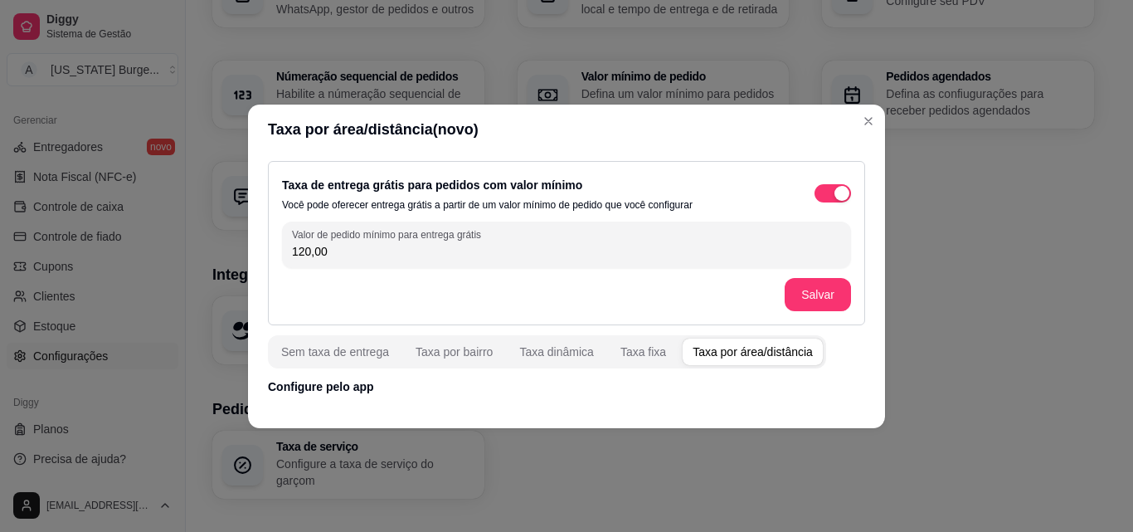
drag, startPoint x: 314, startPoint y: 394, endPoint x: 324, endPoint y: 391, distance: 10.5
click at [324, 391] on p "Configure pelo app" at bounding box center [566, 386] width 597 height 17
click at [460, 347] on div "Taxa por bairro" at bounding box center [454, 351] width 77 height 17
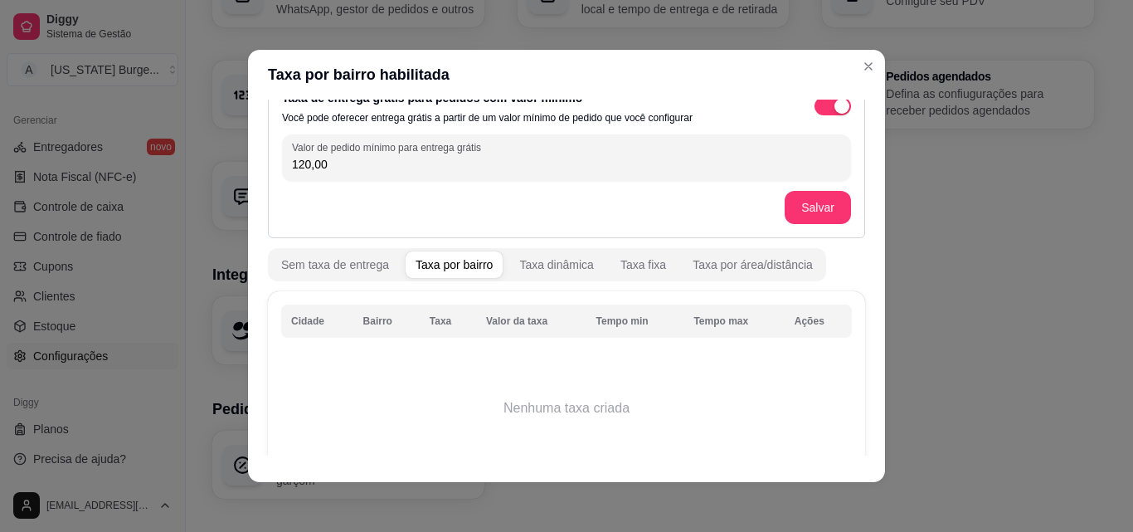
scroll to position [178, 0]
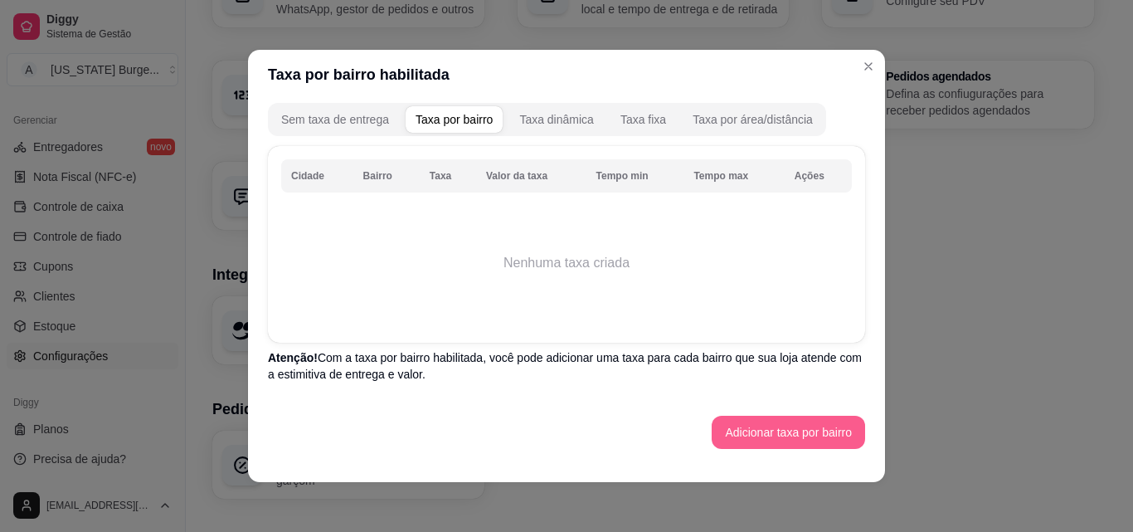
click at [768, 431] on button "Adicionar taxa por bairro" at bounding box center [788, 432] width 153 height 33
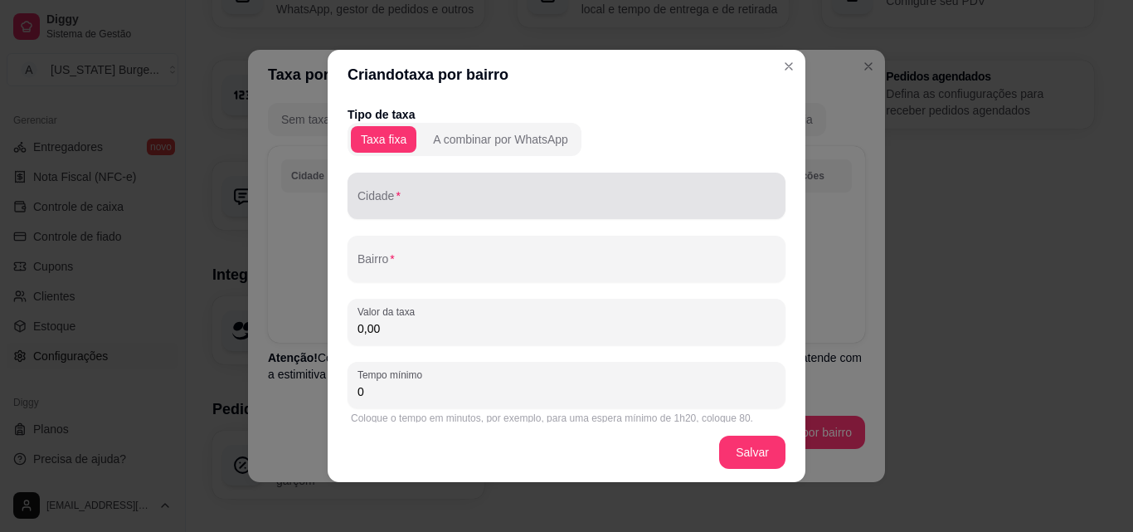
click at [403, 202] on input "Cidade" at bounding box center [567, 202] width 418 height 17
click at [540, 185] on div "wq" at bounding box center [567, 195] width 418 height 33
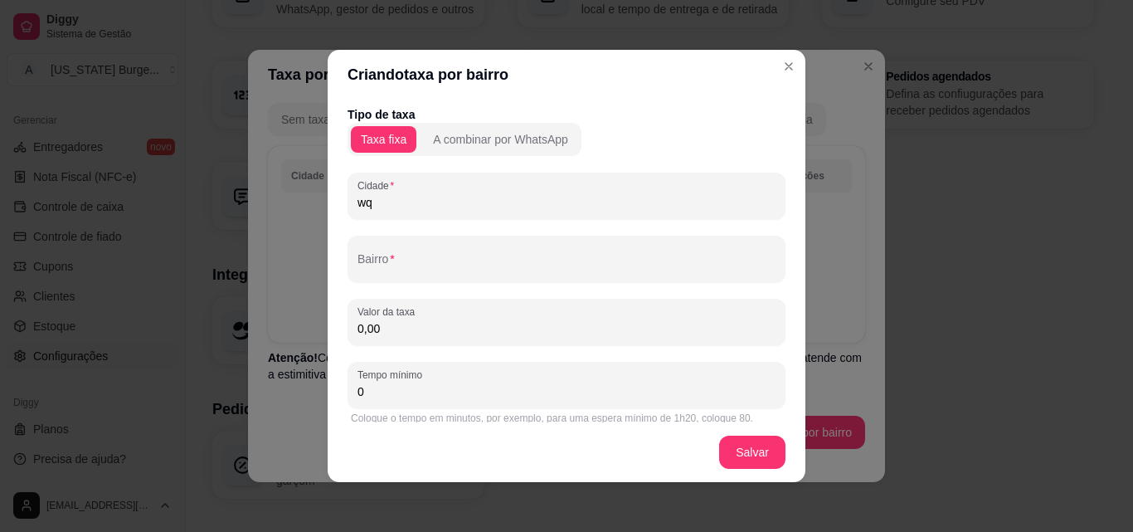
type input "w"
type input "s"
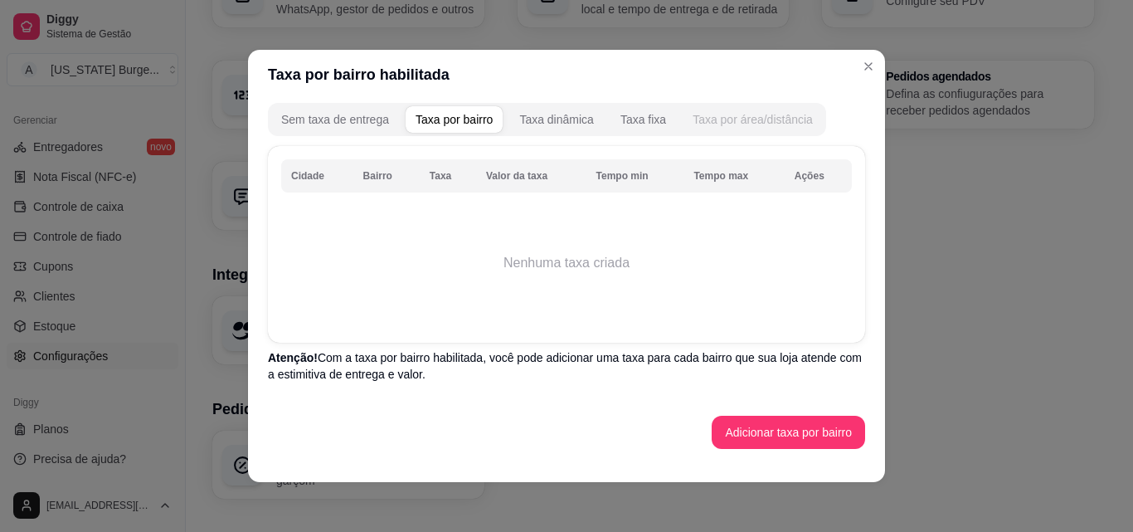
click at [762, 124] on div "Taxa por área/distância" at bounding box center [753, 119] width 120 height 17
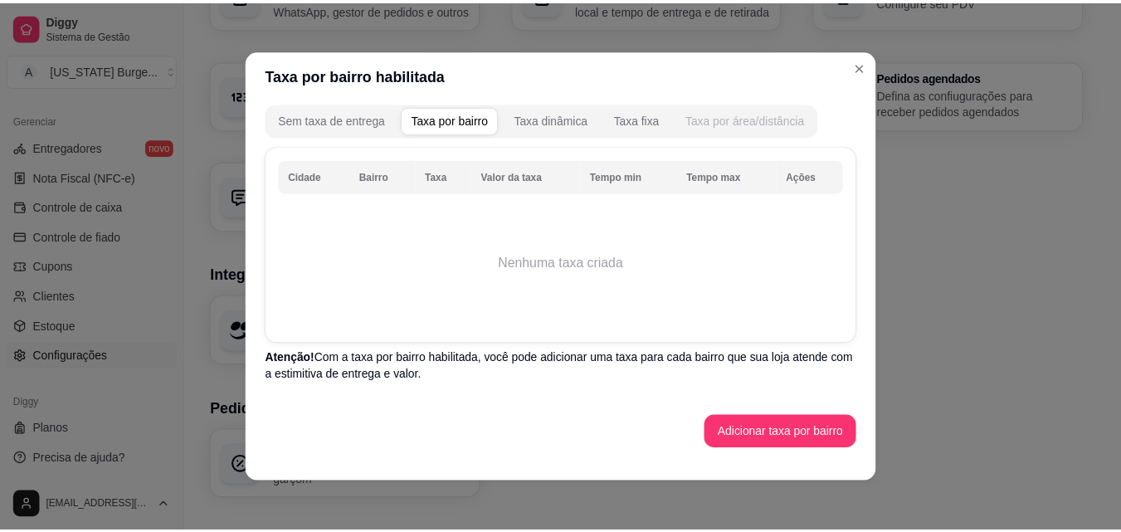
scroll to position [0, 0]
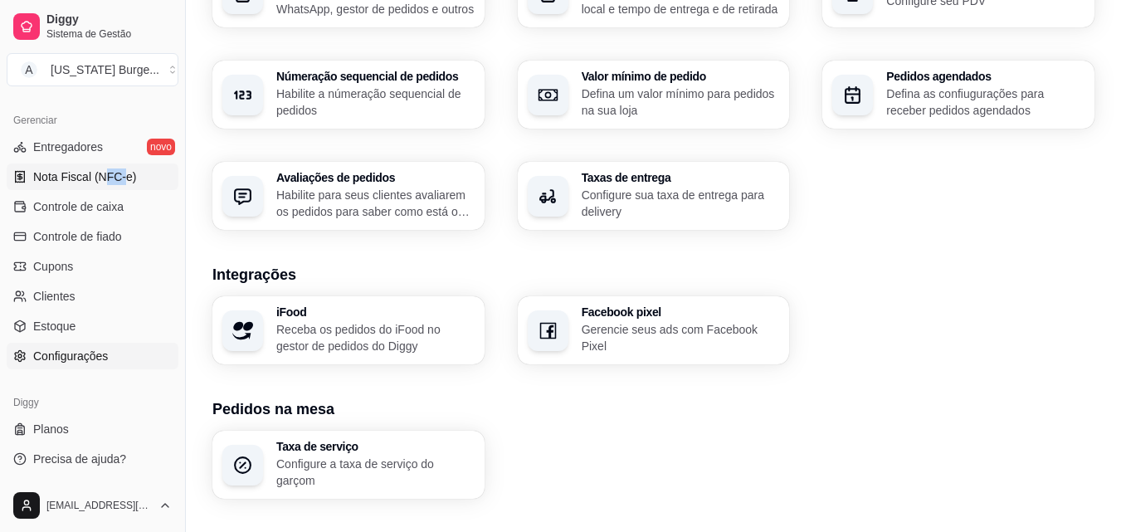
drag, startPoint x: 120, startPoint y: 163, endPoint x: 104, endPoint y: 168, distance: 17.6
click at [104, 168] on ul "Entregadores novo Nota Fiscal (NFC-e) Controle de caixa Controle de fiado Cupon…" at bounding box center [93, 252] width 172 height 236
click at [104, 168] on span "Nota Fiscal (NFC-e)" at bounding box center [84, 176] width 103 height 17
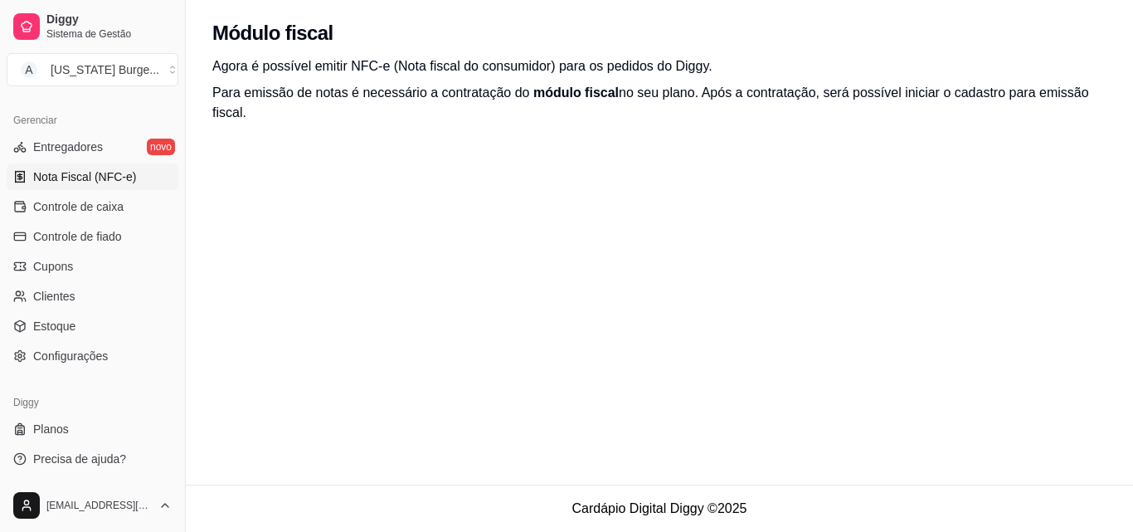
drag, startPoint x: 1133, startPoint y: 214, endPoint x: 707, endPoint y: 232, distance: 426.0
click at [707, 232] on div "Módulo fiscal Agora é possível emitir NFC-e (Nota fiscal do consumidor) para os…" at bounding box center [660, 242] width 948 height 485
drag, startPoint x: 1133, startPoint y: 335, endPoint x: 499, endPoint y: 99, distance: 676.6
click at [499, 99] on div "Módulo fiscal Agora é possível emitir NFC-e (Nota fiscal do consumidor) para os…" at bounding box center [660, 242] width 948 height 485
click at [499, 99] on p "Para emissão de notas é necessário a contratação do módulo fiscal no seu plano.…" at bounding box center [659, 103] width 894 height 40
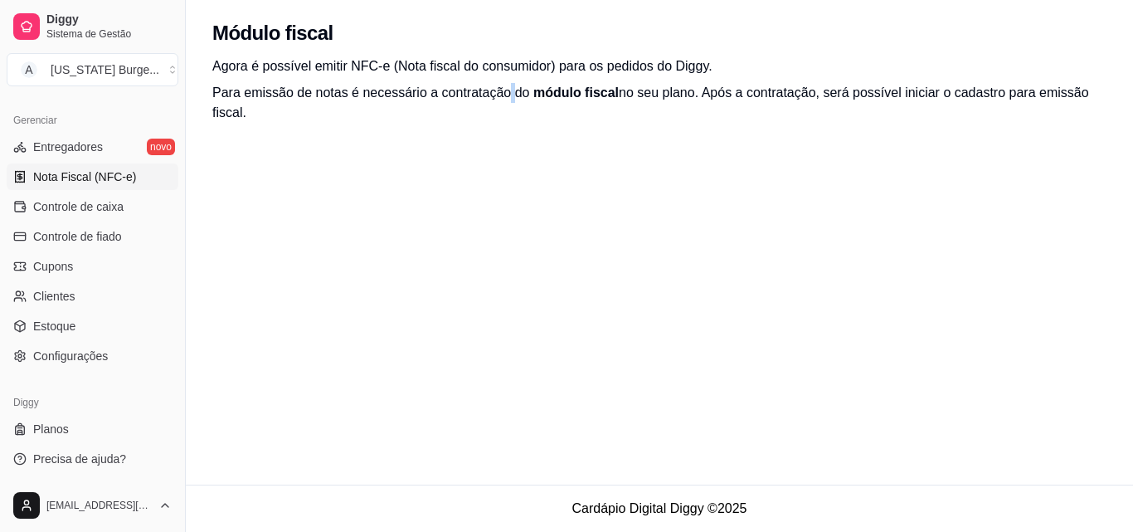
click at [499, 99] on p "Para emissão de notas é necessário a contratação do módulo fiscal no seu plano.…" at bounding box center [659, 103] width 894 height 40
click at [105, 210] on span "Controle de caixa" at bounding box center [78, 206] width 90 height 17
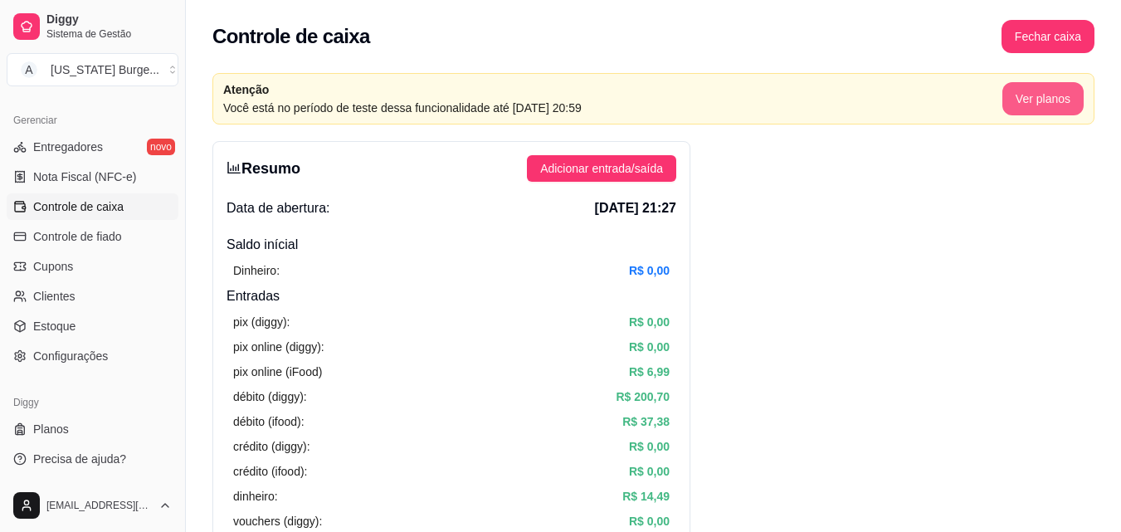
click at [1037, 95] on button "Ver planos" at bounding box center [1042, 98] width 81 height 33
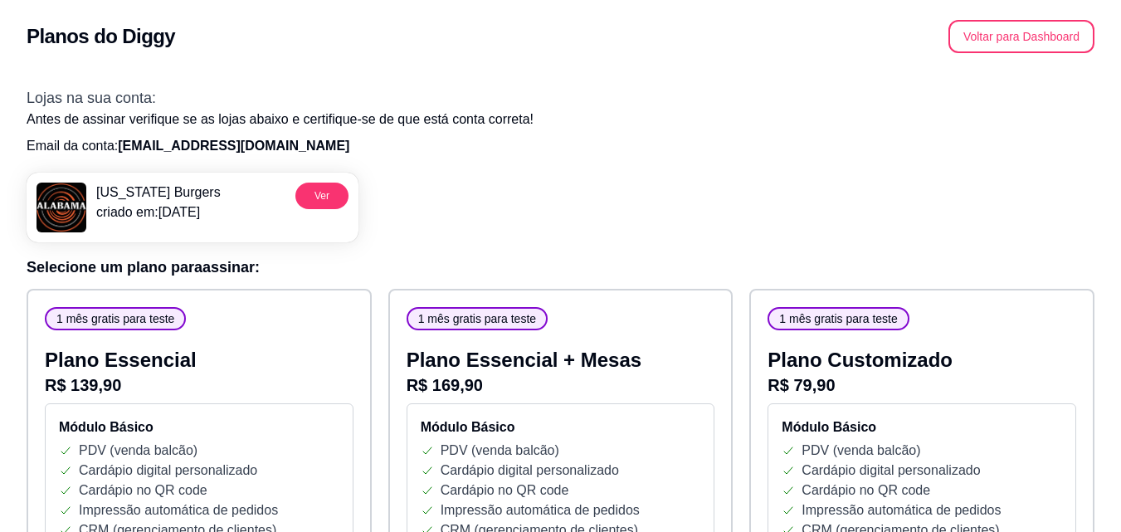
scroll to position [17, 0]
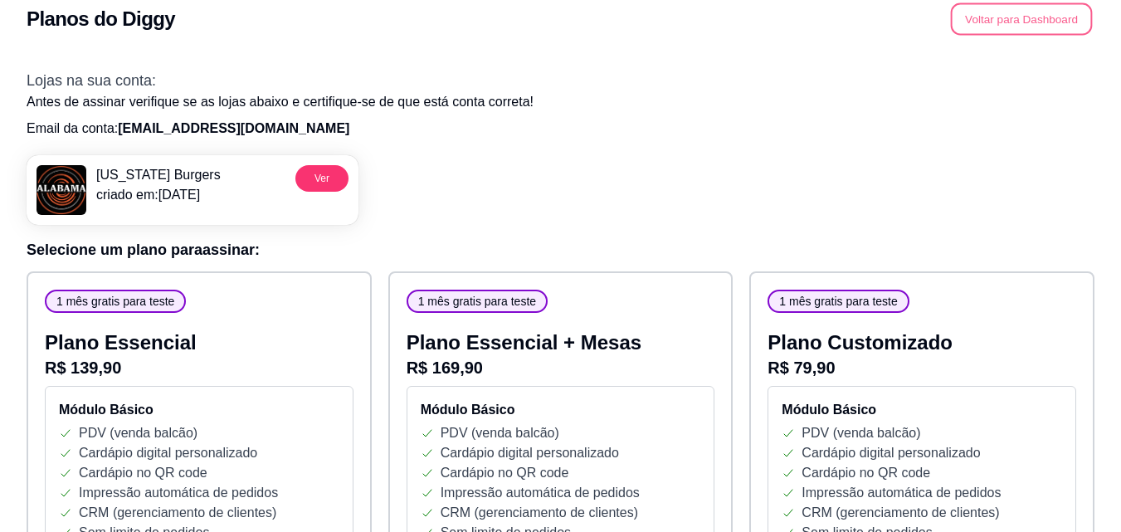
click at [1025, 24] on button "Voltar para Dashboard" at bounding box center [1022, 19] width 142 height 32
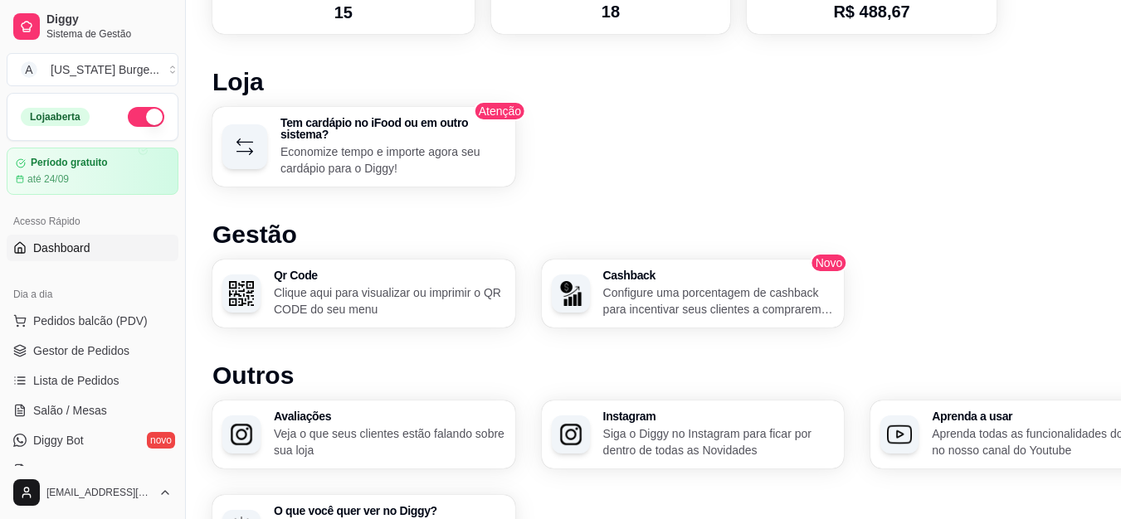
scroll to position [943, 0]
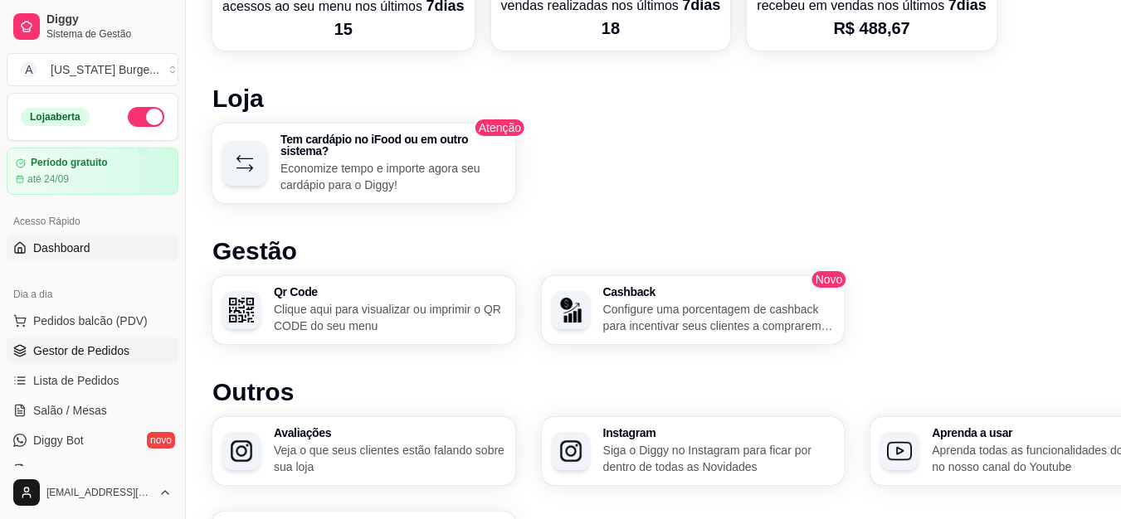
click at [124, 357] on span "Gestor de Pedidos" at bounding box center [81, 351] width 96 height 17
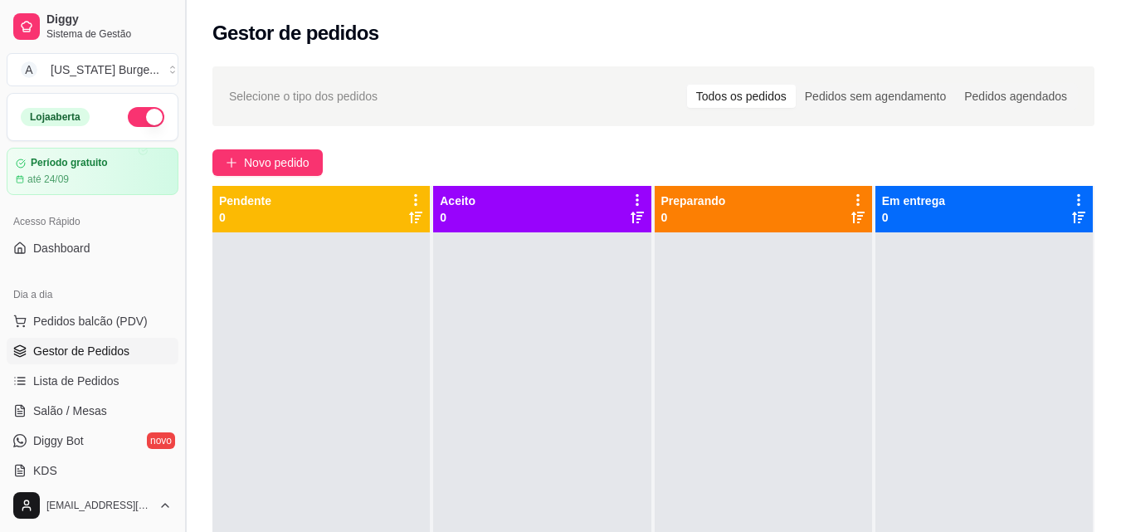
click at [178, 225] on button "Toggle Sidebar" at bounding box center [184, 266] width 13 height 532
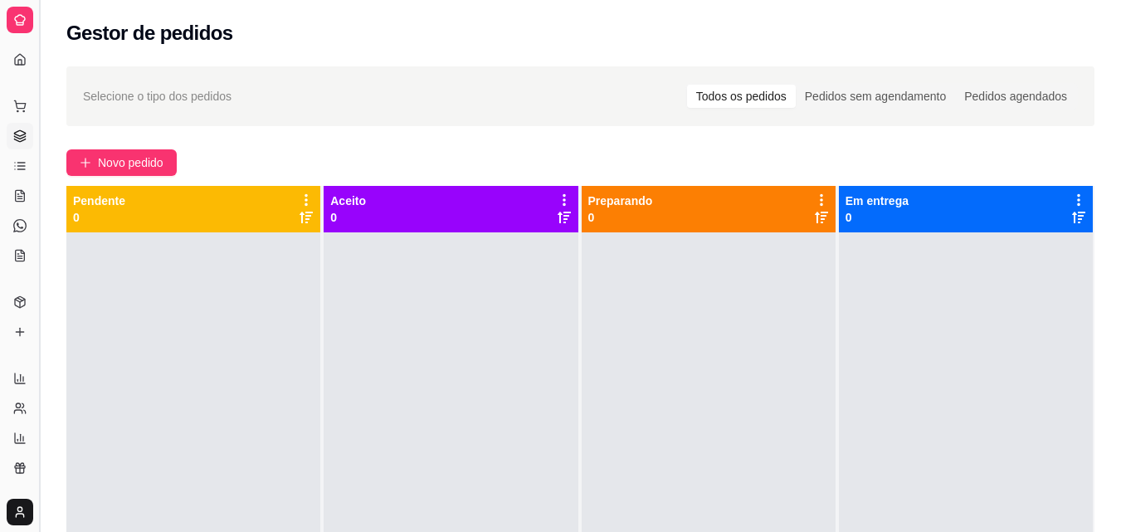
click at [37, 135] on button "Toggle Sidebar" at bounding box center [38, 266] width 13 height 532
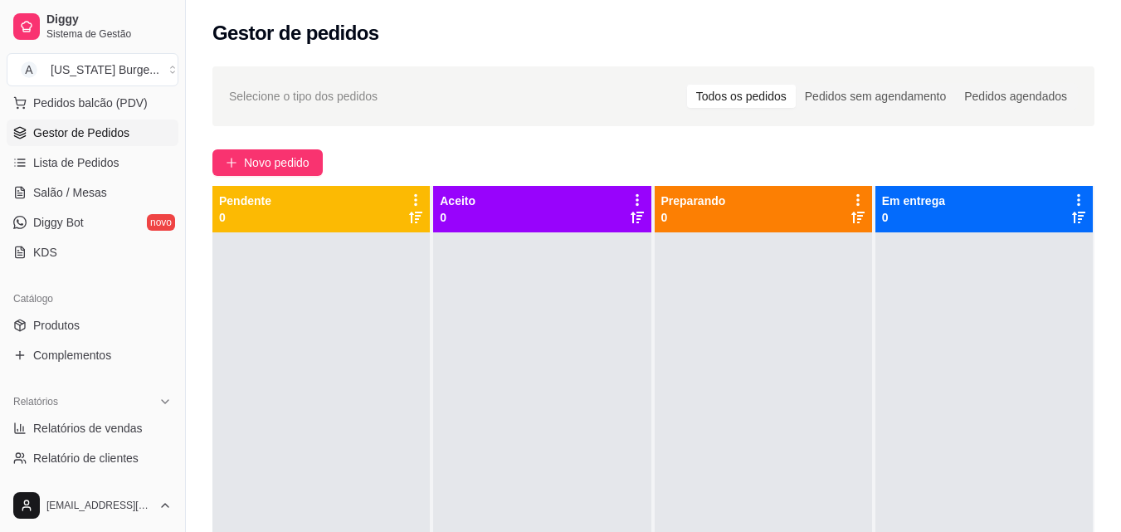
scroll to position [220, 0]
click at [51, 255] on span "KDS" at bounding box center [45, 250] width 24 height 17
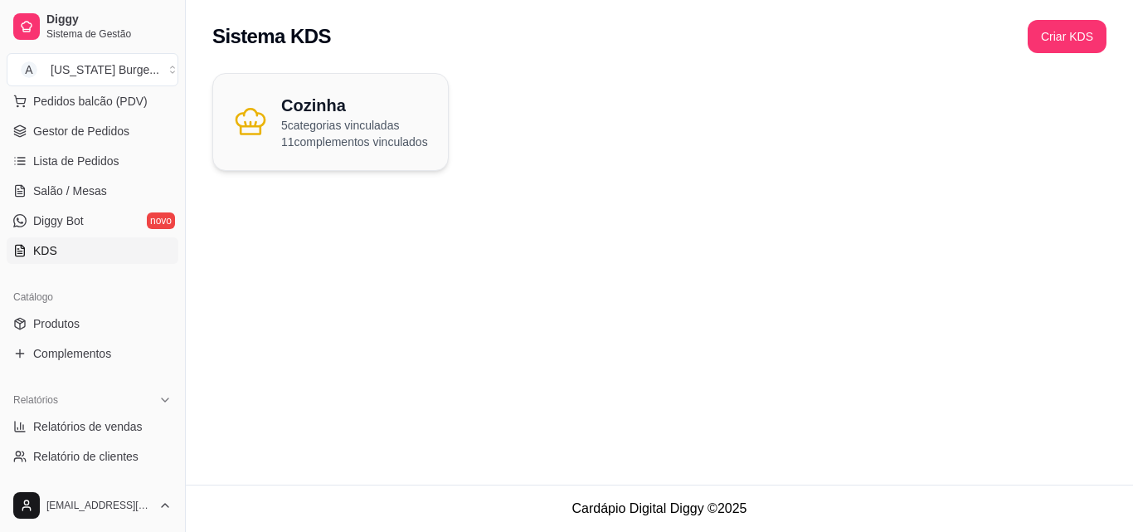
click at [334, 112] on h2 "Cozinha" at bounding box center [354, 105] width 147 height 23
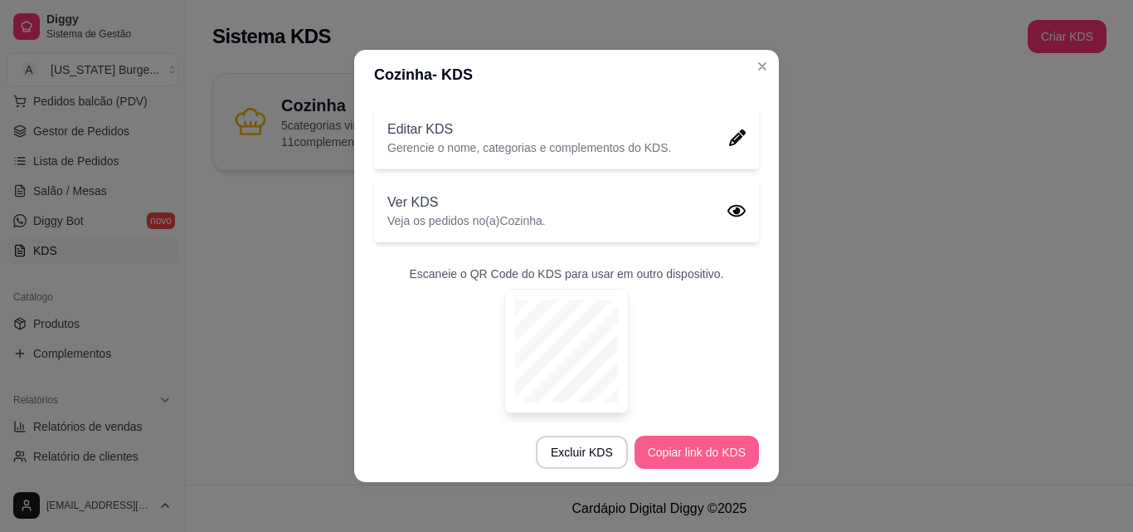
click at [682, 452] on button "Copiar link do KDS" at bounding box center [697, 452] width 124 height 33
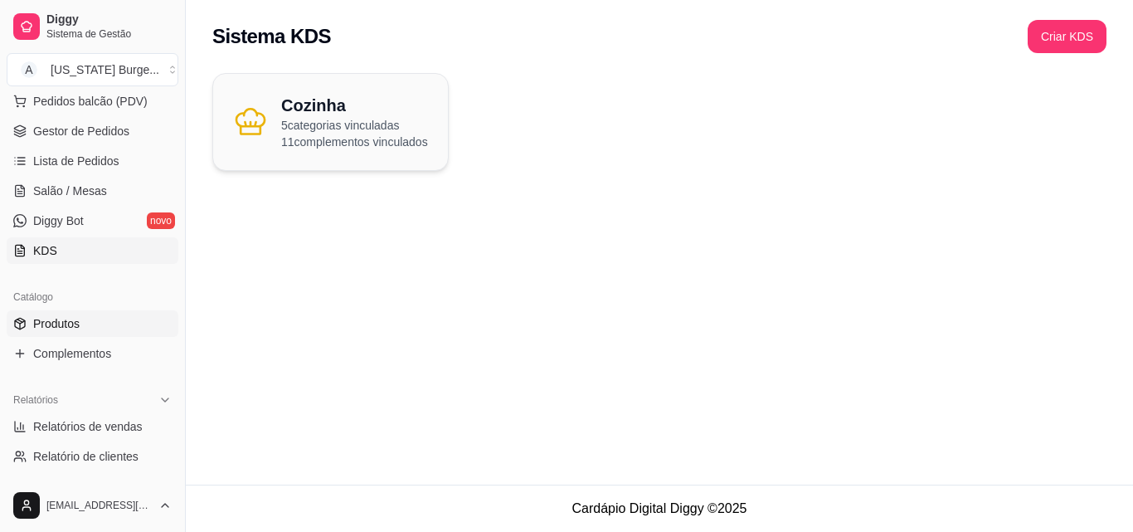
click at [57, 332] on link "Produtos" at bounding box center [93, 323] width 172 height 27
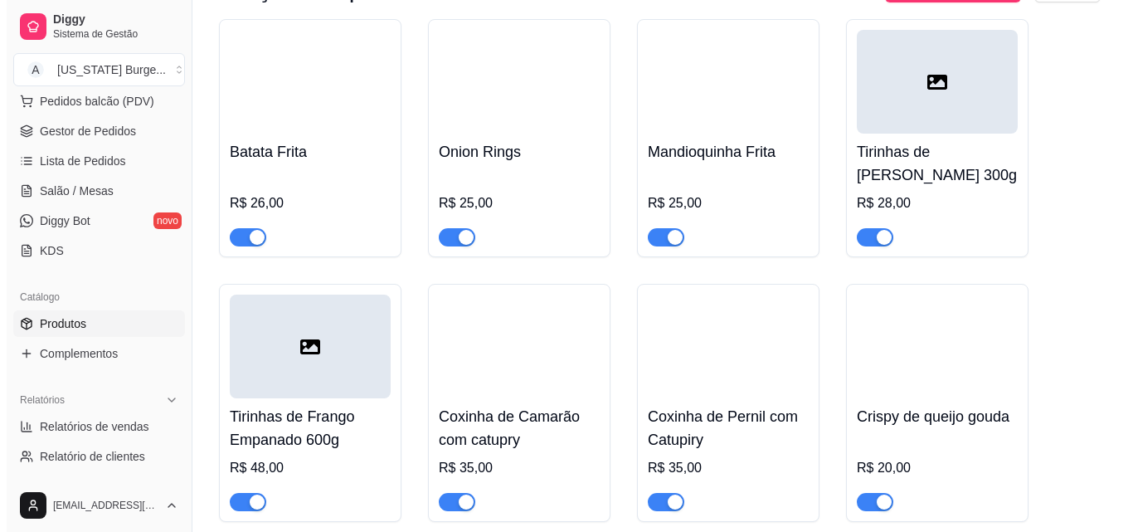
scroll to position [2621, 0]
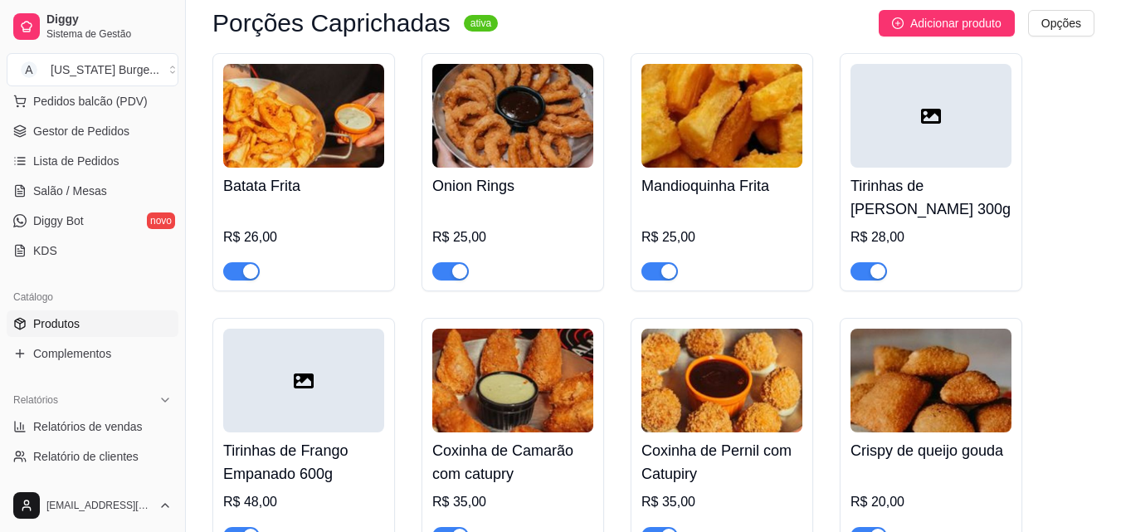
click at [943, 130] on div at bounding box center [930, 116] width 161 height 104
click at [923, 129] on div at bounding box center [930, 116] width 161 height 104
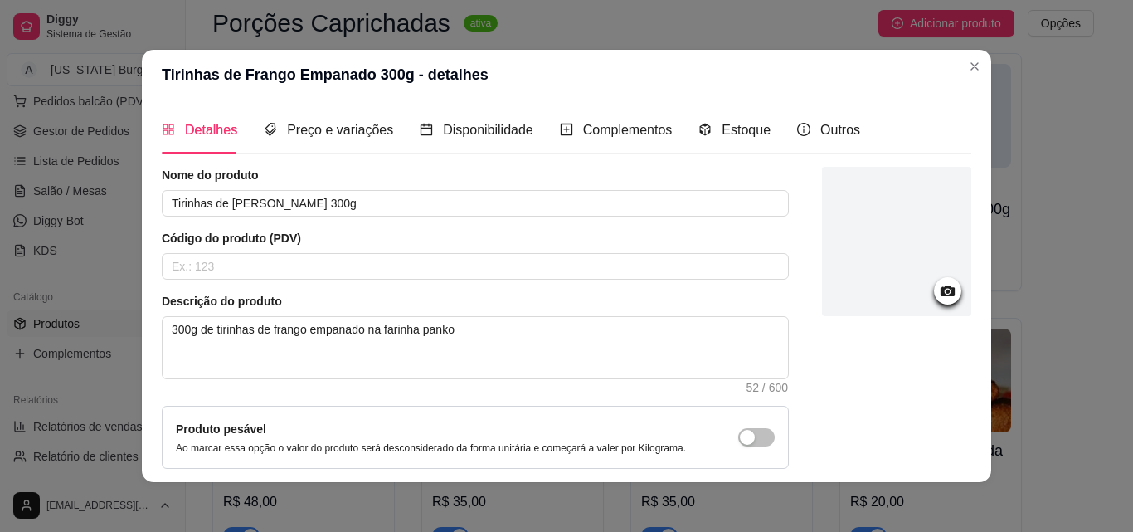
click at [899, 275] on div at bounding box center [896, 241] width 149 height 149
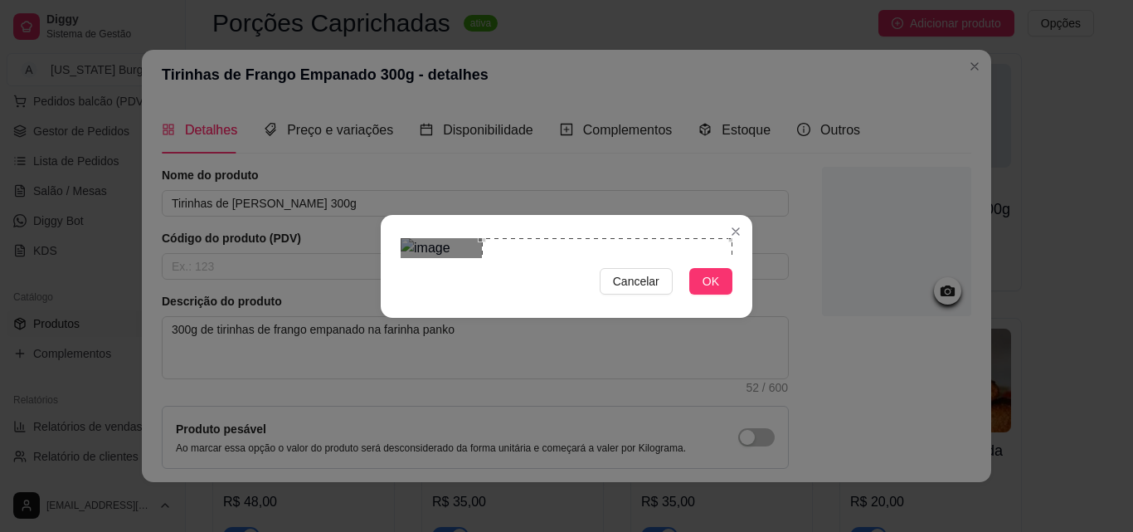
click at [612, 238] on div "Use the arrow keys to move the crop selection area" at bounding box center [607, 363] width 251 height 251
click at [635, 238] on div "Use the arrow keys to move the crop selection area" at bounding box center [683, 288] width 100 height 100
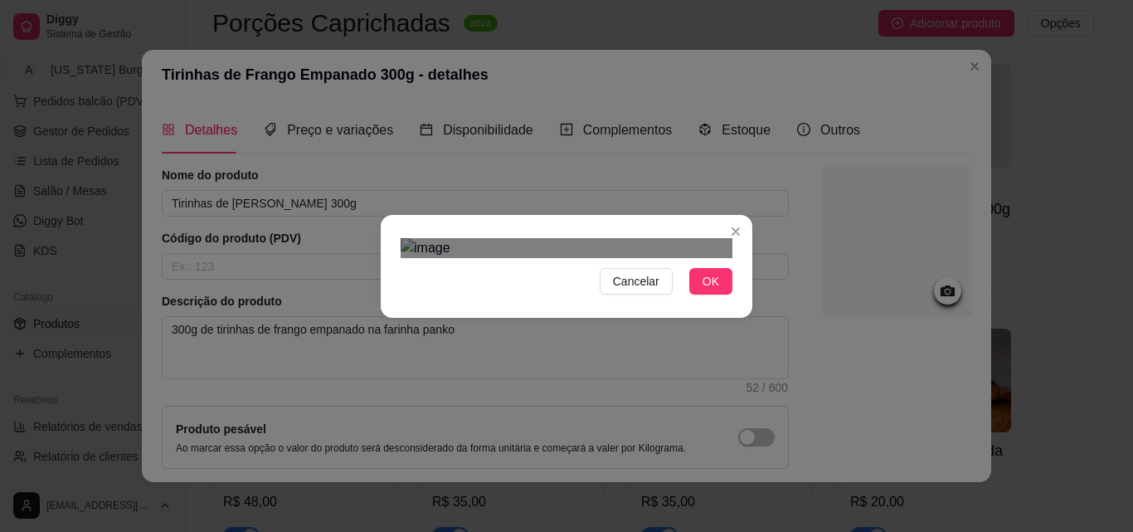
click at [607, 289] on div "Use the arrow keys to move the crop selection area" at bounding box center [603, 339] width 100 height 100
click at [553, 258] on div at bounding box center [567, 248] width 332 height 20
click at [704, 238] on img at bounding box center [567, 248] width 332 height 20
click at [546, 258] on div at bounding box center [567, 248] width 332 height 20
click at [712, 215] on section "Cancelar OK" at bounding box center [567, 266] width 372 height 103
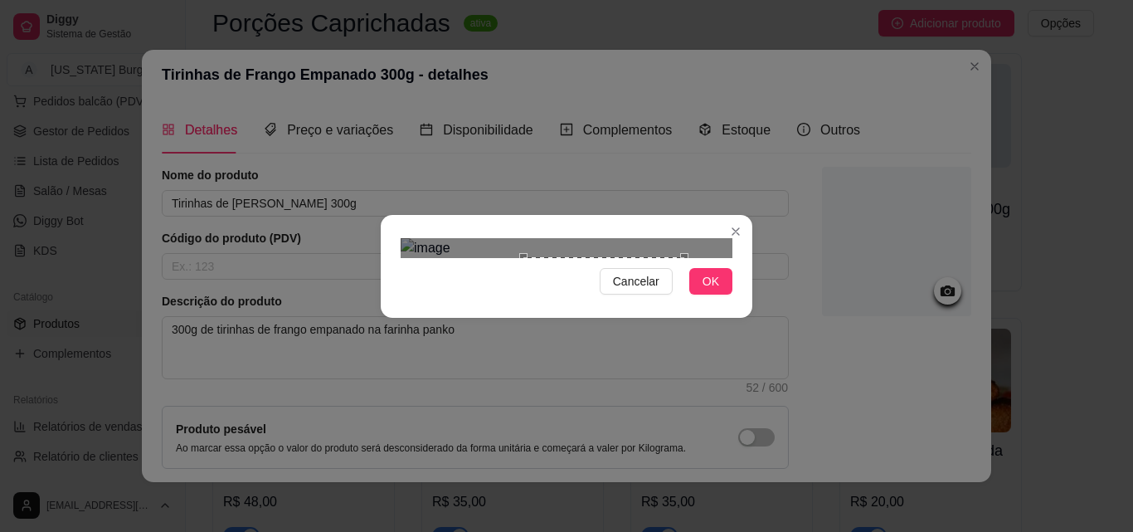
click at [662, 257] on div "Use the arrow keys to move the crop selection area" at bounding box center [604, 337] width 161 height 161
click at [712, 290] on span "OK" at bounding box center [711, 281] width 17 height 18
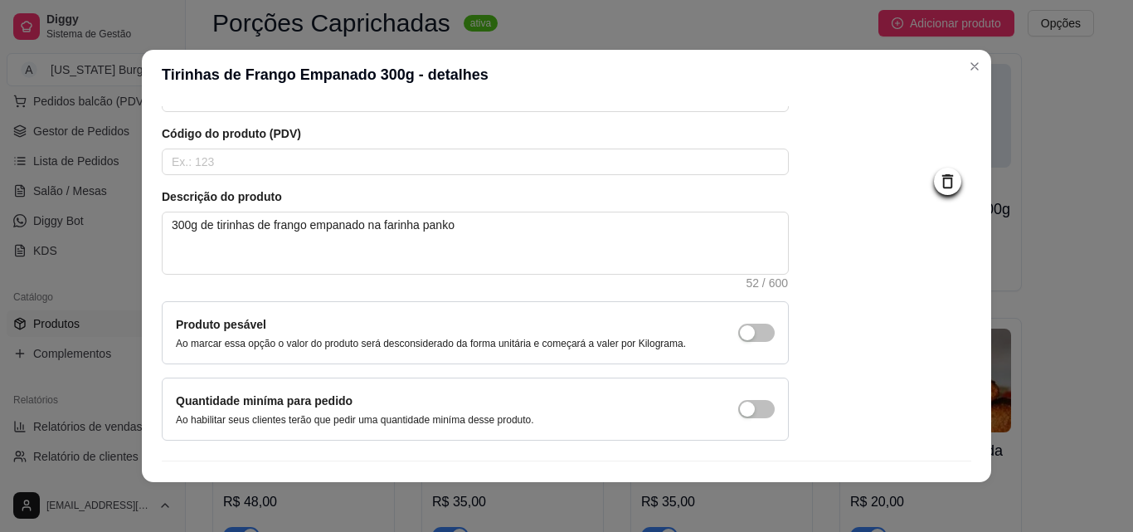
scroll to position [144, 0]
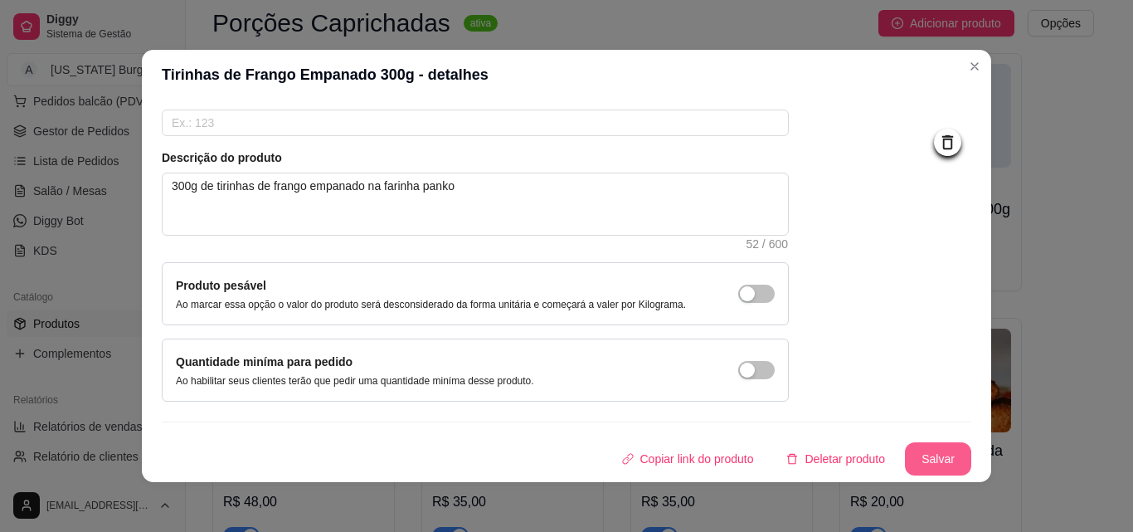
click at [914, 449] on button "Salvar" at bounding box center [938, 458] width 66 height 33
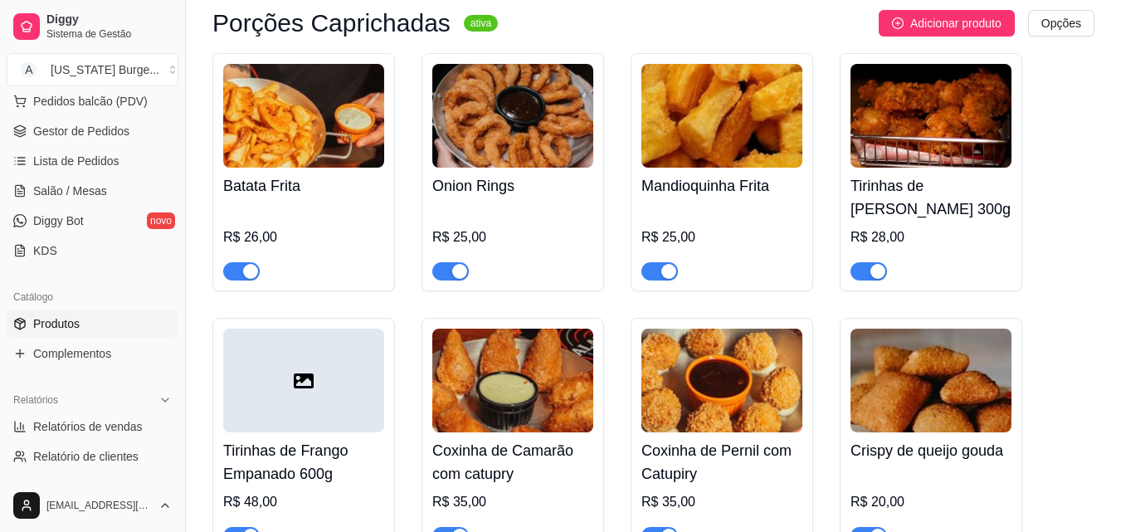
click at [270, 387] on div at bounding box center [303, 381] width 161 height 104
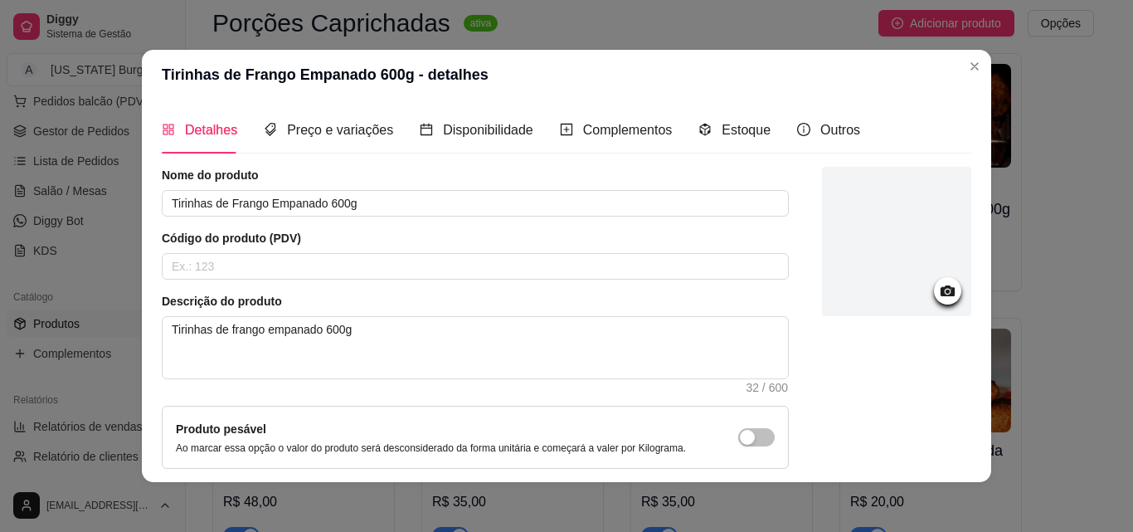
click at [899, 234] on div at bounding box center [896, 241] width 149 height 149
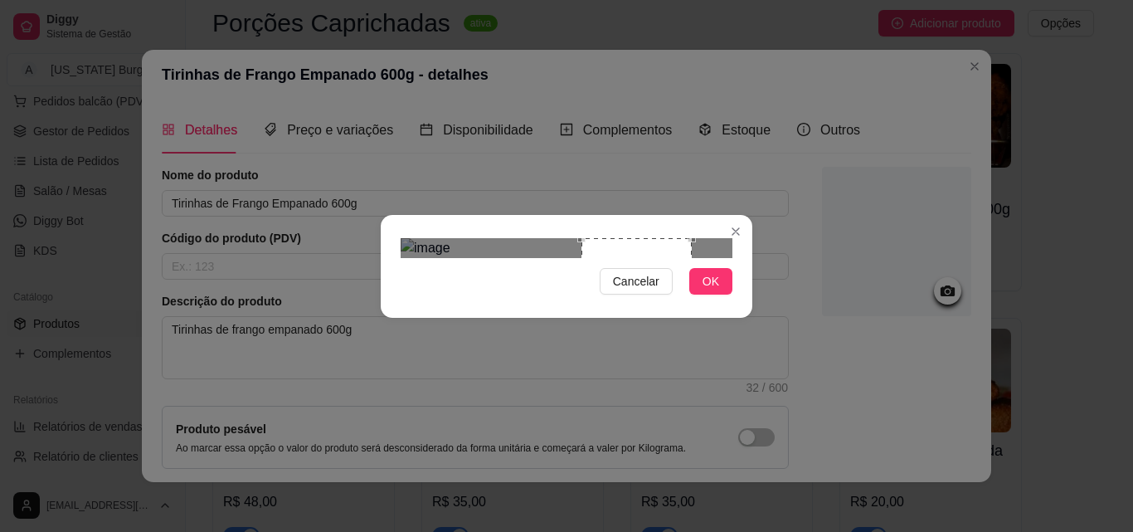
click at [577, 353] on div "Use the arrow keys to move the south west drag handle to change the crop select…" at bounding box center [577, 353] width 0 height 0
click at [618, 278] on div "Use the arrow keys to move the crop selection area" at bounding box center [611, 333] width 110 height 110
click at [535, 258] on div at bounding box center [567, 248] width 332 height 20
click at [638, 265] on div "Use the arrow keys to move the crop selection area" at bounding box center [605, 329] width 129 height 129
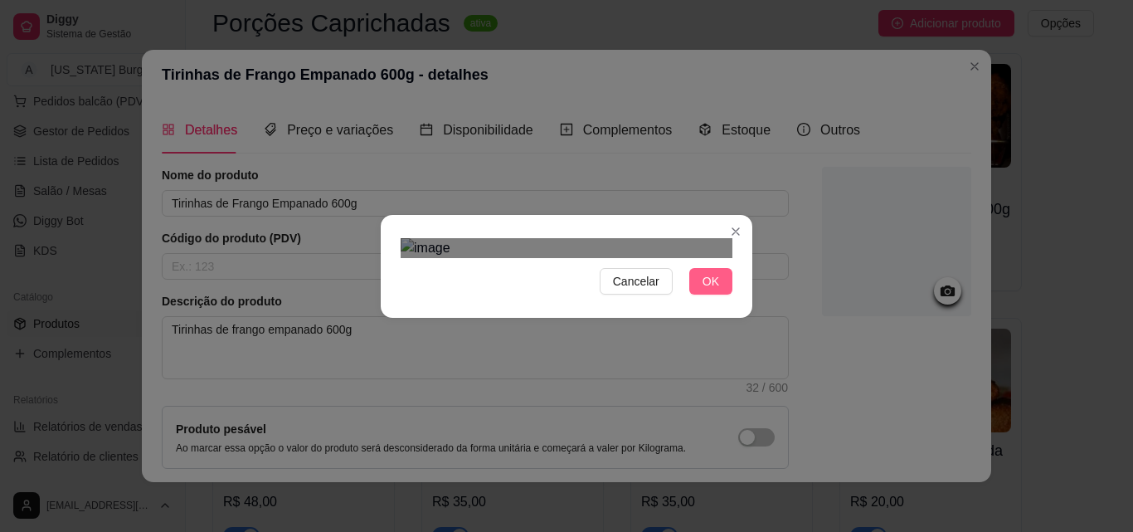
click at [711, 290] on span "OK" at bounding box center [711, 281] width 17 height 18
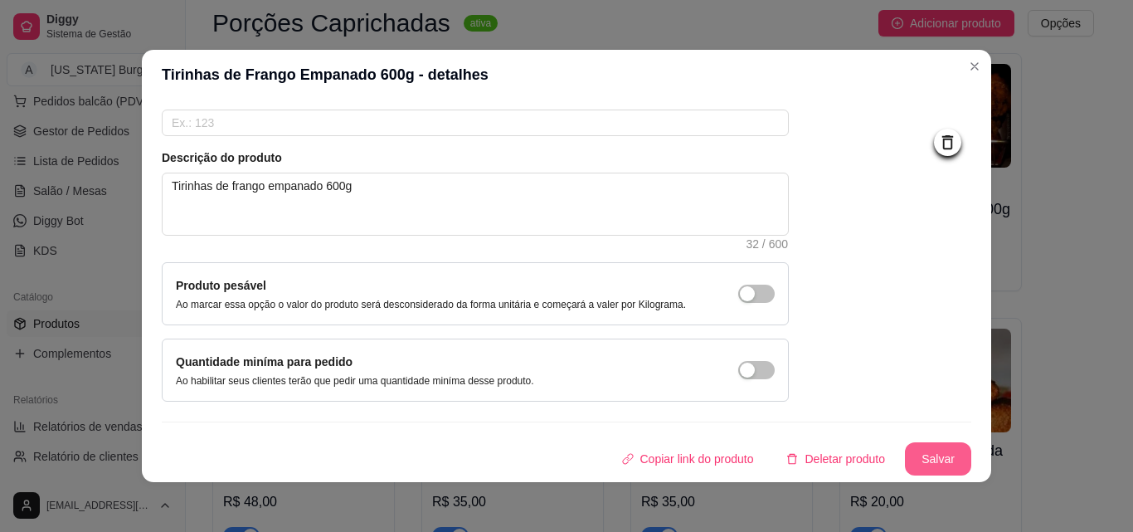
click at [930, 451] on button "Salvar" at bounding box center [938, 458] width 66 height 33
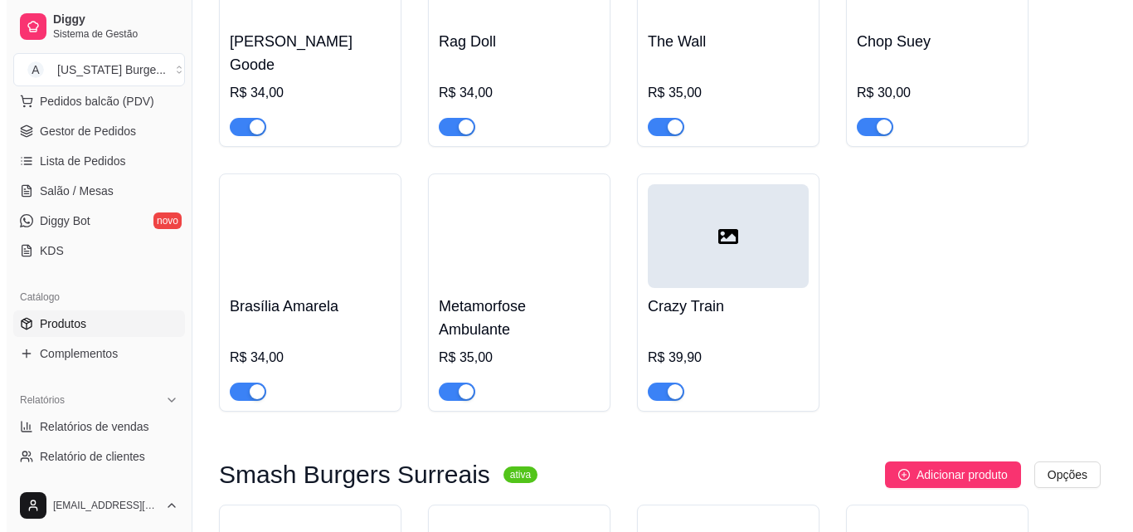
scroll to position [1781, 0]
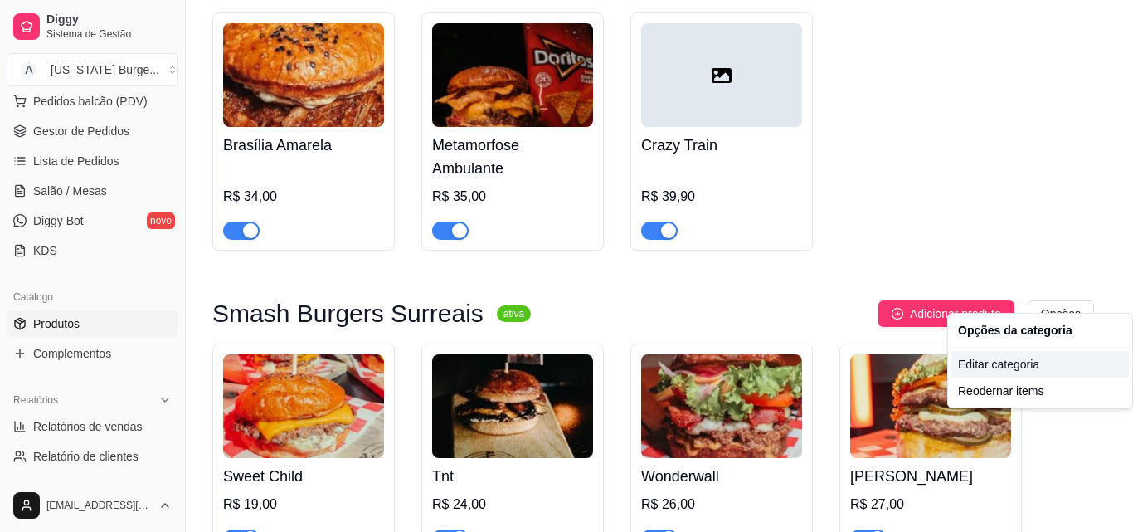
click at [1006, 363] on div "Editar categoria" at bounding box center [1041, 364] width 178 height 27
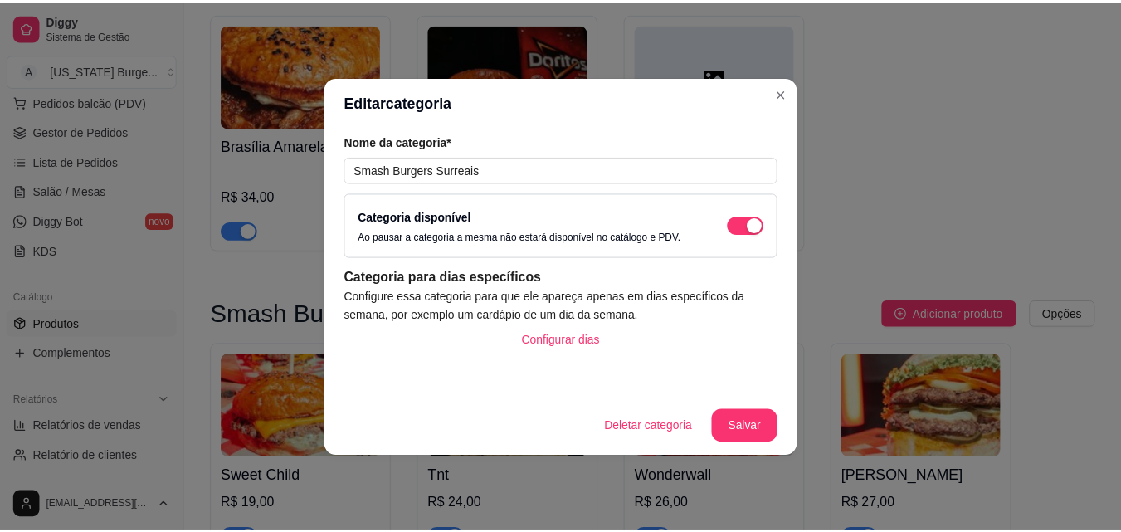
scroll to position [1812, 0]
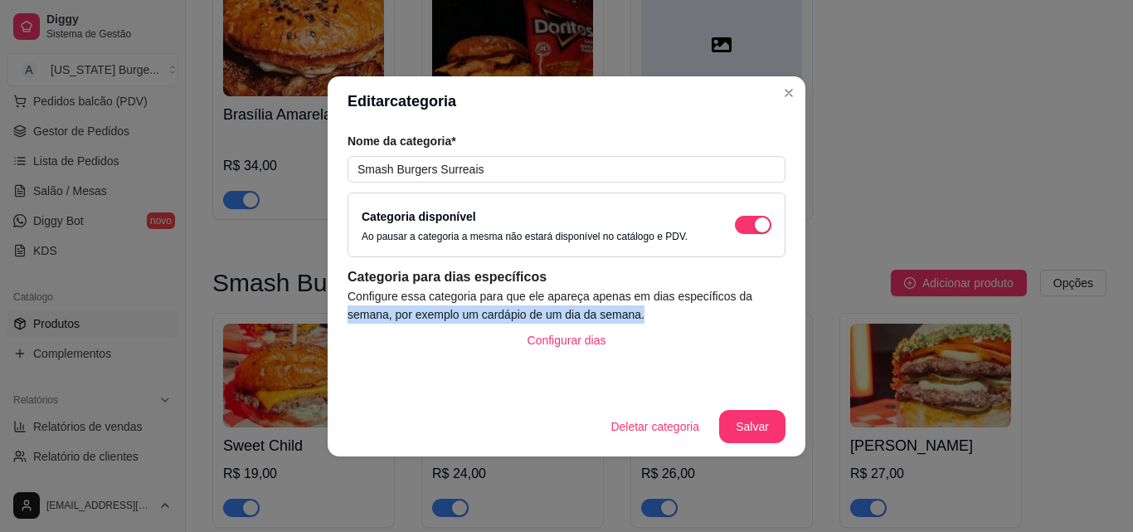
drag, startPoint x: 787, startPoint y: 298, endPoint x: 787, endPoint y: 320, distance: 22.4
click at [787, 320] on div "Nome da categoria* Smash Burgers Surreais Categoria disponível Ao pausar a cate…" at bounding box center [567, 261] width 478 height 270
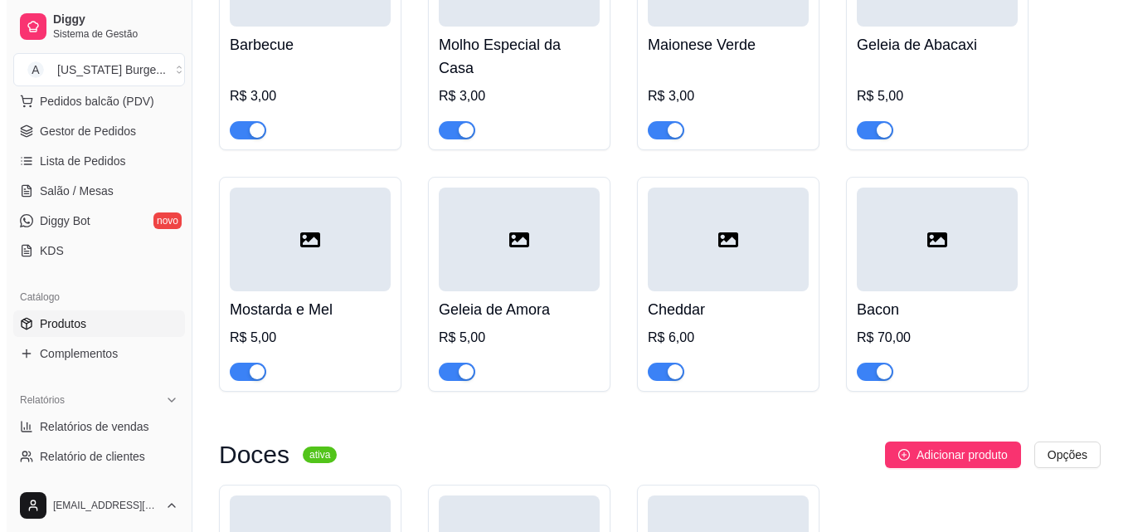
scroll to position [6425, 0]
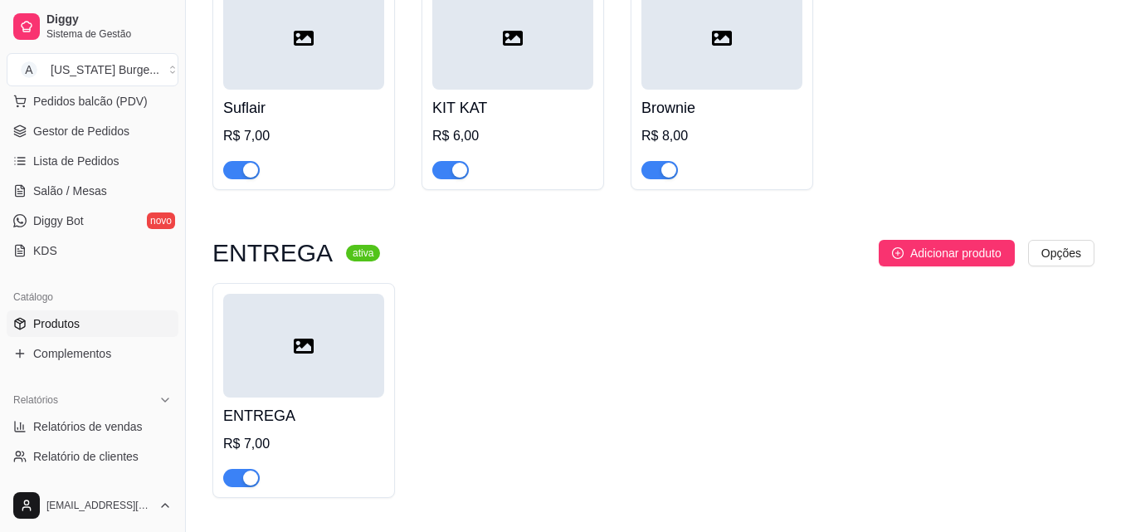
click at [318, 297] on div at bounding box center [303, 346] width 161 height 104
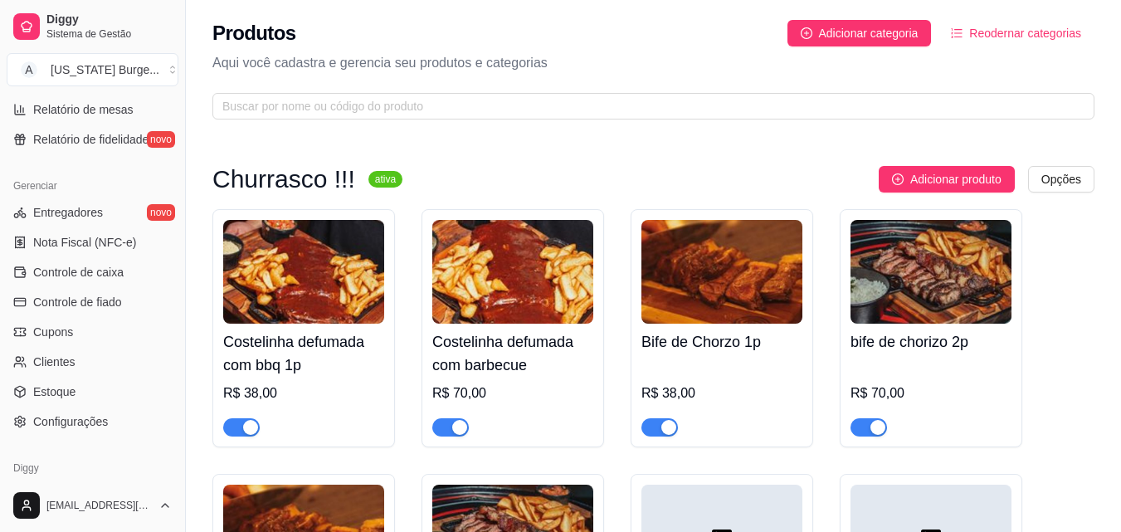
scroll to position [662, 0]
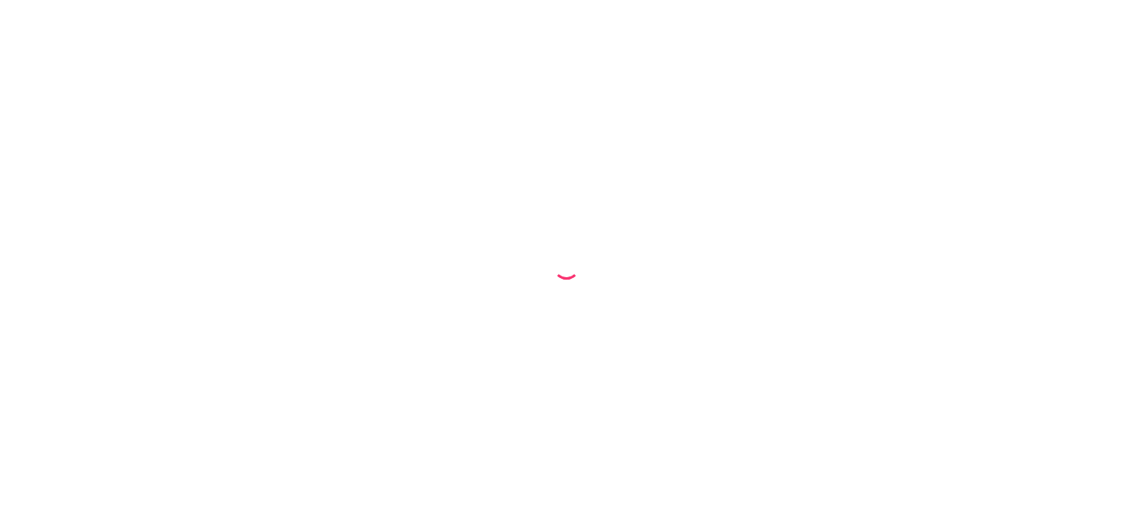
select select "68aca624bb445786e6335982"
